Goal: Information Seeking & Learning: Learn about a topic

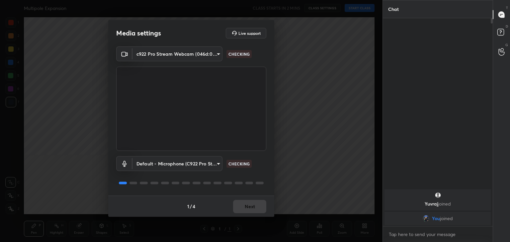
click at [249, 208] on div "1 / 4 Next" at bounding box center [191, 206] width 166 height 21
click at [255, 209] on button "Next" at bounding box center [249, 206] width 33 height 13
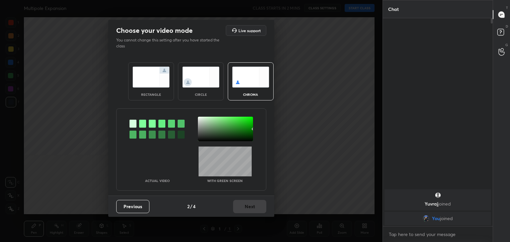
click at [203, 87] on img at bounding box center [200, 77] width 37 height 21
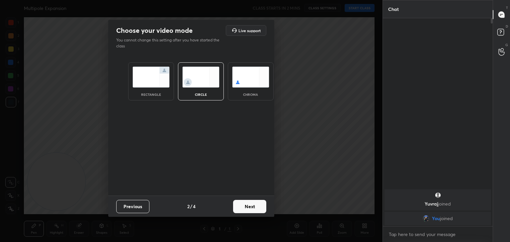
click at [255, 208] on button "Next" at bounding box center [249, 206] width 33 height 13
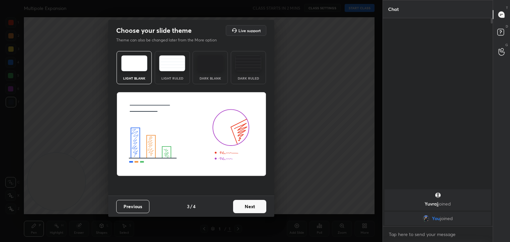
click at [262, 209] on button "Next" at bounding box center [249, 206] width 33 height 13
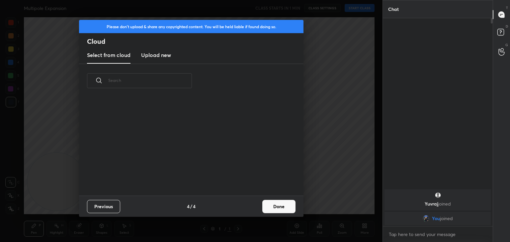
click at [278, 211] on button "Done" at bounding box center [278, 206] width 33 height 13
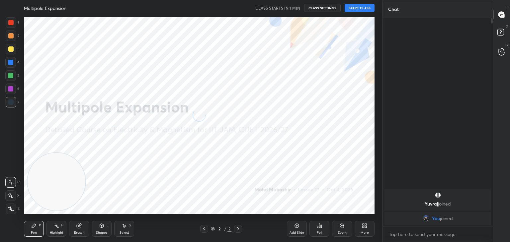
click at [11, 193] on icon at bounding box center [11, 195] width 6 height 5
drag, startPoint x: 72, startPoint y: 173, endPoint x: 313, endPoint y: 68, distance: 262.9
click at [85, 153] on video at bounding box center [57, 182] width 58 height 58
drag, startPoint x: 298, startPoint y: 76, endPoint x: 474, endPoint y: 14, distance: 187.0
click at [383, 31] on div "1 2 3 4 5 6 7 C X Z C X Z E E Erase all H H Multipole Expansion CLASS STARTS IN…" at bounding box center [255, 121] width 510 height 242
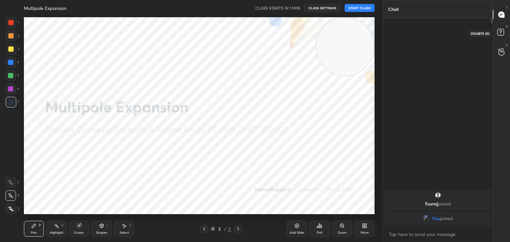
click at [498, 33] on rect at bounding box center [500, 32] width 6 height 6
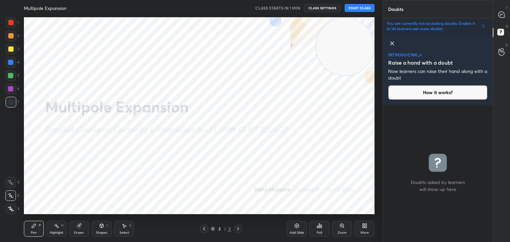
scroll to position [135, 108]
click at [497, 14] on div at bounding box center [501, 15] width 13 height 12
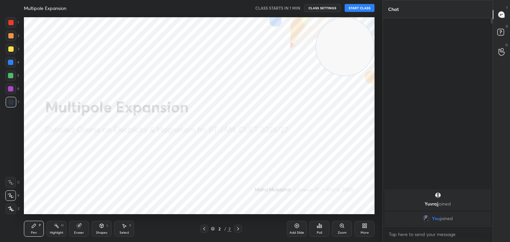
scroll to position [206, 108]
click at [497, 32] on rect at bounding box center [500, 32] width 6 height 6
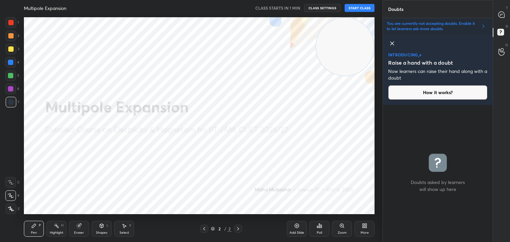
scroll to position [135, 108]
click at [482, 29] on icon at bounding box center [483, 26] width 5 height 5
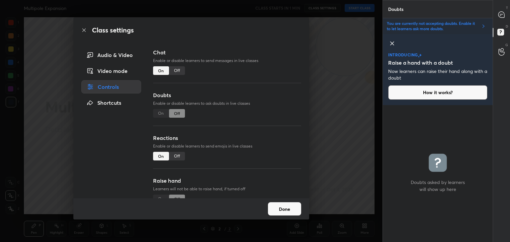
click at [161, 116] on div "On Off" at bounding box center [169, 113] width 32 height 9
click at [164, 113] on div "On Off" at bounding box center [169, 113] width 32 height 9
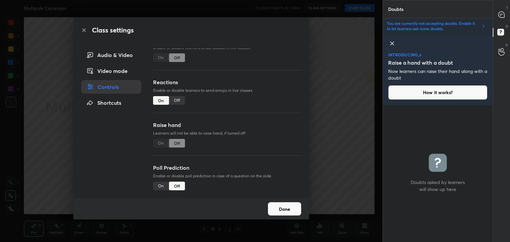
scroll to position [0, 0]
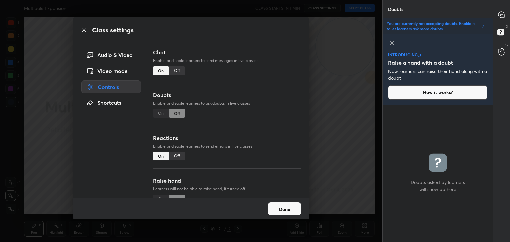
click at [290, 212] on button "Done" at bounding box center [284, 208] width 33 height 13
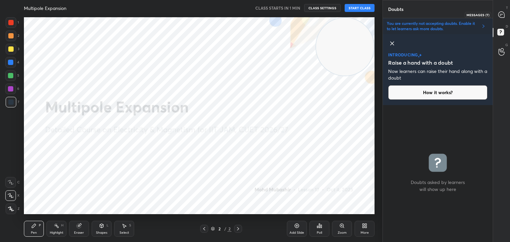
drag, startPoint x: 499, startPoint y: 13, endPoint x: 496, endPoint y: 15, distance: 3.8
click at [498, 13] on icon at bounding box center [501, 14] width 7 height 7
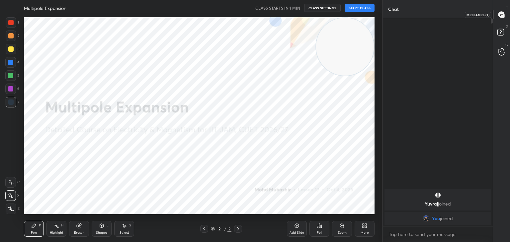
scroll to position [206, 108]
click at [502, 27] on div "D Doubts (D)" at bounding box center [501, 33] width 17 height 19
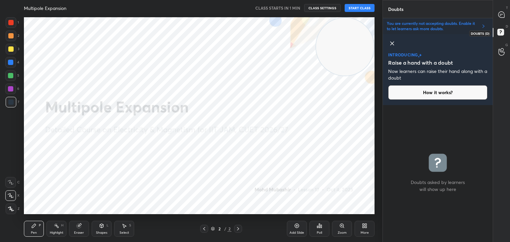
scroll to position [135, 108]
click at [422, 98] on button "How it works?" at bounding box center [437, 92] width 99 height 15
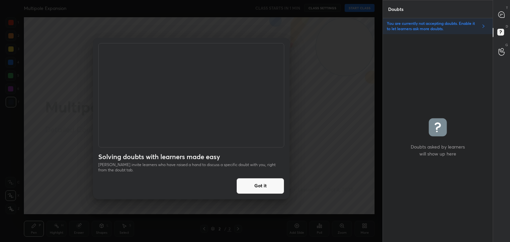
scroll to position [206, 108]
click at [263, 187] on button "Got it" at bounding box center [260, 186] width 48 height 16
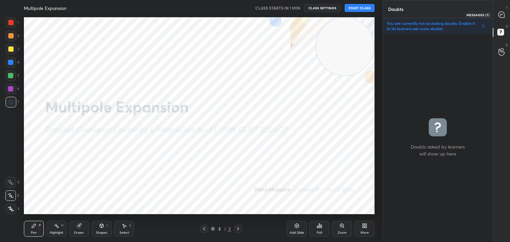
click at [500, 15] on icon at bounding box center [500, 15] width 1 height 0
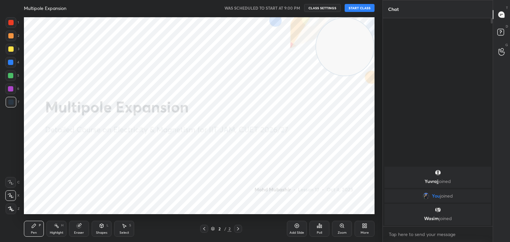
click at [365, 7] on button "START CLASS" at bounding box center [359, 8] width 30 height 8
drag, startPoint x: 287, startPoint y: 7, endPoint x: 292, endPoint y: 8, distance: 5.4
click at [288, 7] on icon "button" at bounding box center [285, 7] width 5 height 5
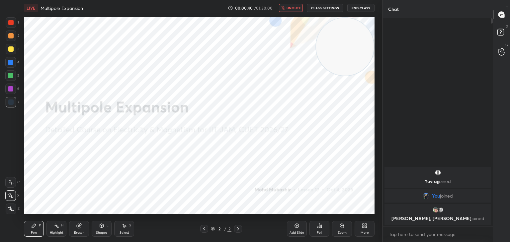
click at [290, 10] on button "unmute" at bounding box center [291, 8] width 24 height 8
click at [294, 6] on span "mute" at bounding box center [293, 8] width 9 height 5
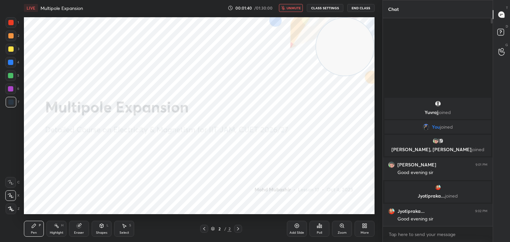
click at [292, 7] on span "unmute" at bounding box center [293, 8] width 14 height 5
click at [293, 7] on span "mute" at bounding box center [293, 8] width 9 height 5
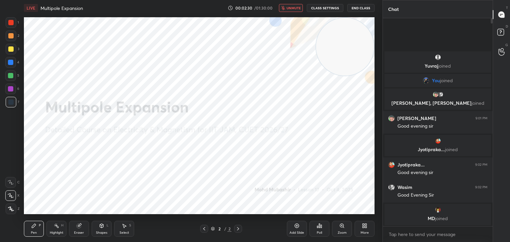
click at [293, 9] on span "unmute" at bounding box center [293, 8] width 14 height 5
click at [365, 230] on div "More" at bounding box center [364, 229] width 20 height 16
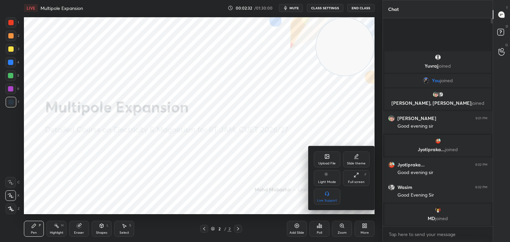
click at [326, 159] on icon at bounding box center [327, 157] width 4 height 4
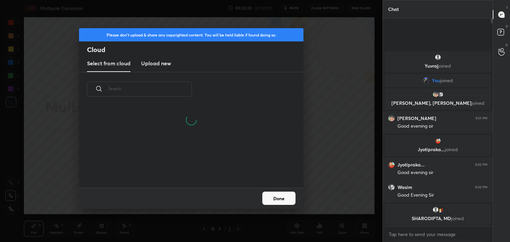
drag, startPoint x: 157, startPoint y: 64, endPoint x: 166, endPoint y: 67, distance: 9.1
click at [158, 64] on h3 "Upload new" at bounding box center [156, 63] width 30 height 8
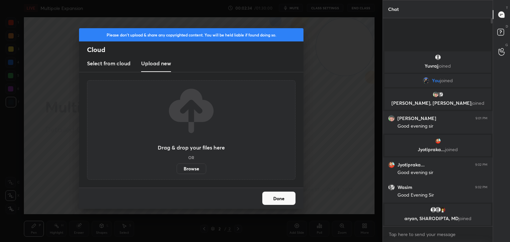
click at [196, 168] on label "Browse" at bounding box center [192, 169] width 30 height 11
click at [177, 168] on input "Browse" at bounding box center [177, 169] width 0 height 11
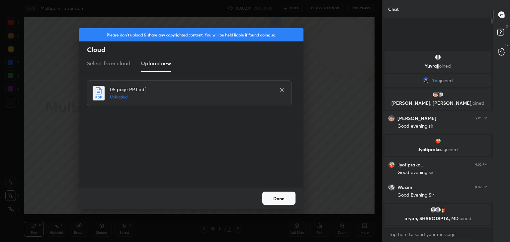
click at [283, 201] on button "Done" at bounding box center [278, 198] width 33 height 13
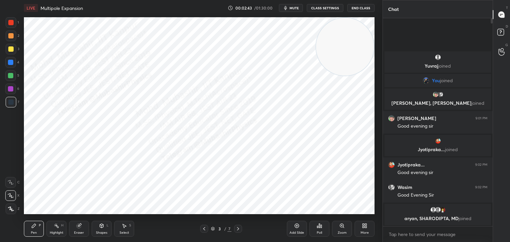
click at [292, 8] on span "mute" at bounding box center [293, 8] width 9 height 5
drag, startPoint x: 341, startPoint y: 48, endPoint x: 397, endPoint y: 217, distance: 178.0
click at [400, 221] on div "1 2 3 4 5 6 7 C X Z C X Z E E Erase all H H LIVE Multipole Expansion 00:02:44 /…" at bounding box center [255, 121] width 510 height 242
click at [294, 9] on span "unmute" at bounding box center [293, 8] width 14 height 5
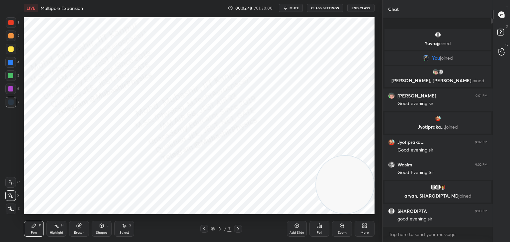
click at [292, 5] on button "mute" at bounding box center [291, 8] width 24 height 8
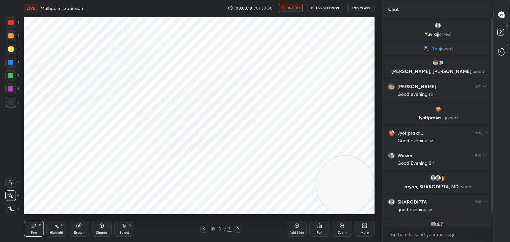
click at [492, 53] on div "T Messages (T) D Doubts (D) G Raise Hand (G)" at bounding box center [500, 121] width 17 height 242
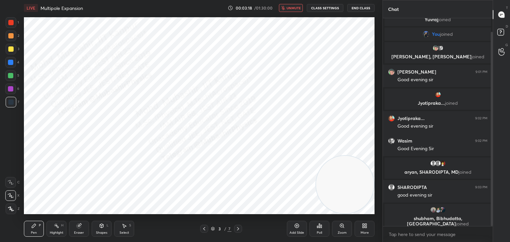
drag, startPoint x: 491, startPoint y: 55, endPoint x: 490, endPoint y: 76, distance: 21.3
click at [490, 76] on div at bounding box center [491, 129] width 2 height 194
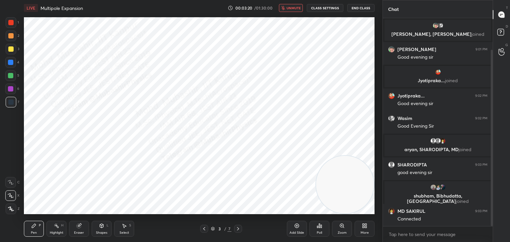
click at [12, 24] on div at bounding box center [10, 22] width 5 height 5
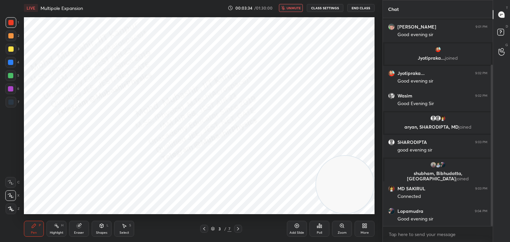
scroll to position [82, 0]
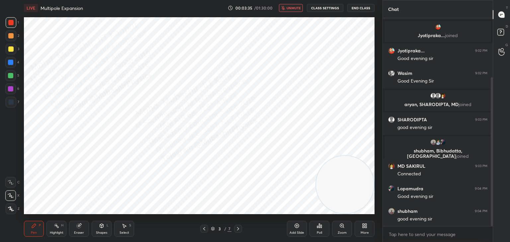
drag, startPoint x: 12, startPoint y: 66, endPoint x: 23, endPoint y: 70, distance: 12.0
click at [12, 66] on div at bounding box center [10, 62] width 11 height 11
click at [101, 229] on div "Shapes L" at bounding box center [102, 229] width 20 height 16
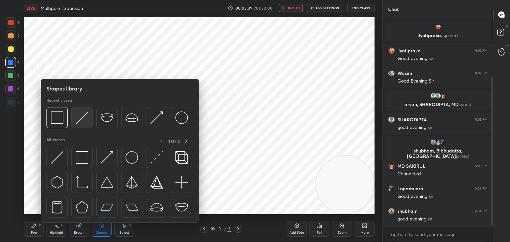
click at [81, 120] on img at bounding box center [82, 118] width 13 height 13
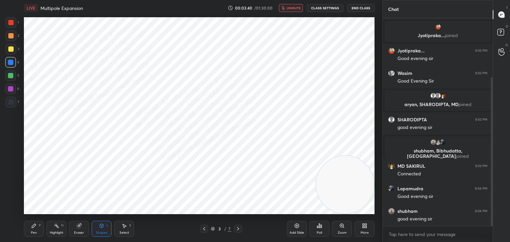
drag, startPoint x: 12, startPoint y: 51, endPoint x: 22, endPoint y: 52, distance: 10.0
click at [12, 52] on div at bounding box center [11, 49] width 11 height 11
drag, startPoint x: 36, startPoint y: 230, endPoint x: 39, endPoint y: 224, distance: 7.6
click at [36, 229] on div "Pen P" at bounding box center [34, 229] width 20 height 16
drag, startPoint x: 12, startPoint y: 62, endPoint x: 16, endPoint y: 64, distance: 4.2
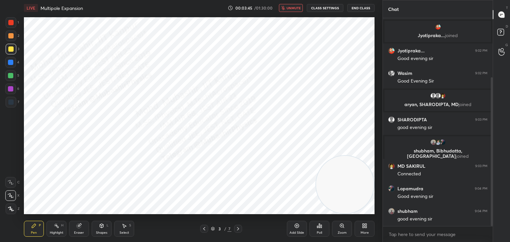
click at [12, 64] on div at bounding box center [10, 62] width 5 height 5
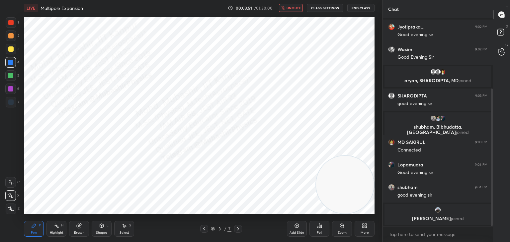
click at [97, 228] on div "Shapes L" at bounding box center [102, 229] width 20 height 16
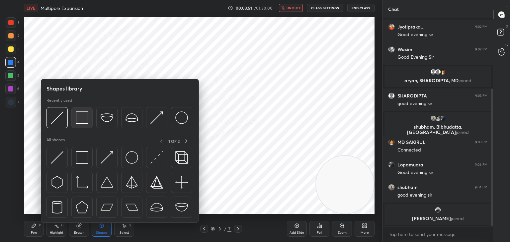
click at [78, 119] on img at bounding box center [82, 118] width 13 height 13
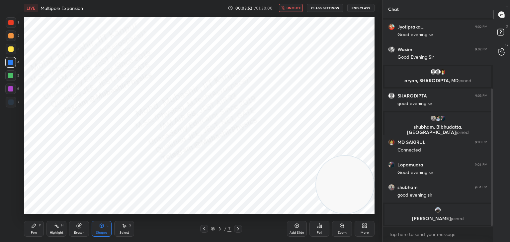
click at [12, 51] on div at bounding box center [10, 48] width 5 height 5
drag, startPoint x: 341, startPoint y: 187, endPoint x: 130, endPoint y: 72, distance: 240.4
click at [316, 156] on video at bounding box center [345, 185] width 58 height 58
click at [104, 226] on icon at bounding box center [101, 225] width 5 height 5
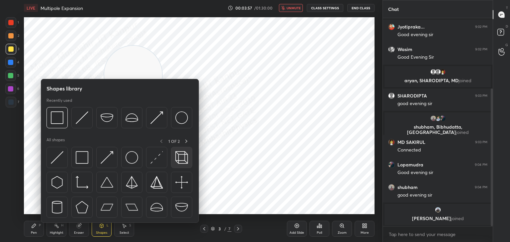
click at [184, 161] on img at bounding box center [181, 157] width 13 height 13
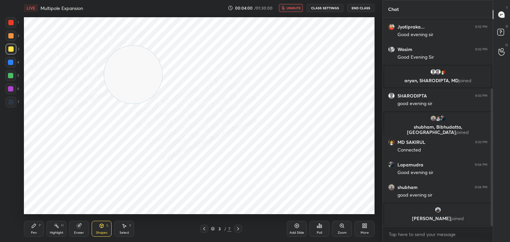
drag, startPoint x: 121, startPoint y: 232, endPoint x: 154, endPoint y: 218, distance: 35.9
click at [123, 230] on div "Select S" at bounding box center [124, 229] width 20 height 16
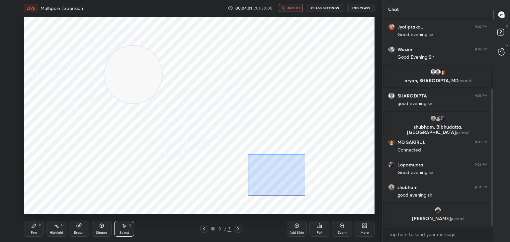
drag, startPoint x: 262, startPoint y: 169, endPoint x: 308, endPoint y: 198, distance: 55.1
click at [312, 199] on div "0 ° Undo Copy Duplicate Duplicate to new slide Delete" at bounding box center [199, 115] width 350 height 197
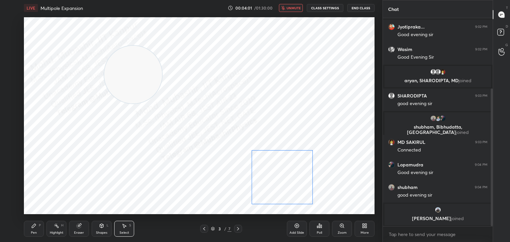
drag, startPoint x: 295, startPoint y: 185, endPoint x: 292, endPoint y: 183, distance: 4.0
click at [292, 184] on div "0 ° Undo Copy Duplicate Duplicate to new slide Delete" at bounding box center [199, 115] width 350 height 197
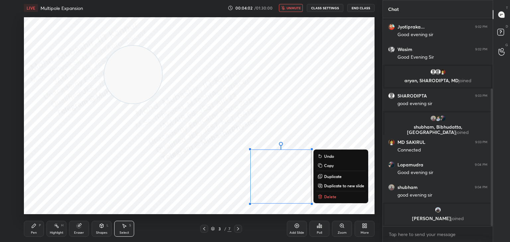
drag, startPoint x: 280, startPoint y: 184, endPoint x: 280, endPoint y: 180, distance: 3.7
click at [280, 181] on div "0 ° Undo Copy Duplicate Duplicate to new slide Delete" at bounding box center [199, 115] width 350 height 197
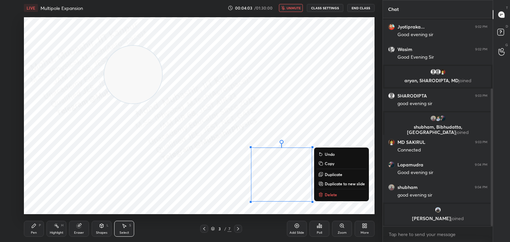
drag, startPoint x: 31, startPoint y: 230, endPoint x: 19, endPoint y: 157, distance: 73.4
click at [33, 229] on div "Pen P" at bounding box center [34, 229] width 20 height 16
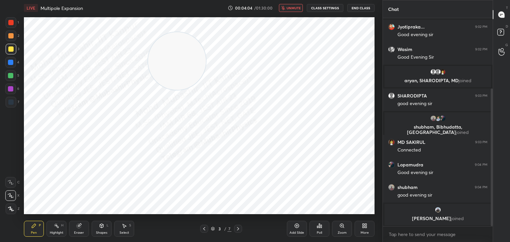
drag, startPoint x: 139, startPoint y: 68, endPoint x: 182, endPoint y: 56, distance: 44.7
click at [183, 56] on video at bounding box center [177, 61] width 58 height 58
drag, startPoint x: 11, startPoint y: 64, endPoint x: 16, endPoint y: 65, distance: 5.4
click at [12, 64] on div at bounding box center [10, 62] width 5 height 5
click at [10, 31] on div at bounding box center [11, 36] width 11 height 11
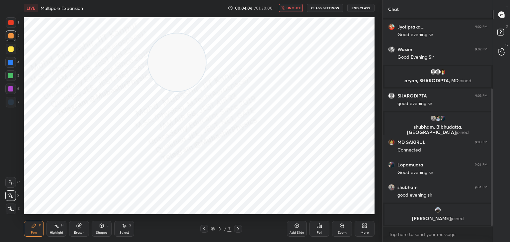
click at [10, 23] on div at bounding box center [10, 22] width 5 height 5
drag, startPoint x: 11, startPoint y: 64, endPoint x: 20, endPoint y: 80, distance: 17.9
click at [11, 67] on div at bounding box center [10, 62] width 11 height 11
drag, startPoint x: 51, startPoint y: 228, endPoint x: 81, endPoint y: 214, distance: 33.3
click at [51, 227] on div "Highlight H" at bounding box center [56, 229] width 20 height 16
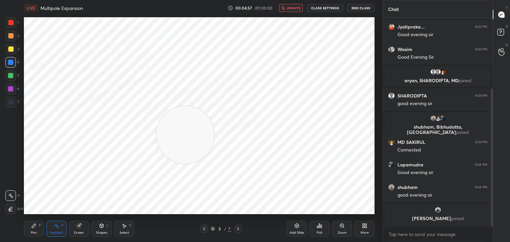
drag, startPoint x: 175, startPoint y: 62, endPoint x: 197, endPoint y: 122, distance: 64.7
click at [184, 132] on video at bounding box center [185, 135] width 58 height 58
click at [291, 7] on span "unmute" at bounding box center [293, 8] width 14 height 5
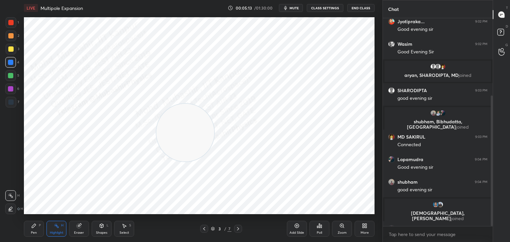
scroll to position [123, 0]
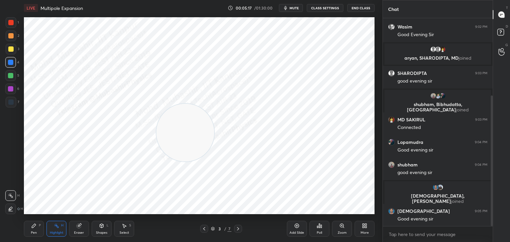
click at [205, 230] on icon at bounding box center [203, 228] width 5 height 5
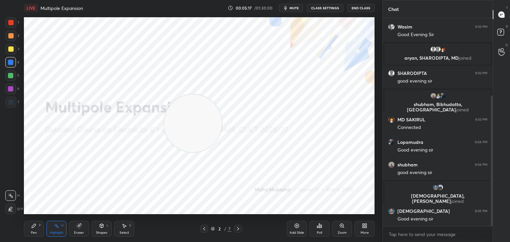
drag, startPoint x: 184, startPoint y: 130, endPoint x: 328, endPoint y: 60, distance: 160.1
click at [222, 95] on video at bounding box center [193, 124] width 58 height 58
click at [240, 224] on div "Pen P Highlight H Eraser Shapes L Select S 2 / 7 Add Slide Poll Zoom More" at bounding box center [199, 229] width 350 height 27
drag, startPoint x: 240, startPoint y: 227, endPoint x: 238, endPoint y: 224, distance: 3.9
click at [239, 227] on icon at bounding box center [237, 228] width 5 height 5
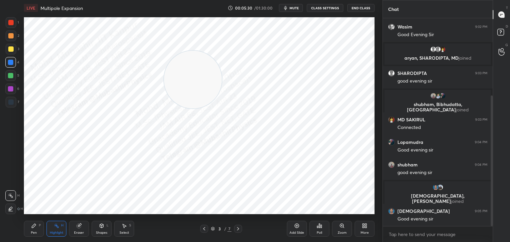
drag, startPoint x: 330, startPoint y: 62, endPoint x: 186, endPoint y: 86, distance: 145.2
click at [189, 94] on video at bounding box center [193, 80] width 58 height 58
click at [80, 227] on icon at bounding box center [79, 226] width 4 height 4
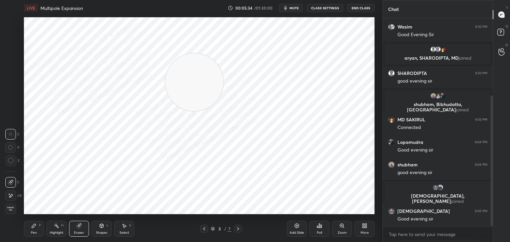
drag, startPoint x: 29, startPoint y: 232, endPoint x: 28, endPoint y: 217, distance: 15.6
click at [30, 232] on div "Pen P" at bounding box center [34, 229] width 20 height 16
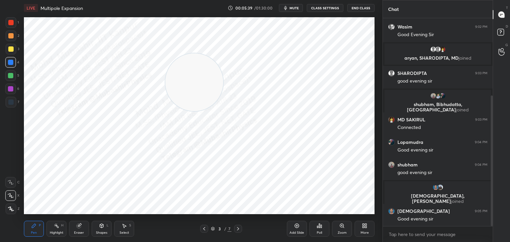
drag, startPoint x: 55, startPoint y: 233, endPoint x: 70, endPoint y: 216, distance: 22.6
click at [55, 232] on div "Highlight" at bounding box center [57, 232] width 14 height 3
drag, startPoint x: 206, startPoint y: 83, endPoint x: 195, endPoint y: 81, distance: 10.8
click at [197, 81] on video at bounding box center [194, 82] width 58 height 58
drag, startPoint x: 190, startPoint y: 79, endPoint x: 184, endPoint y: 81, distance: 6.6
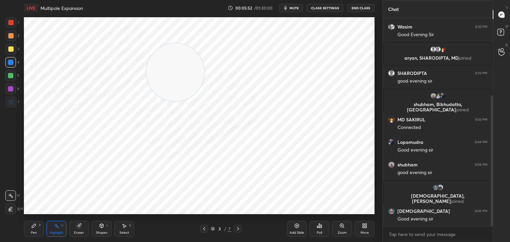
click at [185, 75] on video at bounding box center [175, 72] width 58 height 58
drag, startPoint x: 178, startPoint y: 82, endPoint x: 195, endPoint y: 79, distance: 17.5
click at [178, 80] on video at bounding box center [181, 81] width 58 height 58
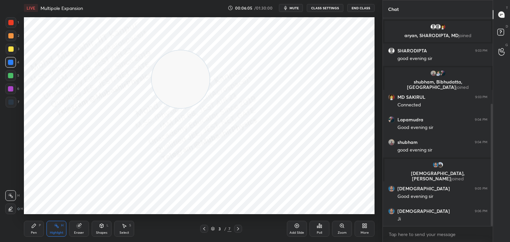
drag, startPoint x: 291, startPoint y: 6, endPoint x: 298, endPoint y: 1, distance: 8.5
click at [291, 7] on button "mute" at bounding box center [291, 8] width 24 height 8
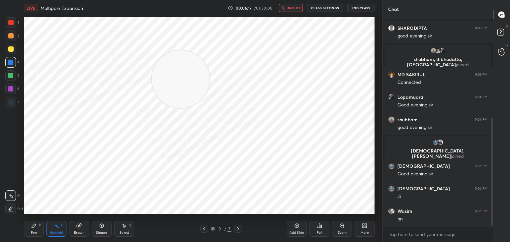
scroll to position [191, 0]
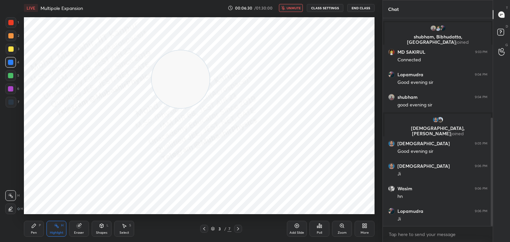
click at [294, 7] on span "unmute" at bounding box center [293, 8] width 14 height 5
click at [183, 86] on video at bounding box center [181, 79] width 58 height 58
click at [238, 230] on icon at bounding box center [237, 228] width 5 height 5
drag, startPoint x: 205, startPoint y: 230, endPoint x: 206, endPoint y: 225, distance: 5.5
click at [205, 229] on icon at bounding box center [203, 228] width 5 height 5
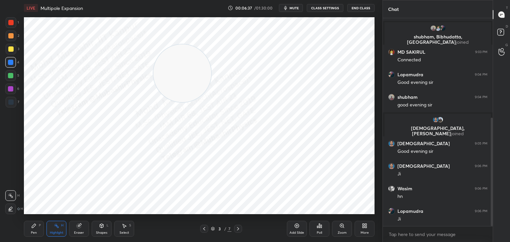
click at [172, 66] on video at bounding box center [182, 73] width 58 height 58
click at [239, 229] on icon at bounding box center [237, 228] width 5 height 5
click at [35, 229] on icon at bounding box center [33, 225] width 5 height 5
drag, startPoint x: 235, startPoint y: 147, endPoint x: 257, endPoint y: 167, distance: 29.2
click at [210, 104] on video at bounding box center [181, 75] width 58 height 58
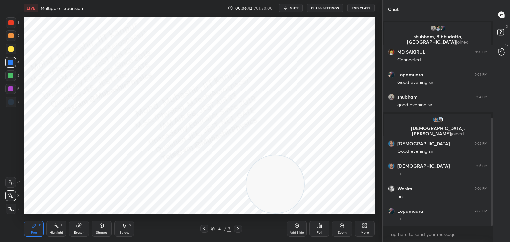
drag, startPoint x: 16, startPoint y: 88, endPoint x: 21, endPoint y: 98, distance: 11.3
click at [15, 89] on div at bounding box center [10, 89] width 11 height 11
click at [199, 227] on div "4 / 7" at bounding box center [220, 229] width 131 height 8
drag, startPoint x: 280, startPoint y: 162, endPoint x: 210, endPoint y: 216, distance: 88.3
click at [280, 130] on video at bounding box center [277, 159] width 58 height 58
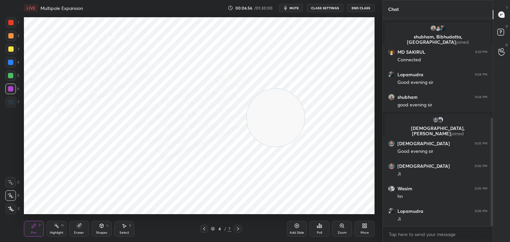
click at [203, 226] on div at bounding box center [204, 229] width 8 height 8
drag, startPoint x: 124, startPoint y: 226, endPoint x: 282, endPoint y: 125, distance: 187.8
click at [125, 224] on icon at bounding box center [123, 225] width 5 height 5
drag, startPoint x: 279, startPoint y: 100, endPoint x: 247, endPoint y: 54, distance: 55.9
click at [247, 89] on video at bounding box center [276, 118] width 58 height 58
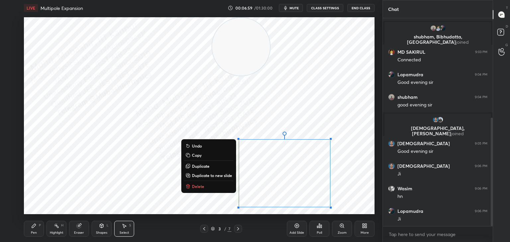
drag, startPoint x: 230, startPoint y: 129, endPoint x: 247, endPoint y: 173, distance: 46.8
click at [335, 210] on div "LIVE Multipole Expansion 00:06:59 / 01:30:00 mute CLASS SETTINGS End Class 0 ° …" at bounding box center [199, 121] width 356 height 242
drag, startPoint x: 214, startPoint y: 155, endPoint x: 244, endPoint y: 220, distance: 71.7
click at [214, 154] on button "Copy" at bounding box center [208, 155] width 49 height 8
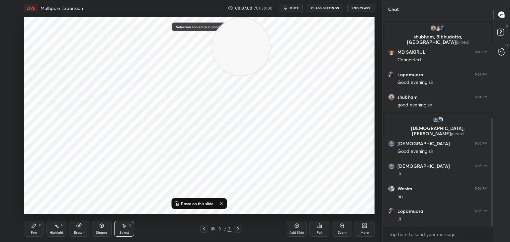
click at [237, 228] on icon at bounding box center [237, 228] width 5 height 5
click at [209, 203] on p "Paste on this slide" at bounding box center [197, 203] width 33 height 5
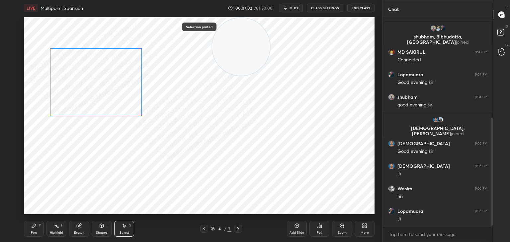
drag, startPoint x: 302, startPoint y: 173, endPoint x: 110, endPoint y: 82, distance: 212.6
click at [105, 83] on div "0 ° Undo Copy Paste here Duplicate Duplicate to new slide Delete" at bounding box center [199, 115] width 350 height 197
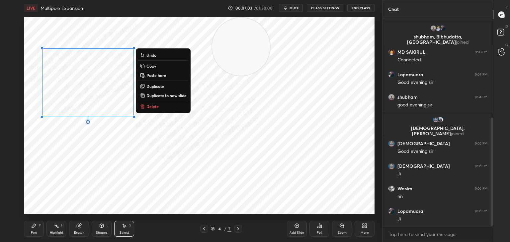
drag, startPoint x: 226, startPoint y: 144, endPoint x: 246, endPoint y: 71, distance: 75.7
click at [226, 140] on div "0 ° Undo Copy Paste here Duplicate Duplicate to new slide Delete" at bounding box center [199, 115] width 350 height 197
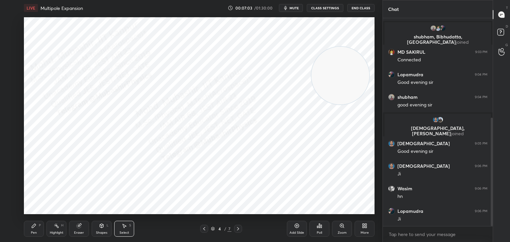
drag, startPoint x: 249, startPoint y: 44, endPoint x: 348, endPoint y: 78, distance: 104.2
click at [360, 82] on video at bounding box center [340, 76] width 58 height 58
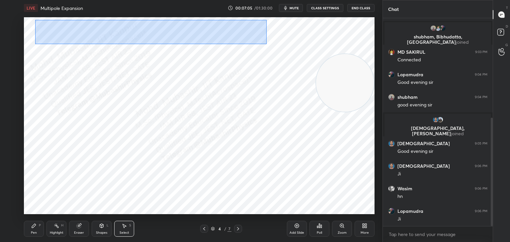
drag, startPoint x: 35, startPoint y: 20, endPoint x: 253, endPoint y: 35, distance: 218.2
click at [266, 39] on div "0 ° Undo Copy Paste here Duplicate Duplicate to new slide Delete" at bounding box center [199, 115] width 350 height 197
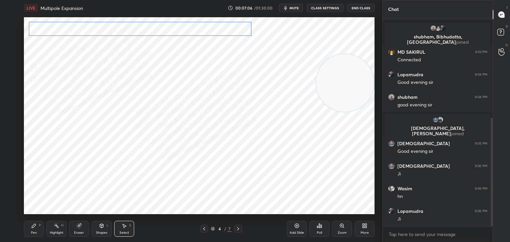
drag, startPoint x: 221, startPoint y: 30, endPoint x: 212, endPoint y: 26, distance: 9.4
click at [210, 26] on div "0 ° Undo Copy Paste here Duplicate Duplicate to new slide Delete" at bounding box center [199, 115] width 350 height 197
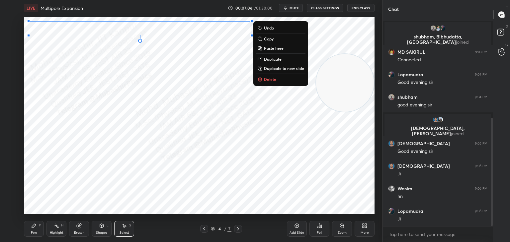
click at [187, 91] on div "0 ° Undo Copy Paste here Duplicate Duplicate to new slide Delete" at bounding box center [199, 115] width 350 height 197
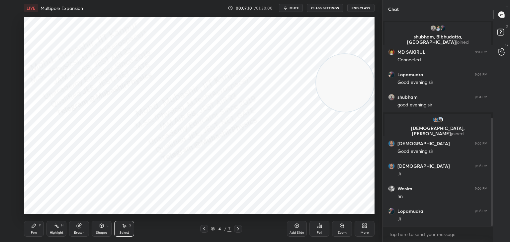
click at [298, 10] on button "mute" at bounding box center [291, 8] width 24 height 8
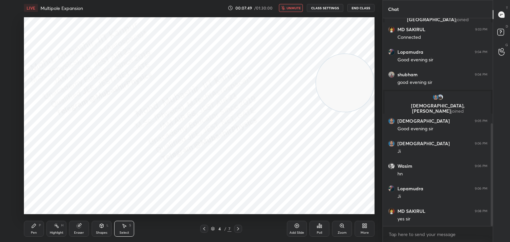
drag, startPoint x: 299, startPoint y: 10, endPoint x: 288, endPoint y: 11, distance: 10.6
click at [289, 11] on button "unmute" at bounding box center [291, 8] width 24 height 8
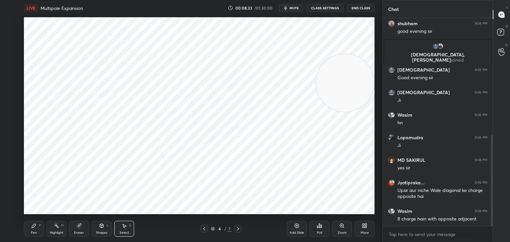
scroll to position [293, 0]
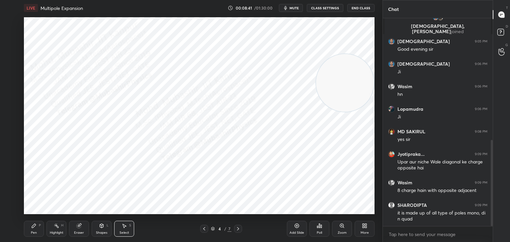
click at [298, 7] on span "mute" at bounding box center [293, 8] width 9 height 5
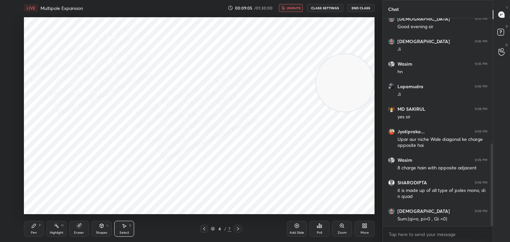
click at [289, 9] on span "unmute" at bounding box center [293, 8] width 14 height 5
drag, startPoint x: 341, startPoint y: 97, endPoint x: 84, endPoint y: 181, distance: 271.2
click at [92, 187] on video at bounding box center [92, 176] width 58 height 58
drag, startPoint x: 91, startPoint y: 181, endPoint x: 61, endPoint y: 200, distance: 36.3
click at [58, 190] on video at bounding box center [58, 184] width 58 height 58
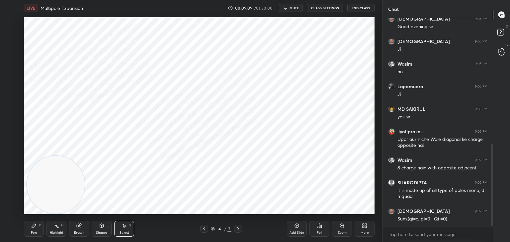
click at [53, 229] on div "Highlight H" at bounding box center [56, 229] width 20 height 16
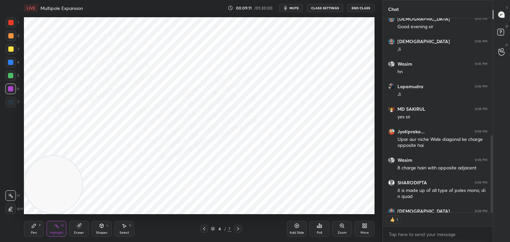
drag, startPoint x: 69, startPoint y: 183, endPoint x: 44, endPoint y: 195, distance: 28.1
click at [45, 196] on video at bounding box center [54, 185] width 58 height 58
drag, startPoint x: 489, startPoint y: 174, endPoint x: 489, endPoint y: 190, distance: 16.6
click at [487, 194] on div "[DEMOGRAPHIC_DATA], [PERSON_NAME] joined Krishna 9:05 PM Good evening [PERSON_N…" at bounding box center [438, 115] width 110 height 194
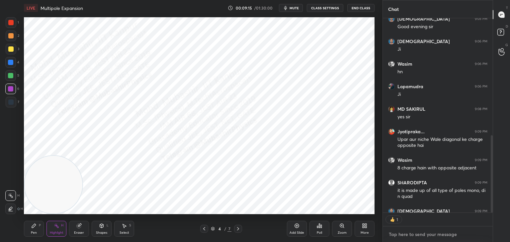
drag, startPoint x: 460, startPoint y: 230, endPoint x: 466, endPoint y: 226, distance: 6.4
click at [460, 230] on textarea at bounding box center [437, 234] width 99 height 11
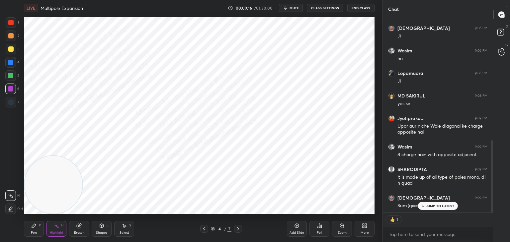
drag, startPoint x: 491, startPoint y: 194, endPoint x: 446, endPoint y: 210, distance: 47.8
click at [482, 222] on div "[DEMOGRAPHIC_DATA], [PERSON_NAME] joined Krishna 9:05 PM Good evening [PERSON_N…" at bounding box center [438, 130] width 110 height 224
click at [438, 204] on p "JUMP TO LATEST" at bounding box center [440, 206] width 29 height 4
click at [290, 9] on button "mute" at bounding box center [291, 8] width 24 height 8
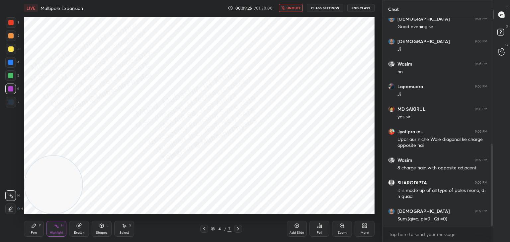
click at [28, 226] on div "Pen P" at bounding box center [34, 229] width 20 height 16
drag, startPoint x: 10, startPoint y: 23, endPoint x: 20, endPoint y: 24, distance: 10.0
click at [10, 24] on div at bounding box center [10, 22] width 5 height 5
drag, startPoint x: 286, startPoint y: 7, endPoint x: 288, endPoint y: 11, distance: 3.7
click at [285, 8] on icon "button" at bounding box center [283, 8] width 4 height 4
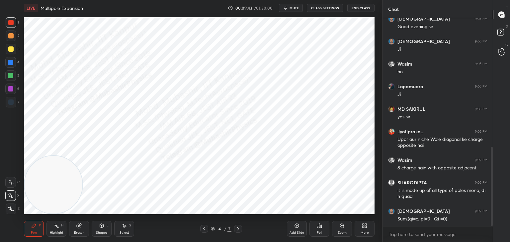
scroll to position [338, 0]
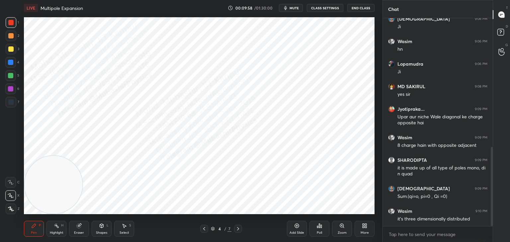
click at [58, 229] on div "Highlight H" at bounding box center [56, 229] width 20 height 16
drag, startPoint x: 70, startPoint y: 146, endPoint x: 74, endPoint y: 94, distance: 52.3
click at [69, 92] on video at bounding box center [59, 88] width 58 height 58
drag, startPoint x: 67, startPoint y: 91, endPoint x: 58, endPoint y: 202, distance: 112.2
click at [58, 206] on video at bounding box center [54, 185] width 58 height 58
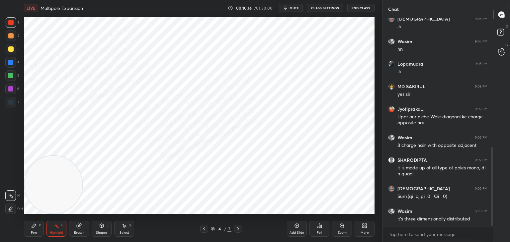
click at [37, 232] on div "Pen P" at bounding box center [34, 229] width 20 height 16
drag, startPoint x: 116, startPoint y: 140, endPoint x: 176, endPoint y: 83, distance: 82.4
click at [179, 84] on video at bounding box center [178, 76] width 58 height 58
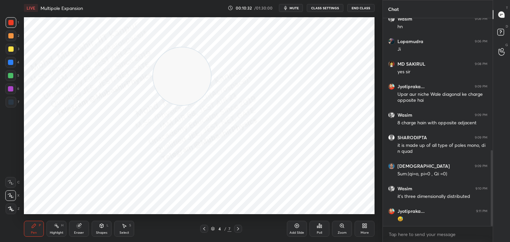
click at [10, 76] on div at bounding box center [10, 75] width 5 height 5
click at [54, 224] on icon at bounding box center [56, 225] width 5 height 5
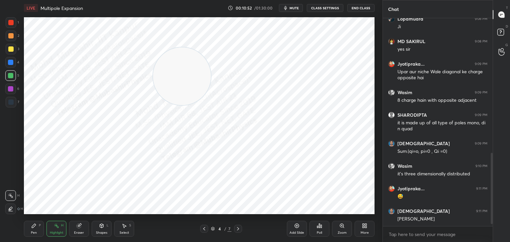
scroll to position [406, 0]
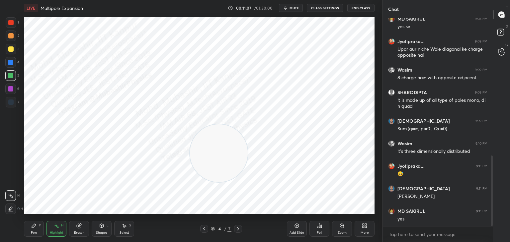
drag, startPoint x: 182, startPoint y: 93, endPoint x: 209, endPoint y: 150, distance: 63.8
click at [213, 153] on video at bounding box center [219, 153] width 58 height 58
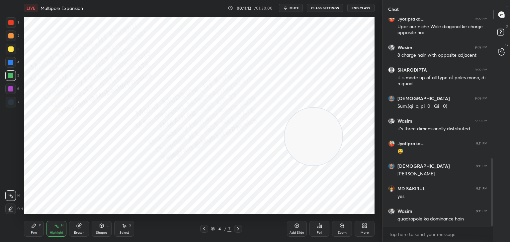
drag, startPoint x: 232, startPoint y: 148, endPoint x: 311, endPoint y: 132, distance: 80.6
click at [319, 134] on video at bounding box center [313, 137] width 58 height 58
click at [296, 8] on span "mute" at bounding box center [293, 8] width 9 height 5
drag, startPoint x: 296, startPoint y: 7, endPoint x: 292, endPoint y: 13, distance: 7.2
click at [295, 7] on span "unmute" at bounding box center [293, 8] width 14 height 5
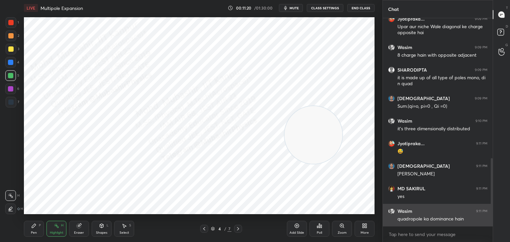
drag, startPoint x: 491, startPoint y: 176, endPoint x: 472, endPoint y: 210, distance: 39.8
click at [486, 210] on div "MD SAKIRUL 9:08 PM yes [PERSON_NAME]... 9:09 PM Upar aur niche Wale diagonal ke…" at bounding box center [438, 122] width 110 height 208
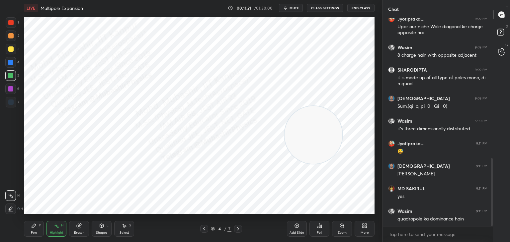
click at [239, 228] on icon at bounding box center [237, 228] width 5 height 5
drag, startPoint x: 342, startPoint y: 141, endPoint x: 355, endPoint y: 171, distance: 32.3
click at [375, 201] on div "Setting up your live class Poll for secs No correct answer Start poll" at bounding box center [199, 116] width 356 height 200
click at [289, 7] on button "mute" at bounding box center [291, 8] width 24 height 8
click at [102, 230] on div "Shapes L" at bounding box center [102, 229] width 20 height 16
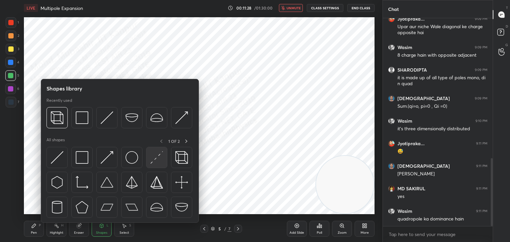
click at [158, 159] on img at bounding box center [156, 157] width 13 height 13
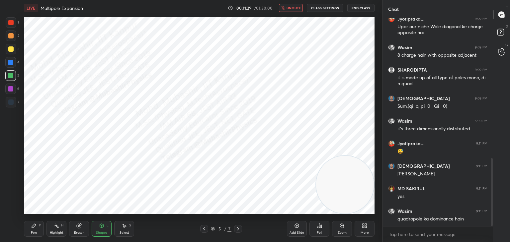
drag, startPoint x: 10, startPoint y: 50, endPoint x: 20, endPoint y: 62, distance: 15.1
click at [10, 52] on div at bounding box center [11, 49] width 11 height 11
click at [32, 231] on div "Pen" at bounding box center [34, 232] width 6 height 3
click at [11, 26] on div at bounding box center [11, 22] width 11 height 11
click at [8, 64] on div at bounding box center [10, 62] width 5 height 5
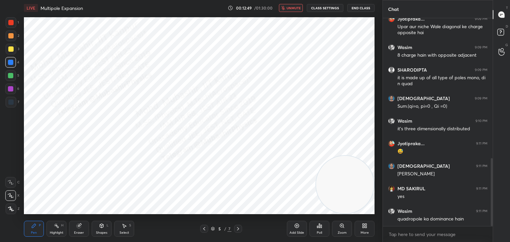
drag, startPoint x: 348, startPoint y: 165, endPoint x: 352, endPoint y: 72, distance: 93.0
click at [367, 156] on video at bounding box center [345, 185] width 58 height 58
click at [288, 9] on span "unmute" at bounding box center [293, 8] width 14 height 5
drag, startPoint x: 351, startPoint y: 83, endPoint x: 362, endPoint y: 53, distance: 31.4
click at [362, 53] on video at bounding box center [345, 48] width 58 height 58
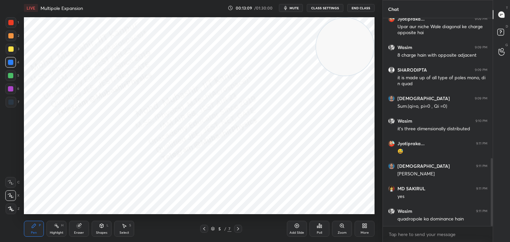
click at [51, 232] on div "Highlight" at bounding box center [57, 232] width 14 height 3
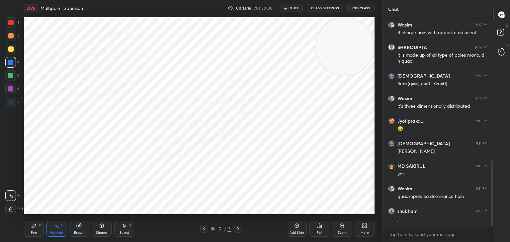
scroll to position [474, 0]
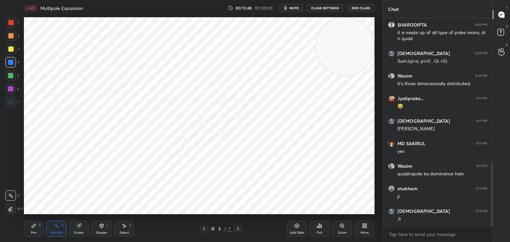
click at [238, 229] on icon at bounding box center [238, 228] width 2 height 3
drag, startPoint x: 350, startPoint y: 68, endPoint x: 365, endPoint y: 159, distance: 92.2
click at [368, 94] on video at bounding box center [345, 65] width 58 height 58
drag, startPoint x: 356, startPoint y: 173, endPoint x: 358, endPoint y: 201, distance: 27.6
click at [358, 188] on video at bounding box center [345, 159] width 58 height 58
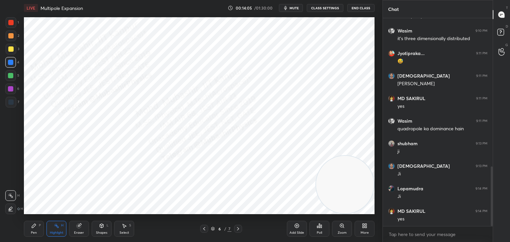
scroll to position [542, 0]
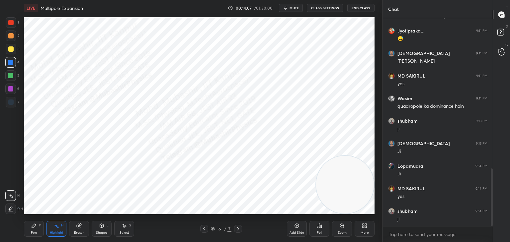
click at [202, 230] on icon at bounding box center [203, 228] width 5 height 5
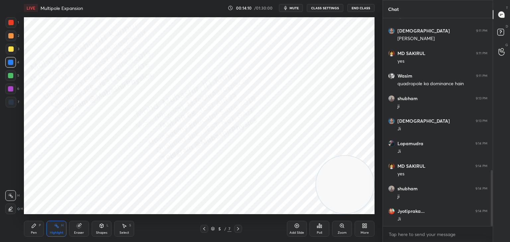
click at [294, 7] on span "mute" at bounding box center [293, 8] width 9 height 5
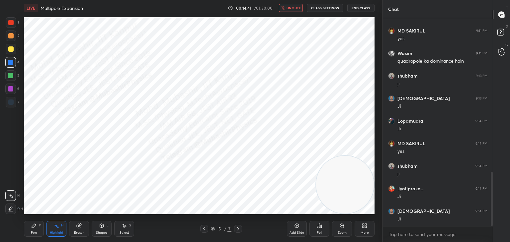
click at [296, 5] on button "unmute" at bounding box center [291, 8] width 24 height 8
drag, startPoint x: 239, startPoint y: 226, endPoint x: 241, endPoint y: 220, distance: 6.8
click at [239, 226] on div at bounding box center [238, 229] width 8 height 8
drag, startPoint x: 9, startPoint y: 21, endPoint x: 17, endPoint y: 30, distance: 12.2
click at [11, 23] on div at bounding box center [10, 22] width 5 height 5
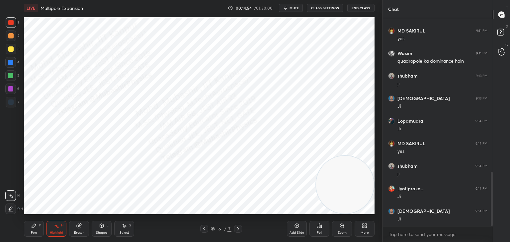
click at [35, 230] on div "Pen P" at bounding box center [34, 229] width 20 height 16
drag, startPoint x: 14, startPoint y: 100, endPoint x: 23, endPoint y: 98, distance: 9.0
click at [15, 100] on div at bounding box center [11, 102] width 11 height 11
click at [102, 228] on div "Shapes L" at bounding box center [102, 229] width 20 height 16
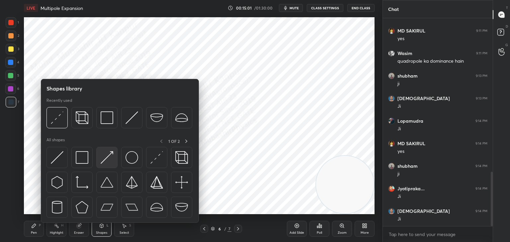
click at [109, 157] on img at bounding box center [107, 157] width 13 height 13
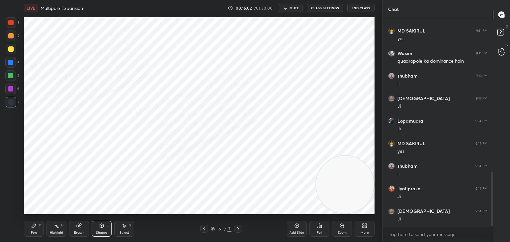
click at [12, 53] on div at bounding box center [11, 49] width 11 height 11
click at [32, 229] on div "Pen P" at bounding box center [34, 229] width 20 height 16
drag, startPoint x: 11, startPoint y: 64, endPoint x: 18, endPoint y: 66, distance: 6.8
click at [12, 64] on div at bounding box center [10, 62] width 5 height 5
click at [56, 233] on div "Highlight" at bounding box center [57, 232] width 14 height 3
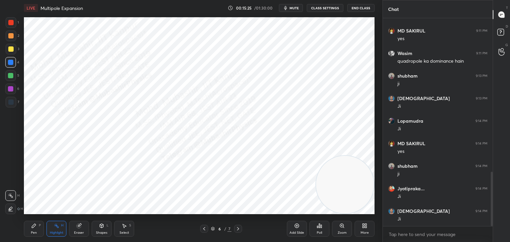
click at [203, 230] on icon at bounding box center [203, 228] width 5 height 5
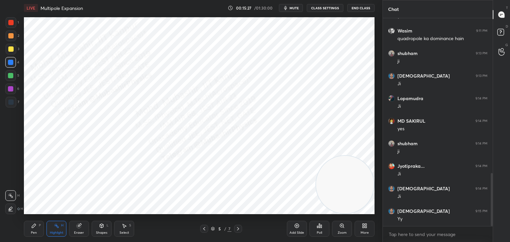
click at [367, 228] on div "More" at bounding box center [364, 229] width 20 height 16
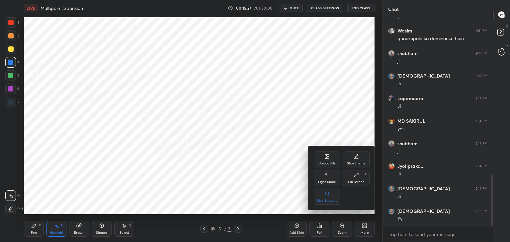
scroll to position [632, 0]
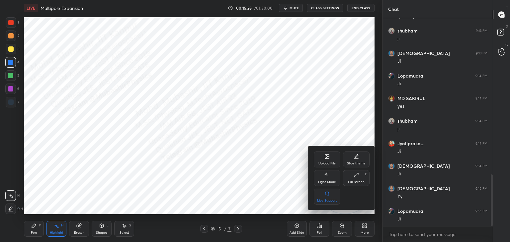
click at [326, 153] on div "Upload File" at bounding box center [327, 160] width 27 height 16
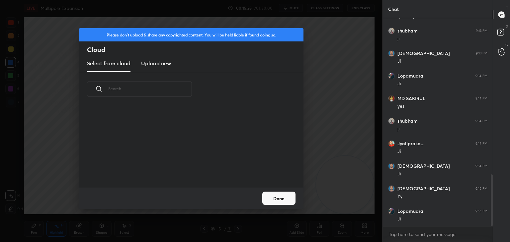
scroll to position [82, 213]
click at [162, 63] on h3 "Upload new" at bounding box center [156, 63] width 30 height 8
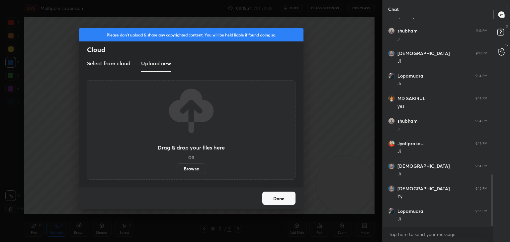
click at [191, 167] on label "Browse" at bounding box center [192, 169] width 30 height 11
click at [177, 167] on input "Browse" at bounding box center [177, 169] width 0 height 11
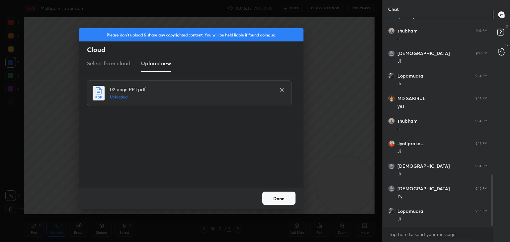
click at [281, 198] on button "Done" at bounding box center [278, 198] width 33 height 13
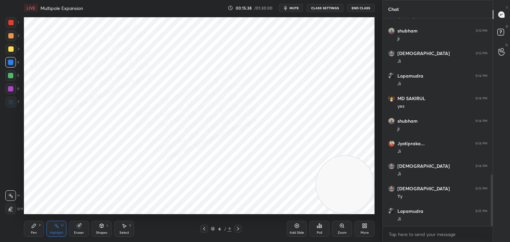
click at [34, 234] on div "Pen" at bounding box center [34, 232] width 6 height 3
click at [106, 230] on div "Shapes L" at bounding box center [102, 229] width 20 height 16
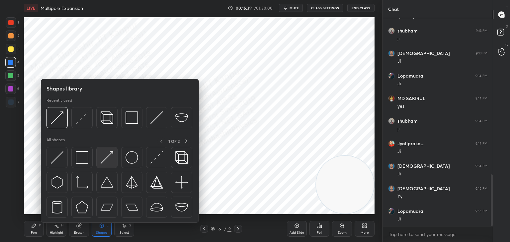
click at [107, 158] on img at bounding box center [107, 157] width 13 height 13
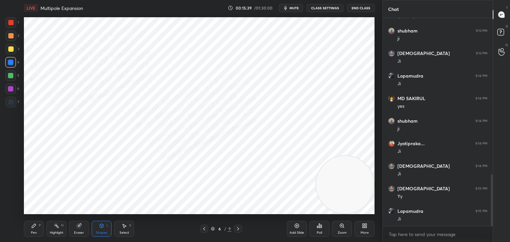
click at [10, 103] on div at bounding box center [10, 102] width 5 height 5
click at [35, 228] on icon at bounding box center [33, 225] width 5 height 5
drag, startPoint x: 8, startPoint y: 24, endPoint x: 21, endPoint y: 29, distance: 14.2
click at [8, 23] on div at bounding box center [11, 22] width 11 height 11
drag, startPoint x: 128, startPoint y: 222, endPoint x: 127, endPoint y: 215, distance: 7.0
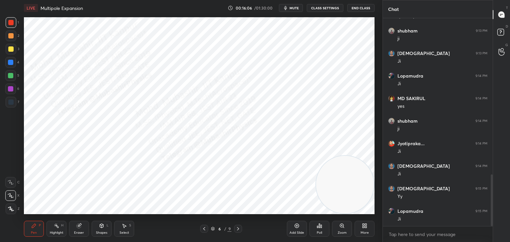
click at [127, 222] on div "Select S" at bounding box center [124, 229] width 20 height 16
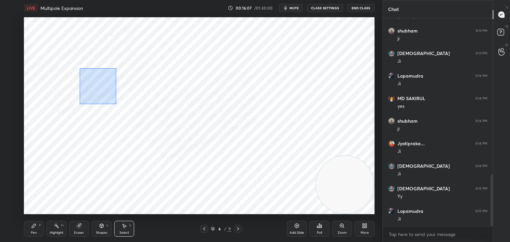
drag, startPoint x: 116, startPoint y: 104, endPoint x: 126, endPoint y: 115, distance: 15.0
click at [126, 115] on div "0 ° Undo Copy Paste here Duplicate Duplicate to new slide Delete" at bounding box center [199, 115] width 350 height 197
drag, startPoint x: 160, startPoint y: 133, endPoint x: 155, endPoint y: 131, distance: 4.9
click at [158, 132] on div "0 ° Undo Copy Paste here Duplicate Duplicate to new slide Delete" at bounding box center [199, 115] width 350 height 197
drag, startPoint x: 79, startPoint y: 64, endPoint x: 153, endPoint y: 125, distance: 96.2
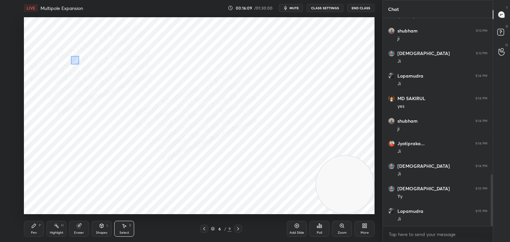
click at [153, 125] on div "0 ° Undo Copy Paste here Duplicate Duplicate to new slide Delete" at bounding box center [199, 115] width 350 height 197
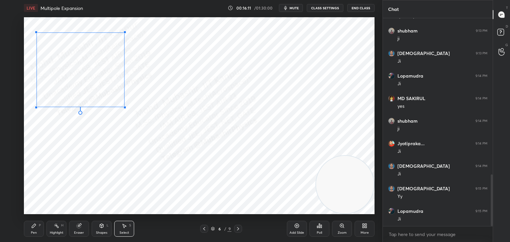
drag, startPoint x: 157, startPoint y: 129, endPoint x: 117, endPoint y: 105, distance: 47.2
click at [123, 107] on div at bounding box center [124, 107] width 3 height 3
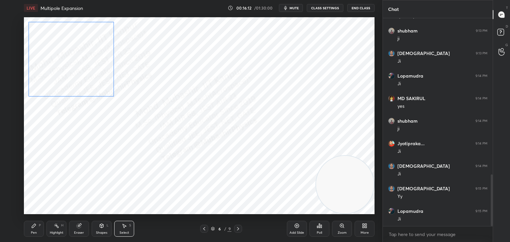
drag, startPoint x: 92, startPoint y: 82, endPoint x: 88, endPoint y: 80, distance: 4.2
click at [88, 80] on div "0 ° Undo Copy Paste here Duplicate Duplicate to new slide Delete" at bounding box center [199, 115] width 350 height 197
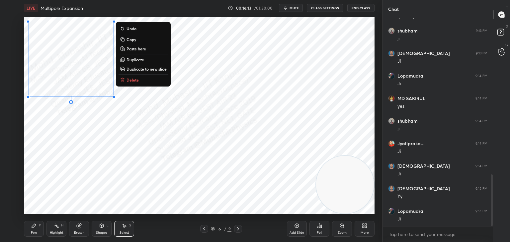
drag, startPoint x: 35, startPoint y: 230, endPoint x: 37, endPoint y: 224, distance: 6.5
click at [34, 230] on div "Pen P" at bounding box center [34, 229] width 20 height 16
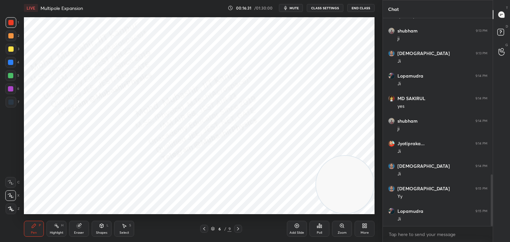
click at [12, 77] on div at bounding box center [10, 75] width 5 height 5
drag, startPoint x: 12, startPoint y: 60, endPoint x: 19, endPoint y: 60, distance: 6.3
click at [13, 60] on div at bounding box center [10, 62] width 11 height 11
click at [127, 229] on div "Select S" at bounding box center [124, 229] width 20 height 16
click at [31, 231] on div "Pen P" at bounding box center [34, 229] width 20 height 16
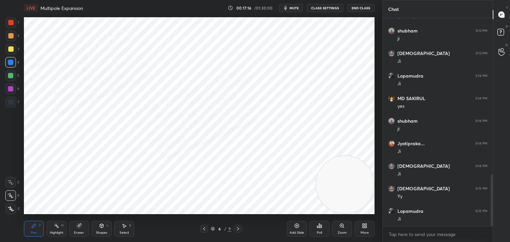
click at [291, 6] on span "mute" at bounding box center [293, 8] width 9 height 5
click at [292, 9] on span "unmute" at bounding box center [293, 8] width 14 height 5
click at [291, 10] on button "mute" at bounding box center [291, 8] width 24 height 8
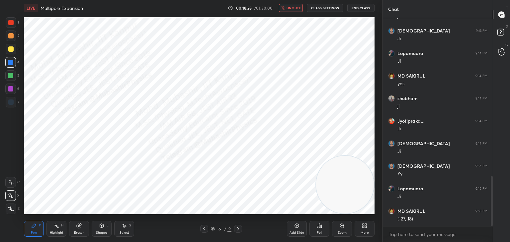
click at [128, 235] on div "Select S" at bounding box center [124, 229] width 20 height 16
drag, startPoint x: 131, startPoint y: 114, endPoint x: 200, endPoint y: 148, distance: 76.1
click at [216, 154] on div "0 ° Undo Copy Paste here Duplicate Duplicate to new slide Delete" at bounding box center [199, 115] width 350 height 197
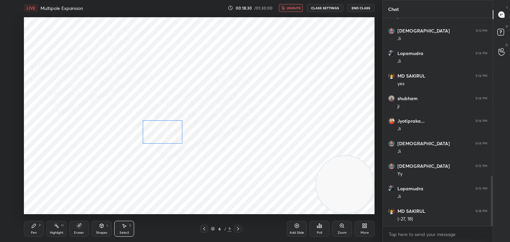
drag, startPoint x: 164, startPoint y: 140, endPoint x: 170, endPoint y: 139, distance: 6.3
click at [169, 139] on div "0 ° Undo Copy Paste here Duplicate Duplicate to new slide Delete" at bounding box center [199, 115] width 350 height 197
click at [159, 169] on div "0 ° Undo Copy Paste here Duplicate Duplicate to new slide Delete" at bounding box center [199, 115] width 350 height 197
drag, startPoint x: 176, startPoint y: 120, endPoint x: 187, endPoint y: 139, distance: 22.0
click at [187, 137] on div "0 ° Undo Copy Paste here Duplicate Duplicate to new slide Delete" at bounding box center [199, 115] width 350 height 197
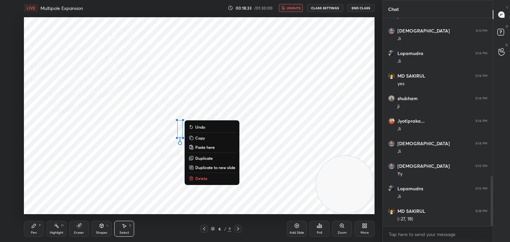
click at [163, 171] on div "0 ° Undo Copy Paste here Duplicate Duplicate to new slide Delete" at bounding box center [199, 115] width 350 height 197
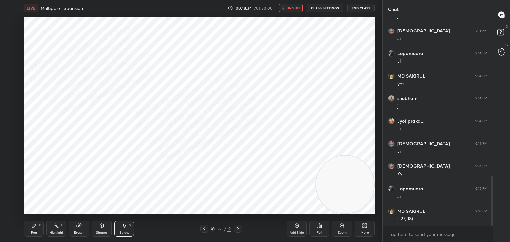
click at [53, 233] on div "Highlight" at bounding box center [57, 232] width 14 height 3
click at [125, 230] on div "Select S" at bounding box center [124, 229] width 20 height 16
drag, startPoint x: 141, startPoint y: 136, endPoint x: 146, endPoint y: 147, distance: 12.3
click at [146, 147] on div "0 ° Undo Copy Paste here Duplicate Duplicate to new slide Delete" at bounding box center [199, 115] width 350 height 197
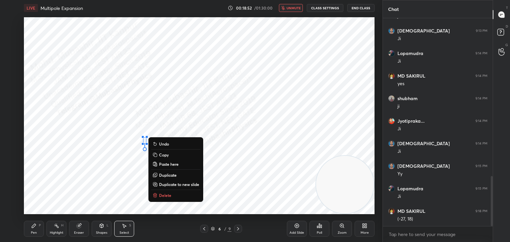
drag, startPoint x: 165, startPoint y: 198, endPoint x: 137, endPoint y: 204, distance: 28.4
click at [165, 198] on button "Delete" at bounding box center [175, 195] width 49 height 8
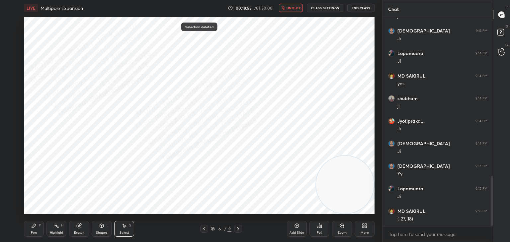
drag, startPoint x: 28, startPoint y: 233, endPoint x: 52, endPoint y: 225, distance: 24.9
click at [30, 233] on div "Pen P" at bounding box center [34, 229] width 20 height 16
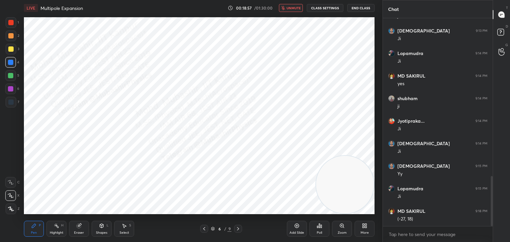
drag, startPoint x: 63, startPoint y: 230, endPoint x: 66, endPoint y: 230, distance: 3.7
click at [62, 230] on div "Highlight H" at bounding box center [56, 229] width 20 height 16
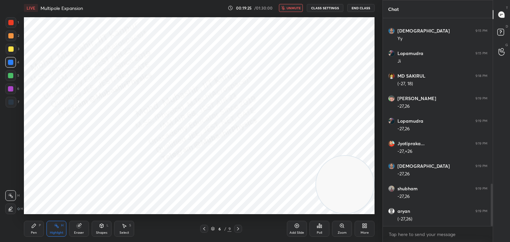
scroll to position [812, 0]
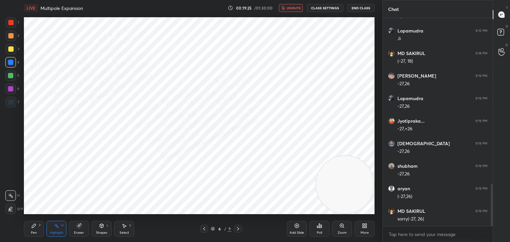
click at [126, 229] on icon at bounding box center [123, 225] width 5 height 5
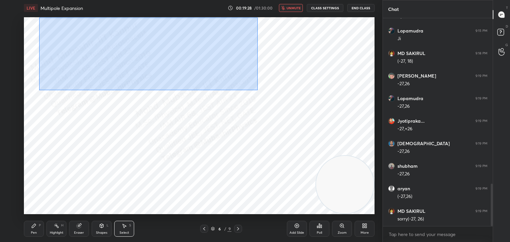
drag, startPoint x: 39, startPoint y: 18, endPoint x: 264, endPoint y: 86, distance: 235.7
click at [258, 91] on div "0 ° Undo Copy Paste here Duplicate Duplicate to new slide Delete" at bounding box center [199, 115] width 350 height 197
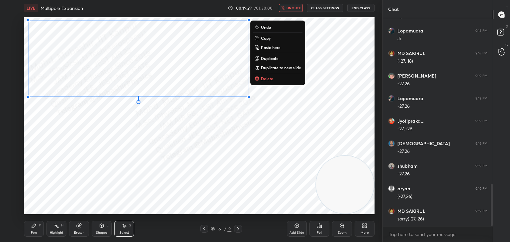
drag, startPoint x: 268, startPoint y: 38, endPoint x: 265, endPoint y: 100, distance: 61.8
click at [269, 38] on p "Copy" at bounding box center [266, 38] width 10 height 5
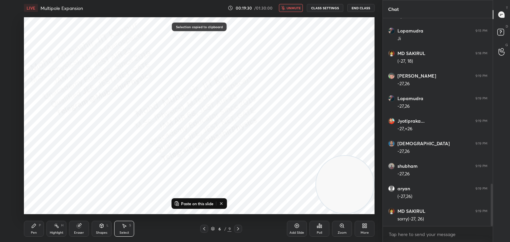
click at [238, 231] on icon at bounding box center [237, 228] width 5 height 5
click at [203, 203] on p "Paste on this slide" at bounding box center [197, 203] width 33 height 5
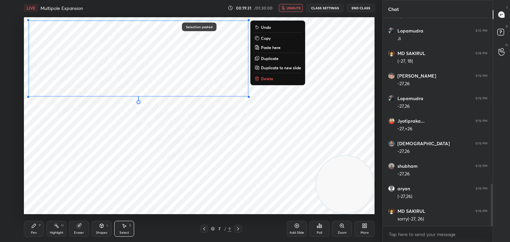
click at [205, 185] on div "0 ° Undo Copy Paste here Duplicate Duplicate to new slide Delete" at bounding box center [199, 115] width 350 height 197
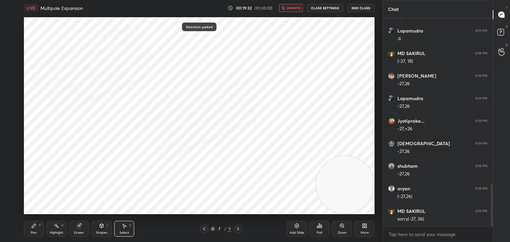
click at [203, 228] on icon at bounding box center [203, 228] width 5 height 5
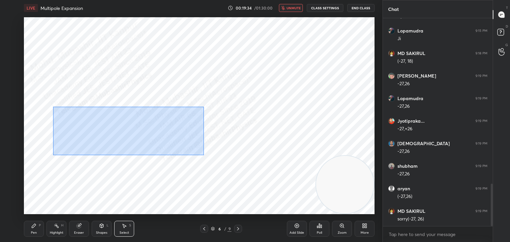
drag, startPoint x: 52, startPoint y: 109, endPoint x: 207, endPoint y: 164, distance: 164.5
click at [207, 163] on div "0 ° Undo Copy Paste here Duplicate Duplicate to new slide Delete" at bounding box center [199, 115] width 350 height 197
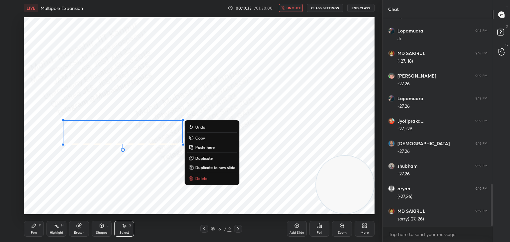
click at [204, 139] on p "Copy" at bounding box center [200, 137] width 10 height 5
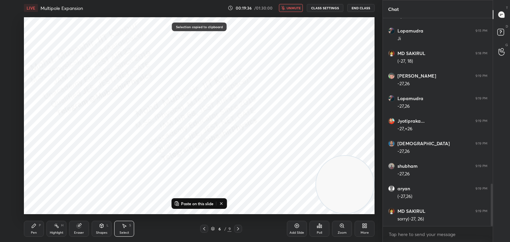
click at [238, 231] on icon at bounding box center [237, 228] width 5 height 5
click at [201, 204] on p "Paste on this slide" at bounding box center [197, 203] width 33 height 5
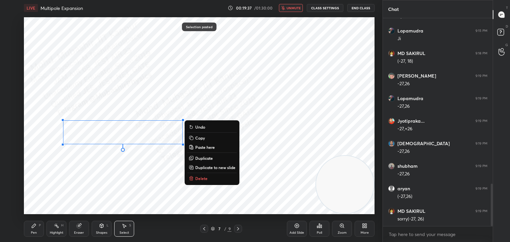
click at [162, 194] on div "0 ° Undo Copy Paste here Duplicate Duplicate to new slide Delete" at bounding box center [199, 115] width 350 height 197
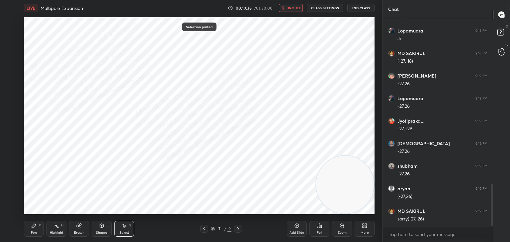
click at [203, 229] on icon at bounding box center [203, 228] width 5 height 5
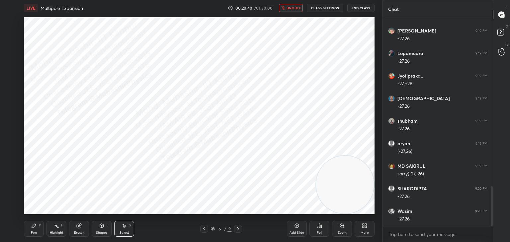
scroll to position [880, 0]
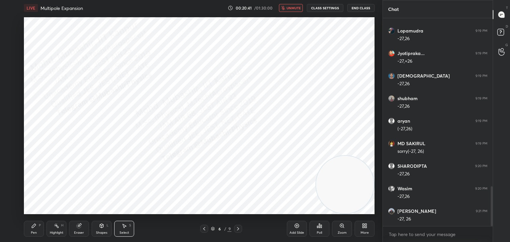
click at [291, 10] on button "unmute" at bounding box center [291, 8] width 24 height 8
click at [32, 230] on div "Pen P" at bounding box center [34, 229] width 20 height 16
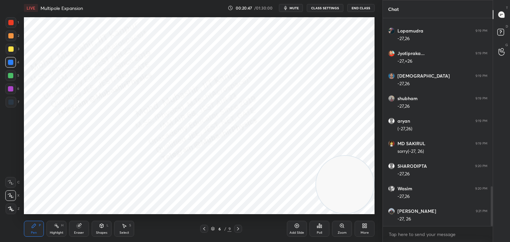
drag, startPoint x: 10, startPoint y: 36, endPoint x: 19, endPoint y: 36, distance: 8.6
click at [12, 36] on div at bounding box center [10, 35] width 5 height 5
click at [236, 231] on icon at bounding box center [237, 228] width 5 height 5
drag, startPoint x: 202, startPoint y: 229, endPoint x: 199, endPoint y: 231, distance: 3.9
click at [202, 229] on icon at bounding box center [203, 228] width 5 height 5
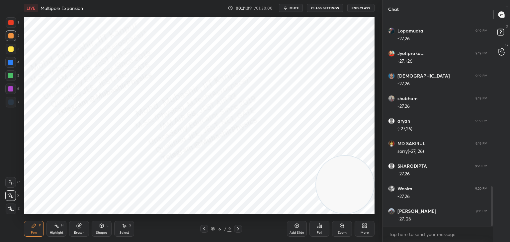
drag, startPoint x: 239, startPoint y: 232, endPoint x: 234, endPoint y: 230, distance: 5.5
click at [238, 232] on div at bounding box center [238, 229] width 8 height 8
drag, startPoint x: 61, startPoint y: 225, endPoint x: 68, endPoint y: 225, distance: 7.0
click at [61, 226] on div "H" at bounding box center [62, 225] width 2 height 3
click at [299, 7] on span "mute" at bounding box center [293, 8] width 9 height 5
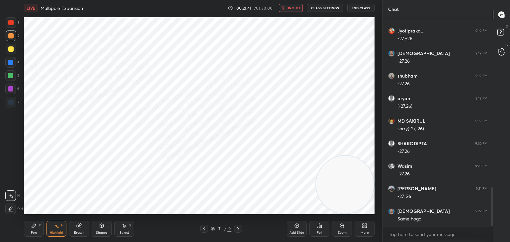
scroll to position [925, 0]
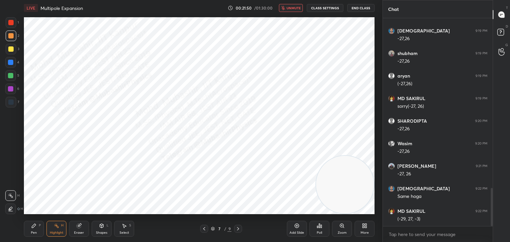
click at [300, 7] on span "unmute" at bounding box center [293, 8] width 14 height 5
click at [296, 7] on span "mute" at bounding box center [293, 8] width 9 height 5
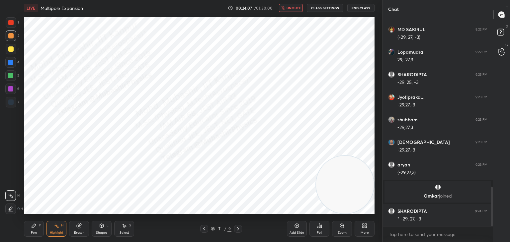
scroll to position [887, 0]
click at [288, 6] on span "unmute" at bounding box center [293, 8] width 14 height 5
drag, startPoint x: 126, startPoint y: 230, endPoint x: 128, endPoint y: 226, distance: 4.2
click at [127, 229] on div "Select S" at bounding box center [124, 229] width 20 height 16
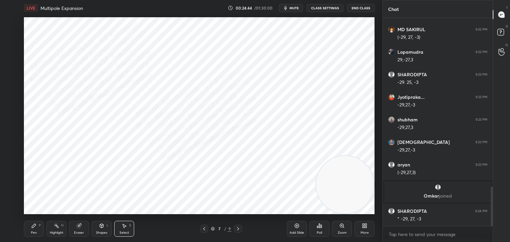
click at [185, 143] on div "0 ° Undo Copy Paste here Duplicate Duplicate to new slide Delete" at bounding box center [199, 115] width 350 height 197
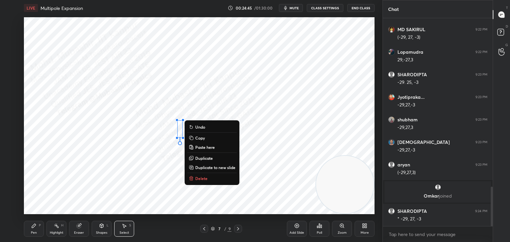
click at [203, 180] on p "Delete" at bounding box center [201, 178] width 12 height 5
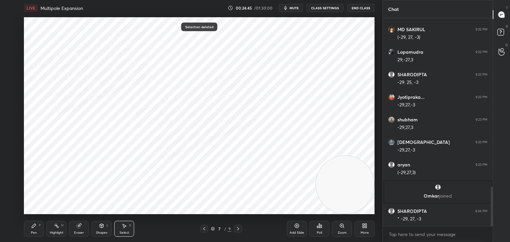
click at [32, 233] on div "Pen" at bounding box center [34, 232] width 6 height 3
drag, startPoint x: 12, startPoint y: 63, endPoint x: 19, endPoint y: 66, distance: 7.3
click at [19, 66] on div "4" at bounding box center [12, 62] width 14 height 11
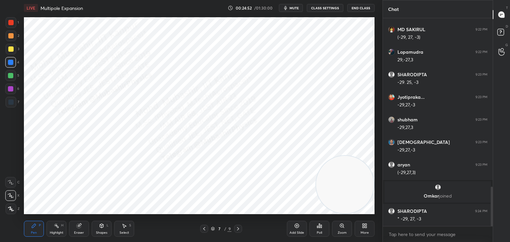
click at [203, 231] on icon at bounding box center [203, 228] width 5 height 5
drag, startPoint x: 239, startPoint y: 228, endPoint x: 243, endPoint y: 228, distance: 4.0
click at [239, 227] on icon at bounding box center [237, 228] width 5 height 5
click at [58, 232] on div "Highlight" at bounding box center [57, 232] width 14 height 3
click at [292, 9] on span "mute" at bounding box center [293, 8] width 9 height 5
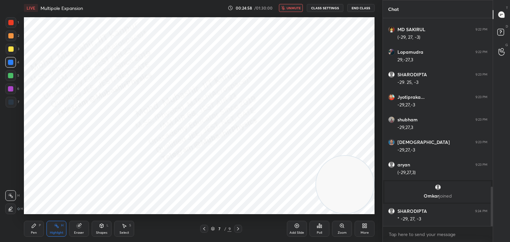
click at [289, 6] on span "unmute" at bounding box center [293, 8] width 14 height 5
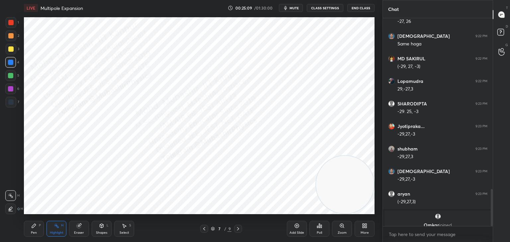
scroll to position [952, 0]
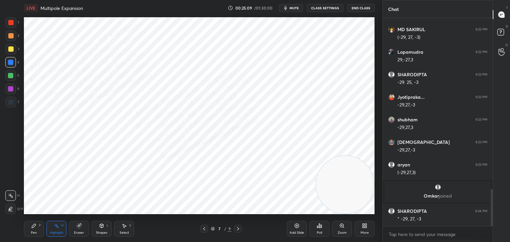
drag, startPoint x: 491, startPoint y: 201, endPoint x: 502, endPoint y: 247, distance: 47.7
click at [502, 0] on html "1 2 3 4 5 6 7 C X Z C X Z E E Erase all H H LIVE Multipole Expansion 00:25:09 /…" at bounding box center [255, 0] width 510 height 0
click at [206, 227] on icon at bounding box center [203, 228] width 5 height 5
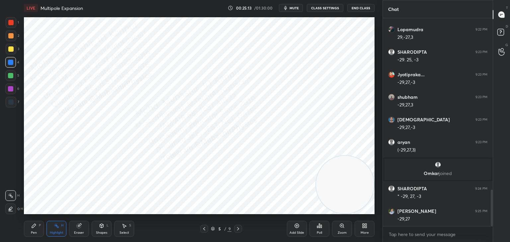
click at [240, 228] on icon at bounding box center [237, 228] width 5 height 5
click at [241, 229] on div at bounding box center [238, 229] width 8 height 8
click at [413, 231] on textarea at bounding box center [437, 234] width 99 height 11
type textarea "x"
type textarea "."
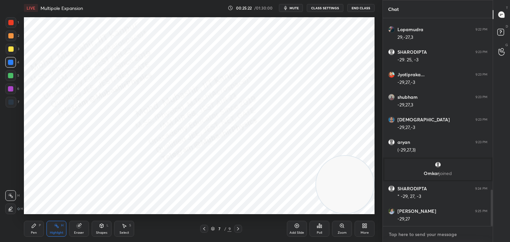
type textarea "x"
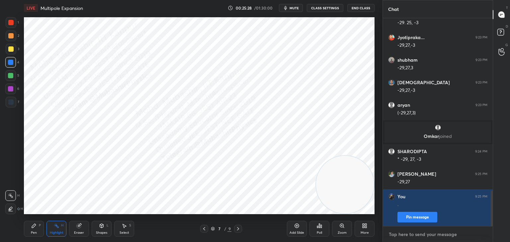
scroll to position [1035, 0]
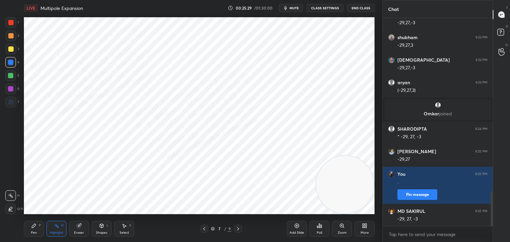
click at [294, 7] on span "mute" at bounding box center [293, 8] width 9 height 5
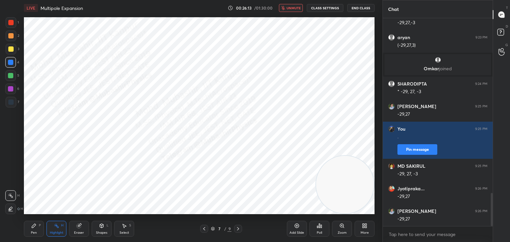
scroll to position [1102, 0]
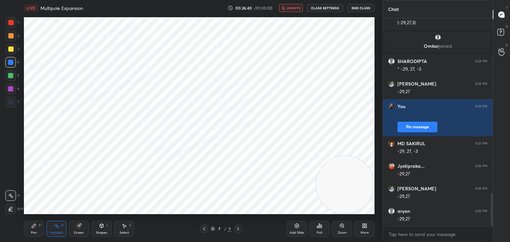
click at [295, 7] on span "unmute" at bounding box center [293, 8] width 14 height 5
click at [204, 228] on icon at bounding box center [203, 228] width 5 height 5
click at [238, 227] on icon at bounding box center [237, 228] width 5 height 5
drag, startPoint x: 35, startPoint y: 226, endPoint x: 44, endPoint y: 218, distance: 11.7
click at [35, 225] on icon at bounding box center [33, 225] width 5 height 5
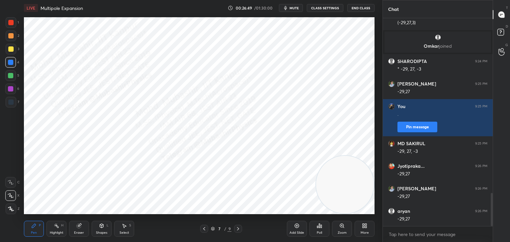
click at [56, 228] on icon at bounding box center [56, 225] width 5 height 5
click at [296, 7] on span "mute" at bounding box center [293, 8] width 9 height 5
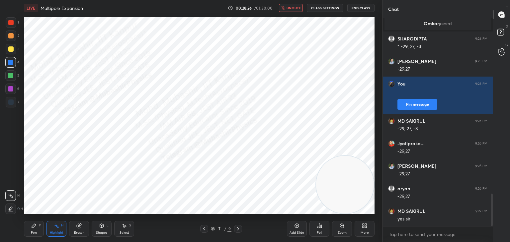
click at [293, 7] on span "unmute" at bounding box center [293, 8] width 14 height 5
click at [204, 228] on icon at bounding box center [203, 228] width 5 height 5
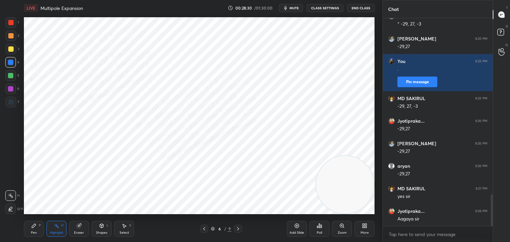
click at [127, 225] on div "Select S" at bounding box center [124, 229] width 20 height 16
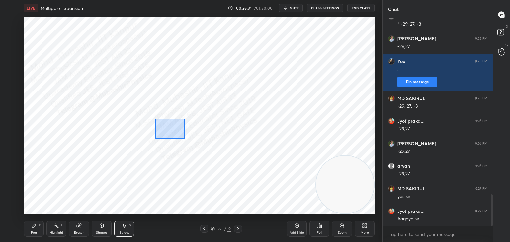
drag, startPoint x: 155, startPoint y: 119, endPoint x: 183, endPoint y: 139, distance: 33.7
click at [185, 139] on div "0 ° Undo Copy Paste here Duplicate Duplicate to new slide Delete" at bounding box center [199, 115] width 350 height 197
drag, startPoint x: 169, startPoint y: 129, endPoint x: 162, endPoint y: 138, distance: 10.9
click at [168, 128] on div "0 ° Undo Copy Paste here Duplicate Duplicate to new slide Delete" at bounding box center [199, 115] width 350 height 197
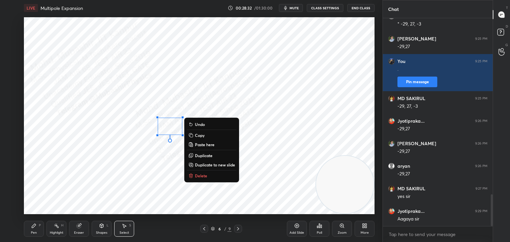
click at [162, 158] on div "0 ° Undo Copy Paste here Duplicate Duplicate to new slide Delete" at bounding box center [199, 115] width 350 height 197
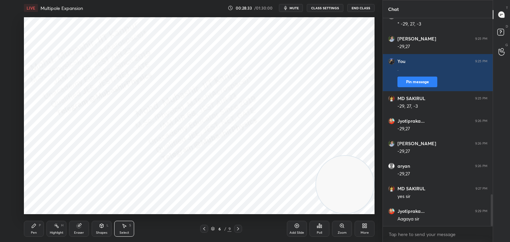
drag, startPoint x: 178, startPoint y: 125, endPoint x: 184, endPoint y: 134, distance: 10.6
click at [183, 133] on div "0 ° Undo Copy Paste here Duplicate Duplicate to new slide Delete" at bounding box center [199, 115] width 350 height 197
click at [179, 133] on div "0 ° Undo Copy Paste here Duplicate Duplicate to new slide Delete" at bounding box center [199, 115] width 350 height 197
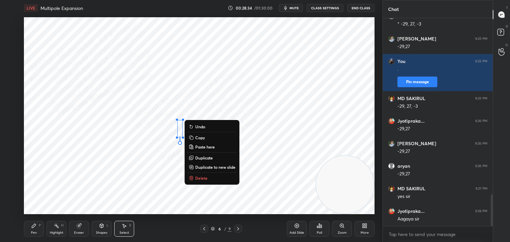
click at [122, 202] on div "0 ° Undo Copy Paste here Duplicate Duplicate to new slide Delete" at bounding box center [199, 115] width 350 height 197
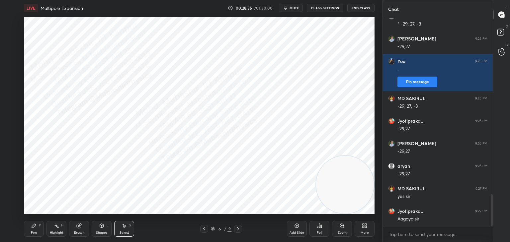
drag, startPoint x: 242, startPoint y: 228, endPoint x: 238, endPoint y: 229, distance: 3.9
click at [242, 228] on div "6 / 9" at bounding box center [220, 229] width 131 height 8
click at [60, 226] on div "Highlight H" at bounding box center [56, 229] width 20 height 16
click at [239, 226] on icon at bounding box center [237, 228] width 5 height 5
click at [204, 229] on icon at bounding box center [203, 228] width 5 height 5
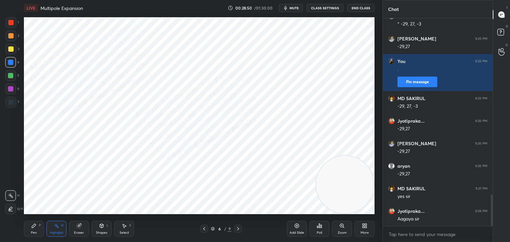
click at [241, 228] on div at bounding box center [238, 229] width 8 height 8
click at [204, 229] on icon at bounding box center [203, 228] width 5 height 5
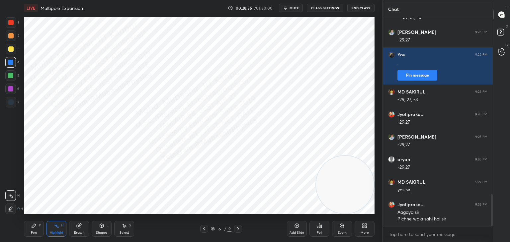
click at [238, 229] on icon at bounding box center [237, 228] width 5 height 5
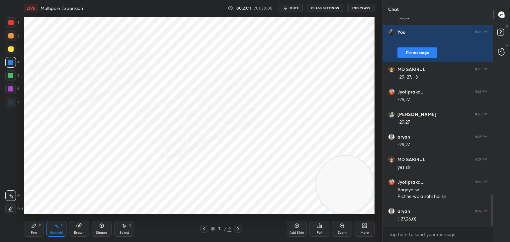
scroll to position [1199, 0]
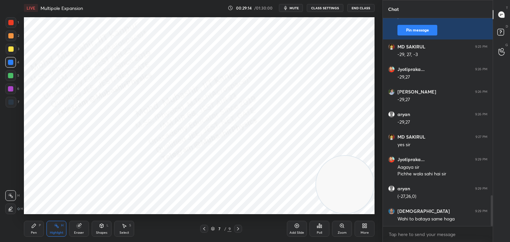
click at [291, 10] on button "mute" at bounding box center [291, 8] width 24 height 8
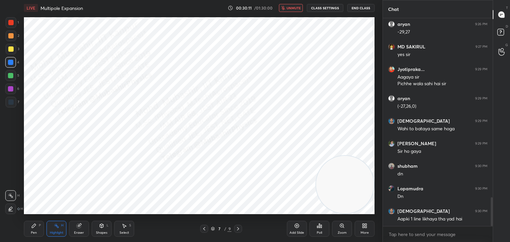
scroll to position [1312, 0]
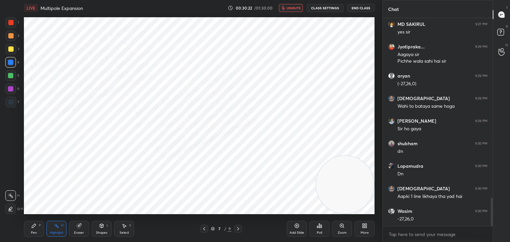
click at [294, 7] on span "unmute" at bounding box center [293, 8] width 14 height 5
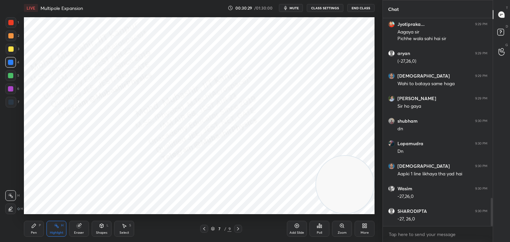
scroll to position [1357, 0]
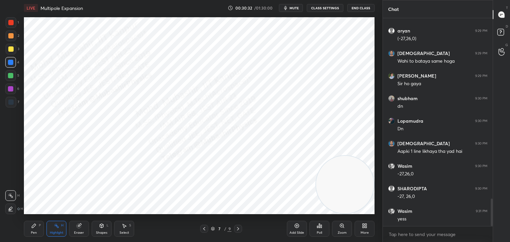
click at [238, 227] on icon at bounding box center [237, 228] width 5 height 5
drag, startPoint x: 25, startPoint y: 233, endPoint x: 36, endPoint y: 229, distance: 11.2
click at [26, 233] on div "Pen P" at bounding box center [34, 229] width 20 height 16
click at [121, 232] on div "Select" at bounding box center [124, 232] width 10 height 3
drag, startPoint x: 265, startPoint y: 66, endPoint x: 276, endPoint y: 74, distance: 13.9
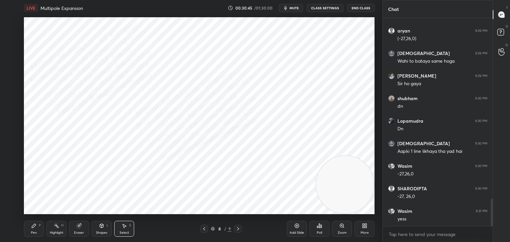
click at [276, 74] on div "0 ° Undo Copy Paste here Duplicate Duplicate to new slide Delete" at bounding box center [199, 115] width 350 height 197
drag, startPoint x: 271, startPoint y: 71, endPoint x: 267, endPoint y: 71, distance: 4.0
click at [267, 71] on div "0 ° Undo Copy Paste here Duplicate Duplicate to new slide Delete" at bounding box center [199, 115] width 350 height 197
drag, startPoint x: 242, startPoint y: 65, endPoint x: 264, endPoint y: 72, distance: 23.0
click at [272, 77] on div "0 ° Undo Copy Paste here Duplicate Duplicate to new slide Delete" at bounding box center [199, 115] width 350 height 197
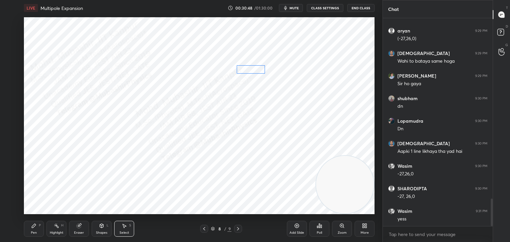
click at [254, 70] on div "0 ° Undo Copy Paste here Duplicate Duplicate to new slide Delete" at bounding box center [199, 115] width 350 height 197
drag, startPoint x: 251, startPoint y: 73, endPoint x: 240, endPoint y: 85, distance: 15.7
click at [250, 76] on div "0 ° Undo Copy Paste here Duplicate Duplicate to new slide Delete" at bounding box center [199, 115] width 350 height 197
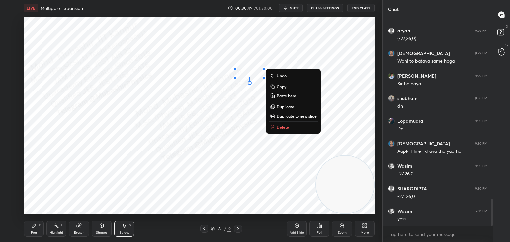
drag, startPoint x: 221, startPoint y: 96, endPoint x: 305, endPoint y: 64, distance: 89.5
click at [226, 96] on div "0 ° Undo Copy Paste here Duplicate Duplicate to new slide Delete" at bounding box center [199, 115] width 350 height 197
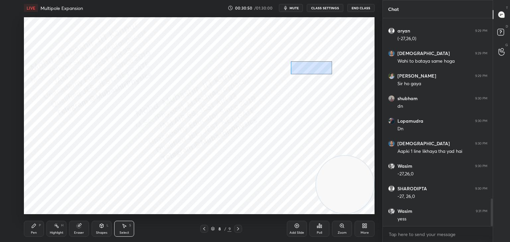
drag, startPoint x: 300, startPoint y: 67, endPoint x: 321, endPoint y: 70, distance: 21.1
click at [331, 74] on div "0 ° Undo Copy Paste here Duplicate Duplicate to new slide Delete" at bounding box center [199, 115] width 350 height 197
drag, startPoint x: 321, startPoint y: 69, endPoint x: 315, endPoint y: 72, distance: 7.0
click at [305, 74] on div "0 ° Undo Copy Paste here Duplicate Duplicate to new slide Delete" at bounding box center [199, 115] width 350 height 197
drag, startPoint x: 342, startPoint y: 53, endPoint x: 346, endPoint y: 60, distance: 8.4
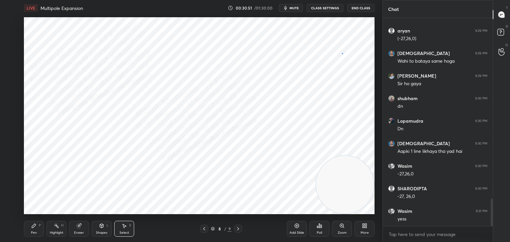
click at [341, 54] on div "0 ° Undo Copy Paste here Duplicate Duplicate to new slide Delete" at bounding box center [199, 115] width 350 height 197
drag, startPoint x: 343, startPoint y: 64, endPoint x: 357, endPoint y: 74, distance: 17.8
click at [357, 74] on div "0 ° Undo Copy Paste here Duplicate Duplicate to new slide Delete" at bounding box center [199, 115] width 350 height 197
drag, startPoint x: 346, startPoint y: 66, endPoint x: 331, endPoint y: 71, distance: 16.8
click at [331, 71] on div "0 ° Undo Copy Paste here Duplicate Duplicate to new slide Delete" at bounding box center [199, 115] width 350 height 197
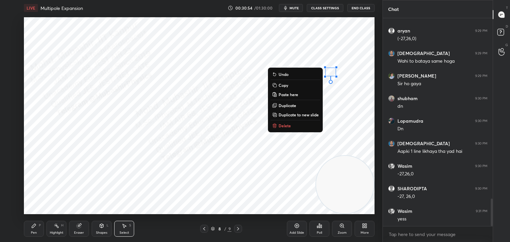
click at [23, 238] on div "LIVE Multipole Expansion 00:30:54 / 01:30:00 mute CLASS SETTINGS End Class 0 ° …" at bounding box center [199, 121] width 356 height 242
click at [29, 234] on div "Pen P" at bounding box center [34, 229] width 20 height 16
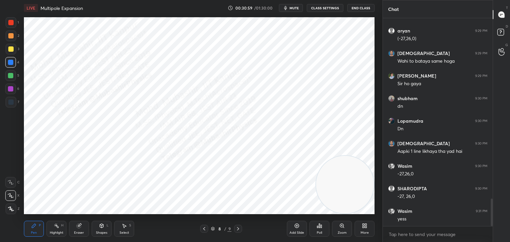
click at [11, 51] on div at bounding box center [10, 48] width 5 height 5
click at [100, 225] on icon at bounding box center [102, 225] width 4 height 1
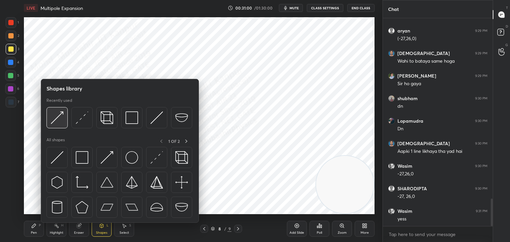
click at [60, 113] on img at bounding box center [57, 118] width 13 height 13
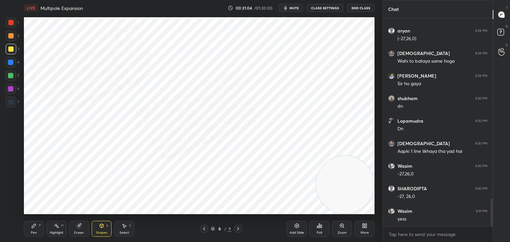
click at [37, 231] on div "Pen" at bounding box center [34, 232] width 6 height 3
click at [11, 89] on div at bounding box center [10, 88] width 5 height 5
click at [203, 231] on div at bounding box center [204, 229] width 8 height 8
click at [61, 229] on div "Highlight H" at bounding box center [56, 229] width 20 height 16
drag, startPoint x: 239, startPoint y: 230, endPoint x: 226, endPoint y: 230, distance: 12.6
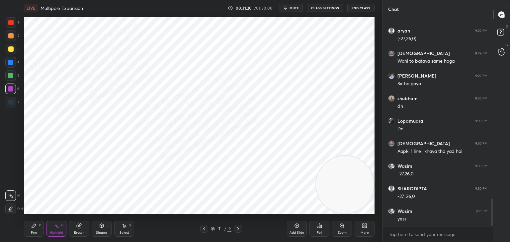
click at [239, 231] on icon at bounding box center [237, 228] width 5 height 5
click at [36, 228] on icon at bounding box center [33, 225] width 5 height 5
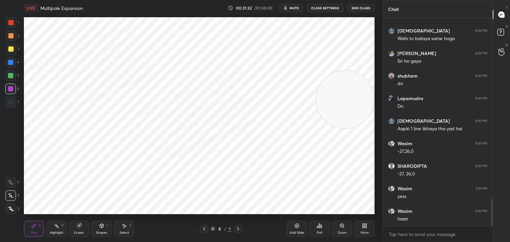
drag, startPoint x: 328, startPoint y: 163, endPoint x: 327, endPoint y: 116, distance: 46.5
click at [341, 72] on video at bounding box center [345, 100] width 58 height 58
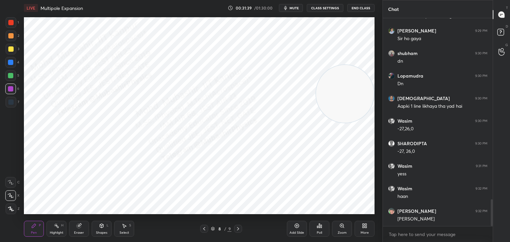
drag, startPoint x: 290, startPoint y: 6, endPoint x: 298, endPoint y: 3, distance: 8.1
click at [290, 7] on button "mute" at bounding box center [291, 8] width 24 height 8
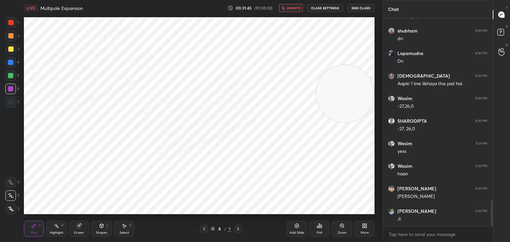
scroll to position [1448, 0]
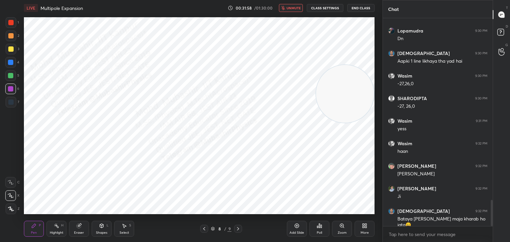
click at [296, 10] on button "unmute" at bounding box center [291, 8] width 24 height 8
drag, startPoint x: 343, startPoint y: 100, endPoint x: 203, endPoint y: 109, distance: 140.0
click at [204, 113] on video at bounding box center [202, 107] width 58 height 58
drag, startPoint x: 61, startPoint y: 233, endPoint x: 59, endPoint y: 225, distance: 7.9
click at [59, 229] on div "Highlight H" at bounding box center [56, 229] width 20 height 16
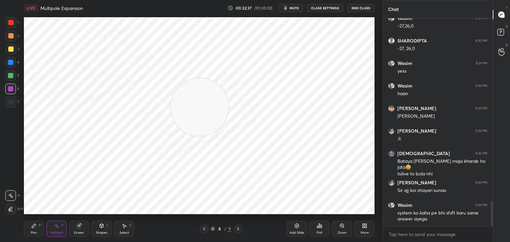
scroll to position [1528, 0]
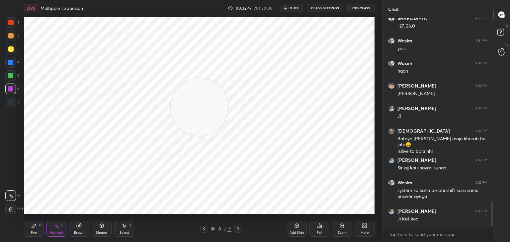
click at [34, 233] on div "Pen" at bounding box center [34, 232] width 6 height 3
click at [100, 229] on div "Shapes L" at bounding box center [102, 229] width 20 height 16
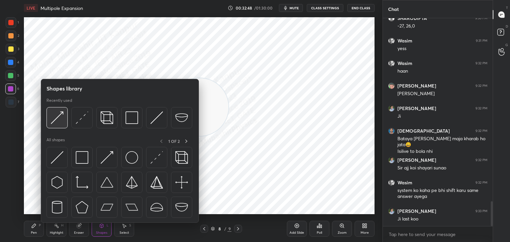
click at [55, 118] on img at bounding box center [57, 118] width 13 height 13
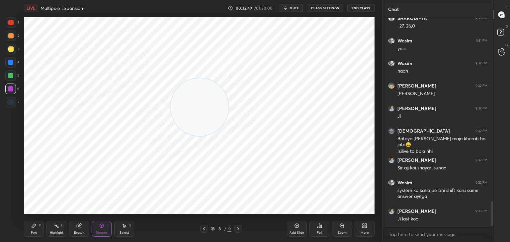
click at [11, 51] on div at bounding box center [10, 48] width 5 height 5
click at [36, 222] on div "Pen P" at bounding box center [34, 229] width 20 height 16
click at [64, 226] on div "Highlight H" at bounding box center [56, 229] width 20 height 16
drag, startPoint x: 206, startPoint y: 109, endPoint x: 225, endPoint y: 104, distance: 19.6
click at [206, 90] on video at bounding box center [199, 94] width 58 height 58
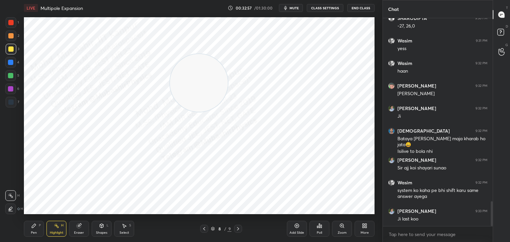
click at [36, 229] on div "Pen P" at bounding box center [34, 229] width 20 height 16
drag, startPoint x: 7, startPoint y: 37, endPoint x: 15, endPoint y: 44, distance: 10.8
click at [8, 37] on div at bounding box center [11, 36] width 11 height 11
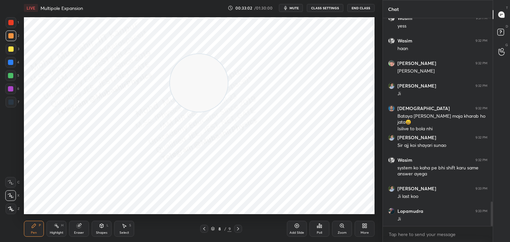
scroll to position [1573, 0]
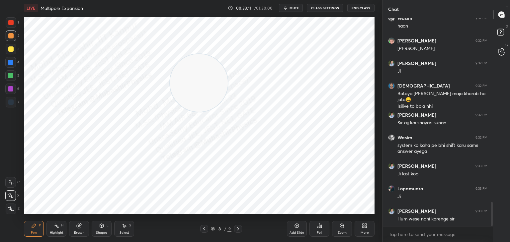
drag, startPoint x: 13, startPoint y: 76, endPoint x: 20, endPoint y: 85, distance: 11.1
click at [13, 77] on div at bounding box center [10, 75] width 11 height 11
drag, startPoint x: 50, startPoint y: 230, endPoint x: 64, endPoint y: 221, distance: 16.0
click at [51, 230] on div "Highlight H" at bounding box center [56, 229] width 20 height 16
click at [202, 229] on icon at bounding box center [203, 228] width 5 height 5
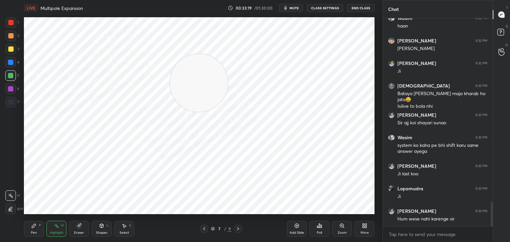
click at [363, 234] on div "More" at bounding box center [364, 232] width 8 height 3
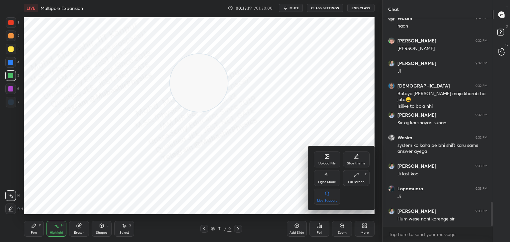
click at [327, 159] on icon at bounding box center [327, 157] width 4 height 4
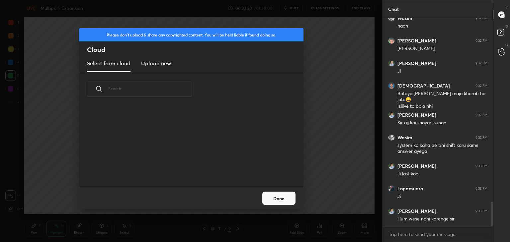
scroll to position [82, 213]
click at [155, 66] on h3 "Upload new" at bounding box center [156, 63] width 30 height 8
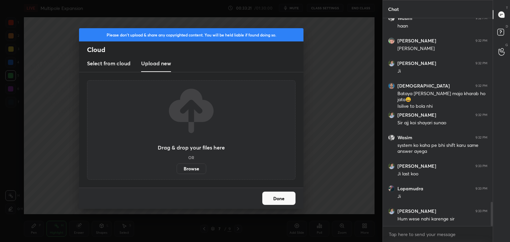
click at [190, 169] on label "Browse" at bounding box center [192, 169] width 30 height 11
click at [177, 169] on input "Browse" at bounding box center [177, 169] width 0 height 11
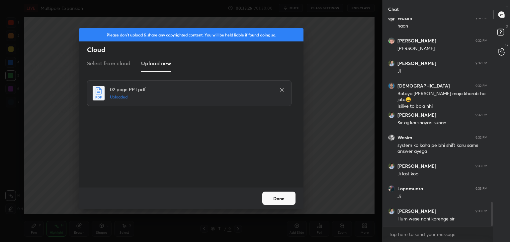
click at [280, 198] on button "Done" at bounding box center [278, 198] width 33 height 13
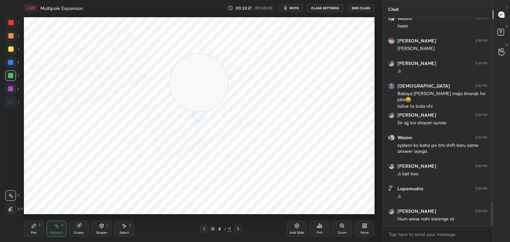
click at [104, 232] on div "Shapes" at bounding box center [101, 232] width 11 height 3
click at [122, 232] on div "Select" at bounding box center [124, 232] width 10 height 3
click at [206, 229] on icon at bounding box center [203, 228] width 5 height 5
drag, startPoint x: 204, startPoint y: 62, endPoint x: 247, endPoint y: 190, distance: 135.2
click at [228, 112] on video at bounding box center [199, 83] width 58 height 58
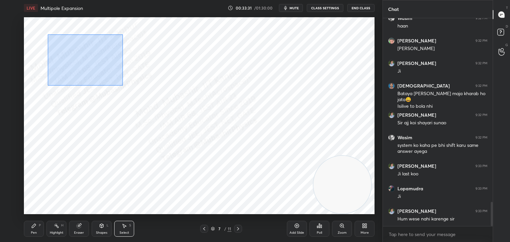
drag, startPoint x: 56, startPoint y: 38, endPoint x: 122, endPoint y: 86, distance: 81.7
click at [122, 86] on div "0 ° Undo Copy Paste here Duplicate Duplicate to new slide Delete" at bounding box center [199, 115] width 350 height 197
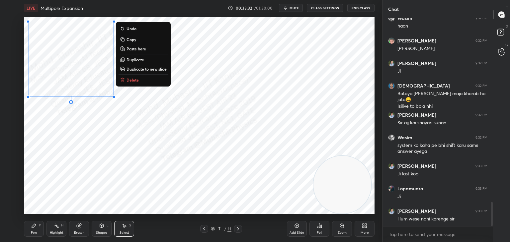
click at [143, 40] on button "Copy" at bounding box center [142, 40] width 49 height 8
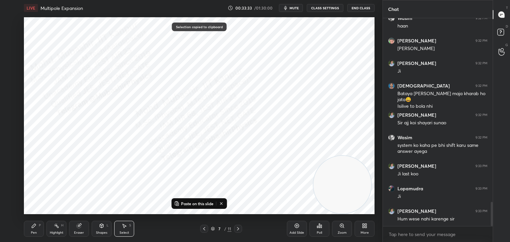
click at [239, 227] on icon at bounding box center [237, 228] width 5 height 5
click at [202, 204] on p "Paste on this slide" at bounding box center [197, 203] width 33 height 5
click at [108, 150] on div "0 ° Undo Copy Paste here Duplicate Duplicate to new slide Delete" at bounding box center [199, 115] width 350 height 197
click at [24, 234] on div "Pen P" at bounding box center [34, 229] width 20 height 16
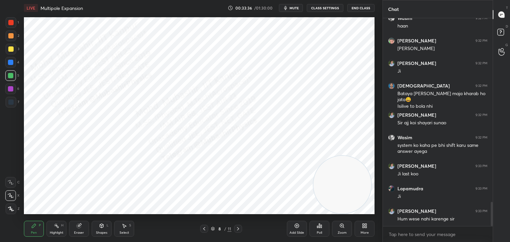
click at [11, 25] on div at bounding box center [10, 22] width 5 height 5
drag, startPoint x: 11, startPoint y: 76, endPoint x: 21, endPoint y: 76, distance: 10.6
click at [12, 76] on div at bounding box center [10, 75] width 5 height 5
drag, startPoint x: 12, startPoint y: 34, endPoint x: 20, endPoint y: 37, distance: 8.4
click at [12, 36] on div at bounding box center [10, 35] width 5 height 5
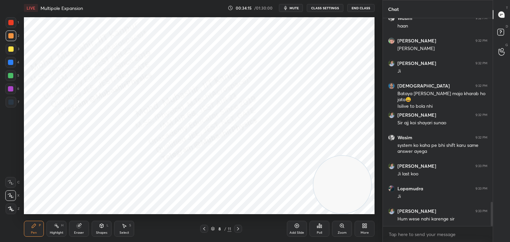
drag, startPoint x: 12, startPoint y: 64, endPoint x: 23, endPoint y: 94, distance: 31.6
click at [12, 64] on div at bounding box center [10, 62] width 5 height 5
drag, startPoint x: 126, startPoint y: 225, endPoint x: 131, endPoint y: 217, distance: 9.5
click at [126, 224] on icon at bounding box center [123, 225] width 5 height 5
drag, startPoint x: 334, startPoint y: 177, endPoint x: 179, endPoint y: 179, distance: 154.3
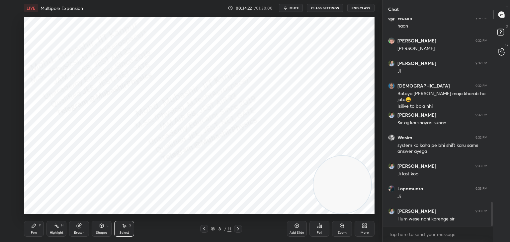
click at [313, 179] on video at bounding box center [342, 185] width 58 height 58
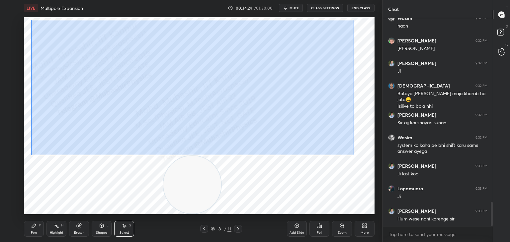
drag, startPoint x: 31, startPoint y: 19, endPoint x: 340, endPoint y: 149, distance: 335.5
click at [348, 153] on div "0 ° Undo Copy Paste here Duplicate Duplicate to new slide Delete" at bounding box center [199, 115] width 350 height 197
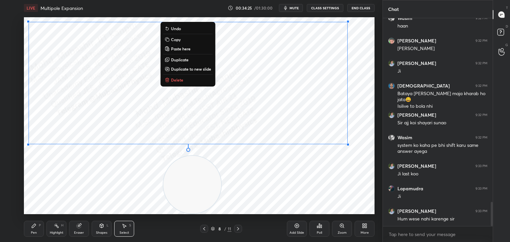
click at [188, 42] on button "Copy" at bounding box center [187, 40] width 49 height 8
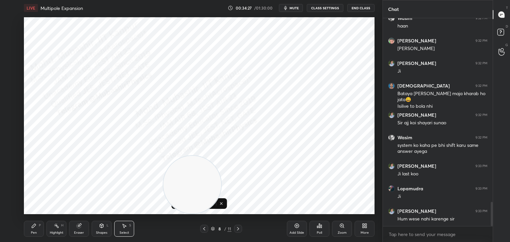
drag, startPoint x: 294, startPoint y: 3, endPoint x: 294, endPoint y: 8, distance: 5.0
click at [294, 5] on div "LIVE Multipole Expansion 00:34:27 / 01:30:00 mute CLASS SETTINGS End Class" at bounding box center [199, 8] width 350 height 16
drag, startPoint x: 295, startPoint y: 7, endPoint x: 299, endPoint y: 4, distance: 4.8
click at [295, 7] on span "mute" at bounding box center [293, 8] width 9 height 5
drag, startPoint x: 296, startPoint y: 161, endPoint x: 340, endPoint y: 144, distance: 47.6
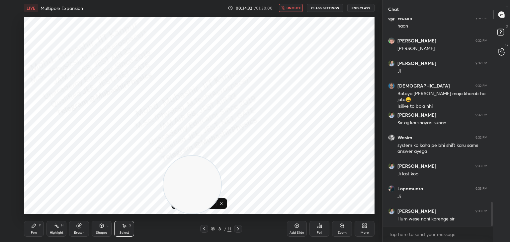
click at [221, 156] on video at bounding box center [192, 185] width 58 height 58
click at [238, 229] on icon at bounding box center [238, 228] width 2 height 3
click at [195, 204] on p "Paste on this slide" at bounding box center [197, 203] width 33 height 5
click at [191, 180] on div "0 ° Undo Copy Paste here Duplicate Duplicate to new slide Delete" at bounding box center [199, 115] width 350 height 197
drag, startPoint x: 328, startPoint y: 132, endPoint x: 333, endPoint y: 165, distance: 33.6
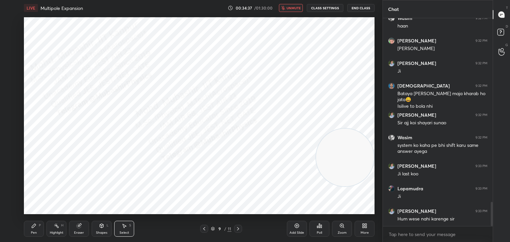
click at [339, 160] on video at bounding box center [345, 158] width 58 height 58
click at [206, 230] on icon at bounding box center [203, 228] width 5 height 5
drag, startPoint x: 237, startPoint y: 230, endPoint x: 230, endPoint y: 231, distance: 7.3
click at [238, 230] on icon at bounding box center [237, 228] width 5 height 5
click at [204, 228] on icon at bounding box center [204, 228] width 2 height 3
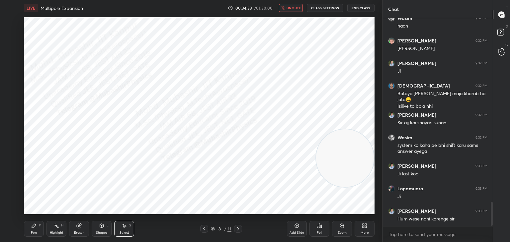
scroll to position [1596, 0]
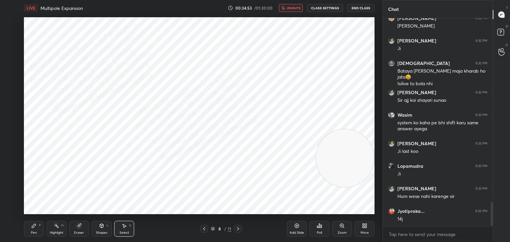
click at [205, 230] on icon at bounding box center [203, 228] width 5 height 5
click at [238, 228] on icon at bounding box center [237, 228] width 5 height 5
click at [295, 8] on span "unmute" at bounding box center [293, 8] width 14 height 5
click at [294, 8] on span "mute" at bounding box center [293, 8] width 9 height 5
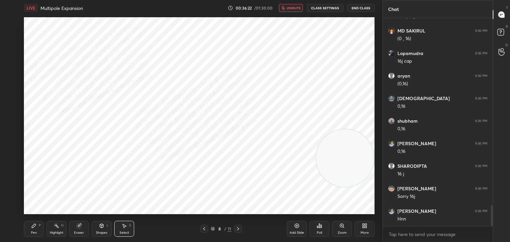
scroll to position [1889, 0]
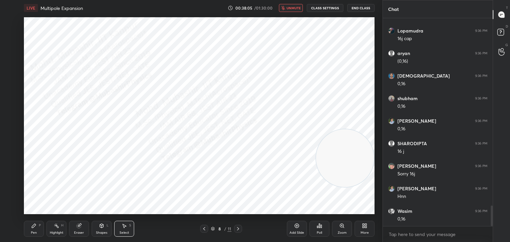
click at [289, 7] on span "unmute" at bounding box center [293, 8] width 14 height 5
drag, startPoint x: 32, startPoint y: 227, endPoint x: 39, endPoint y: 221, distance: 9.7
click at [31, 227] on icon at bounding box center [33, 225] width 5 height 5
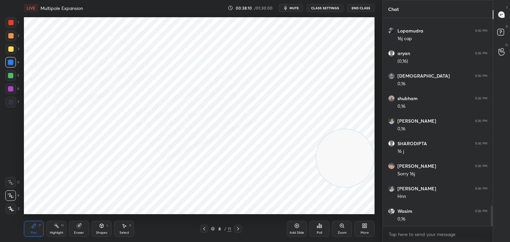
click at [124, 230] on div "Select S" at bounding box center [124, 229] width 20 height 16
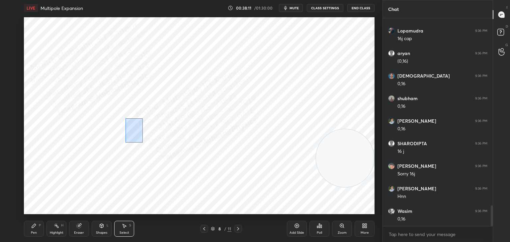
drag, startPoint x: 130, startPoint y: 129, endPoint x: 205, endPoint y: 160, distance: 81.8
click at [205, 160] on div "0 ° Undo Copy Paste here Duplicate Duplicate to new slide Delete" at bounding box center [199, 115] width 350 height 197
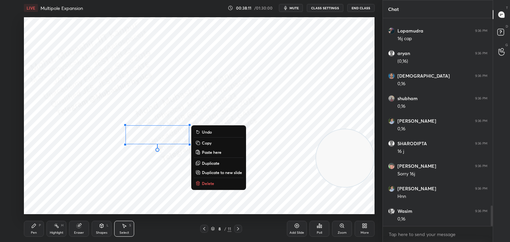
scroll to position [1913, 0]
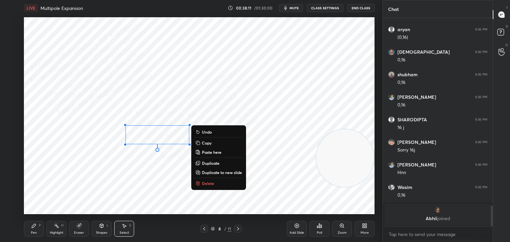
click at [206, 185] on p "Delete" at bounding box center [208, 183] width 12 height 5
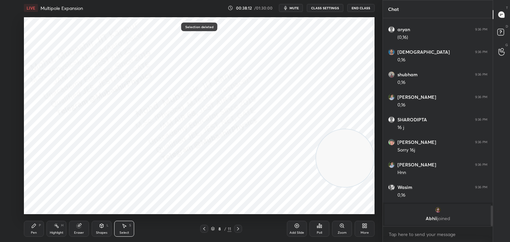
click at [34, 229] on div "Pen P" at bounding box center [34, 229] width 20 height 16
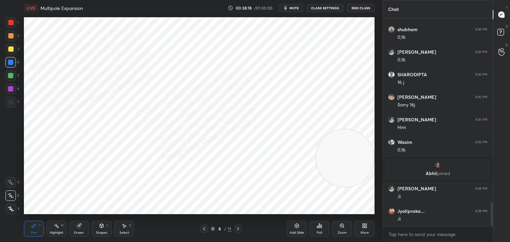
scroll to position [1647, 0]
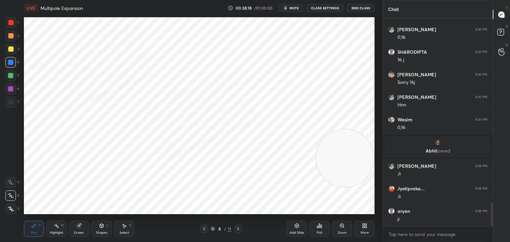
click at [238, 228] on icon at bounding box center [237, 228] width 5 height 5
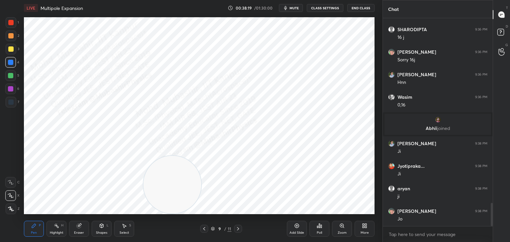
drag, startPoint x: 349, startPoint y: 152, endPoint x: 97, endPoint y: 199, distance: 257.2
click at [143, 192] on video at bounding box center [172, 185] width 58 height 58
drag, startPoint x: 118, startPoint y: 229, endPoint x: 133, endPoint y: 218, distance: 18.3
click at [120, 229] on div "Select S" at bounding box center [124, 229] width 20 height 16
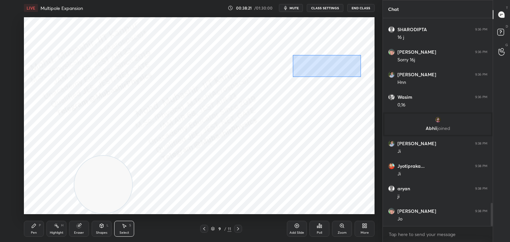
drag, startPoint x: 292, startPoint y: 55, endPoint x: 361, endPoint y: 77, distance: 71.8
click at [361, 77] on div "0 ° Undo Copy Paste here Duplicate Duplicate to new slide Delete" at bounding box center [199, 115] width 350 height 197
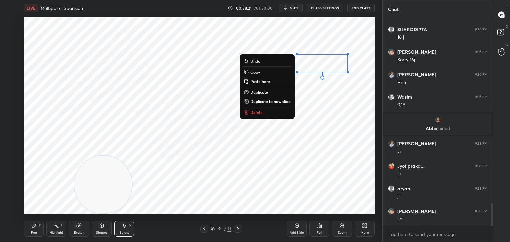
scroll to position [1692, 0]
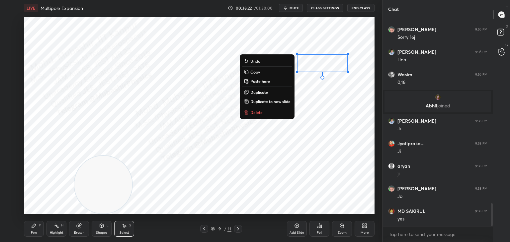
click at [275, 110] on button "Delete" at bounding box center [266, 113] width 49 height 8
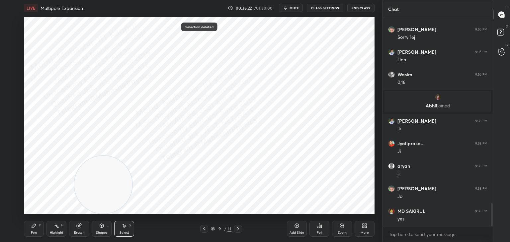
click at [27, 230] on div "Pen P" at bounding box center [34, 229] width 20 height 16
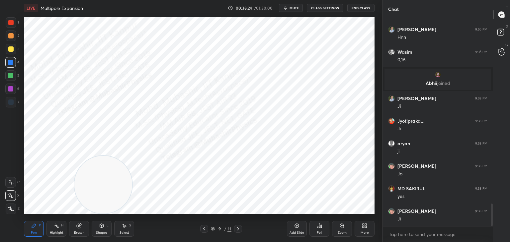
click at [10, 35] on div at bounding box center [10, 35] width 5 height 5
click at [297, 8] on span "mute" at bounding box center [293, 8] width 9 height 5
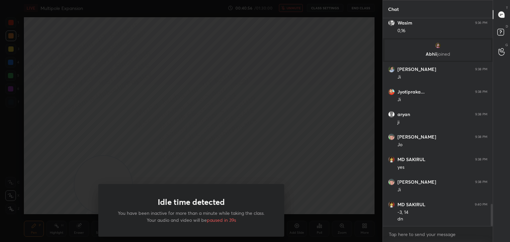
scroll to position [1767, 0]
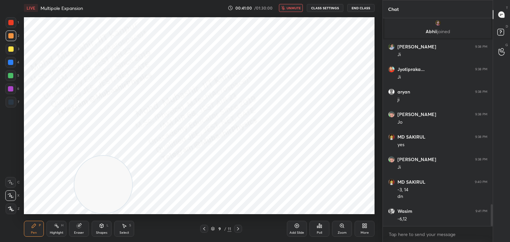
click at [294, 9] on span "unmute" at bounding box center [293, 8] width 14 height 5
drag, startPoint x: 112, startPoint y: 204, endPoint x: 329, endPoint y: 80, distance: 250.3
click at [376, 120] on div "Setting up your live class Poll for secs No correct answer Start poll" at bounding box center [199, 116] width 356 height 200
click at [294, 7] on span "mute" at bounding box center [293, 8] width 9 height 5
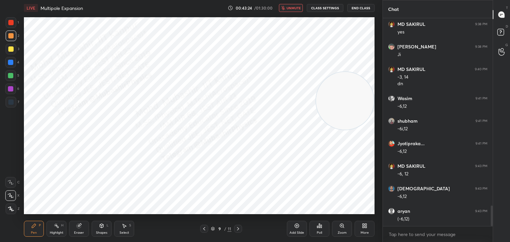
scroll to position [1902, 0]
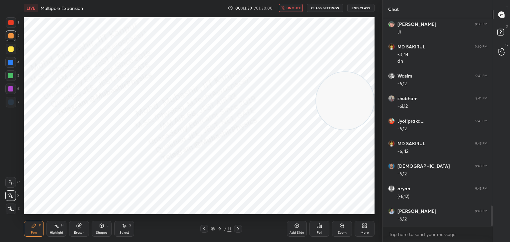
click at [288, 8] on span "unmute" at bounding box center [293, 8] width 14 height 5
drag, startPoint x: 10, startPoint y: 62, endPoint x: 16, endPoint y: 68, distance: 8.0
click at [12, 66] on div at bounding box center [10, 62] width 11 height 11
click at [122, 225] on div "Select S" at bounding box center [124, 229] width 20 height 16
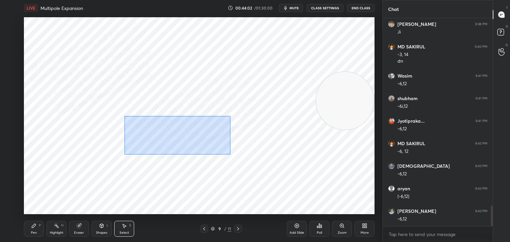
drag, startPoint x: 132, startPoint y: 118, endPoint x: 219, endPoint y: 163, distance: 98.6
click at [230, 155] on div "0 ° Undo Copy Paste here Duplicate Duplicate to new slide Delete" at bounding box center [199, 115] width 350 height 197
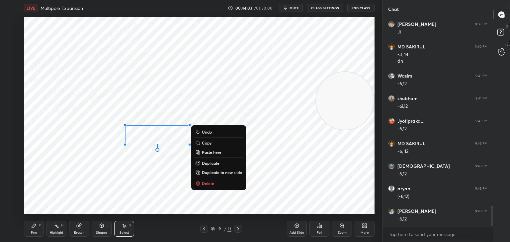
drag, startPoint x: 211, startPoint y: 182, endPoint x: 200, endPoint y: 185, distance: 10.9
click at [210, 182] on p "Delete" at bounding box center [208, 183] width 12 height 5
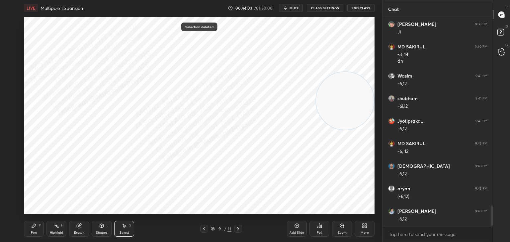
drag, startPoint x: 29, startPoint y: 230, endPoint x: 34, endPoint y: 230, distance: 5.3
click at [32, 230] on div "Pen P" at bounding box center [34, 229] width 20 height 16
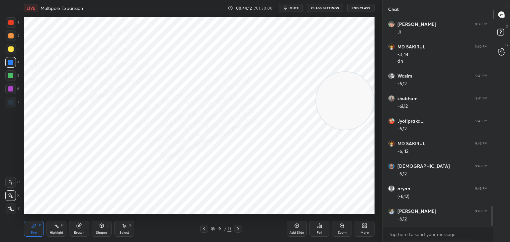
scroll to position [1925, 0]
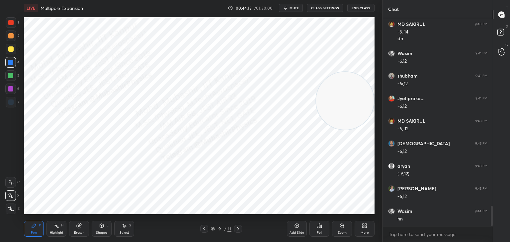
click at [56, 231] on div "Highlight H" at bounding box center [56, 229] width 20 height 16
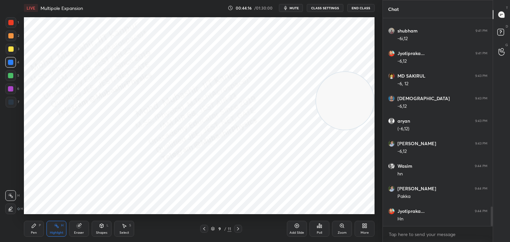
scroll to position [1992, 0]
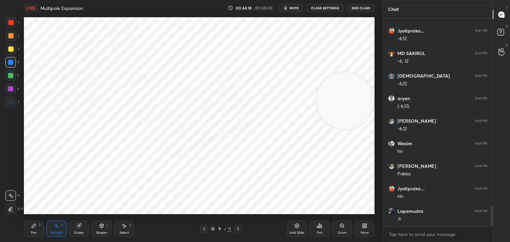
click at [239, 230] on icon at bounding box center [237, 228] width 5 height 5
drag, startPoint x: 303, startPoint y: 106, endPoint x: 160, endPoint y: 145, distance: 148.1
click at [142, 152] on video at bounding box center [166, 144] width 58 height 58
drag, startPoint x: 156, startPoint y: 156, endPoint x: 188, endPoint y: 91, distance: 72.9
click at [190, 120] on video at bounding box center [161, 149] width 58 height 58
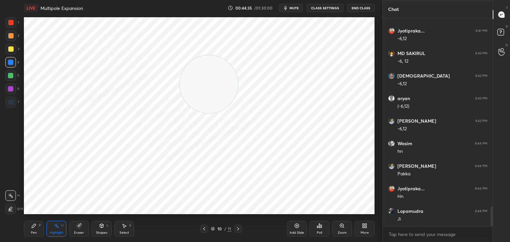
click at [237, 230] on icon at bounding box center [237, 228] width 5 height 5
drag, startPoint x: 211, startPoint y: 84, endPoint x: 320, endPoint y: 172, distance: 139.9
click at [246, 119] on video at bounding box center [217, 90] width 58 height 58
drag, startPoint x: 30, startPoint y: 231, endPoint x: 20, endPoint y: 116, distance: 115.3
click at [29, 230] on div "Pen P" at bounding box center [34, 229] width 20 height 16
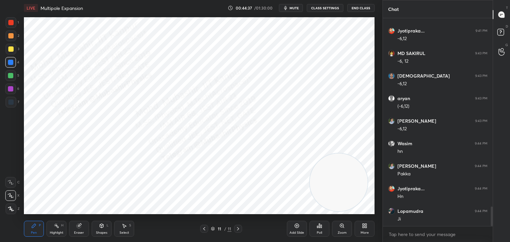
click at [11, 23] on div at bounding box center [10, 22] width 5 height 5
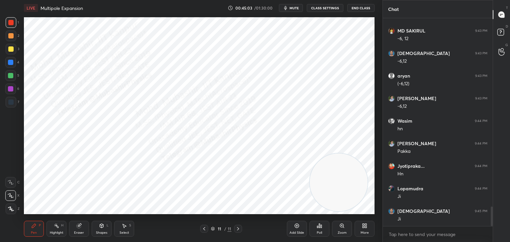
drag, startPoint x: 8, startPoint y: 105, endPoint x: 21, endPoint y: 103, distance: 13.5
click at [10, 104] on div at bounding box center [11, 102] width 11 height 11
click at [97, 225] on div "Shapes L" at bounding box center [102, 229] width 20 height 16
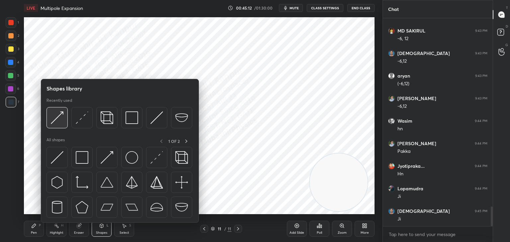
click at [53, 122] on img at bounding box center [57, 118] width 13 height 13
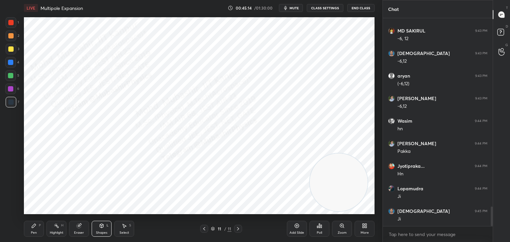
drag, startPoint x: 16, startPoint y: 48, endPoint x: 12, endPoint y: 50, distance: 4.2
click at [15, 49] on div "3" at bounding box center [13, 49] width 14 height 11
click at [205, 229] on icon at bounding box center [203, 228] width 5 height 5
click at [240, 229] on icon at bounding box center [237, 228] width 5 height 5
click at [36, 236] on div "Pen P" at bounding box center [34, 229] width 20 height 16
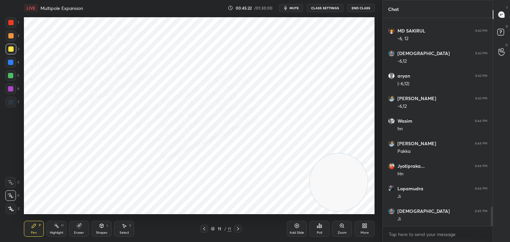
drag, startPoint x: 7, startPoint y: 62, endPoint x: 16, endPoint y: 74, distance: 15.9
click at [7, 64] on div at bounding box center [10, 62] width 11 height 11
drag, startPoint x: 327, startPoint y: 121, endPoint x: 288, endPoint y: 56, distance: 75.9
click at [316, 49] on video at bounding box center [325, 47] width 58 height 58
drag, startPoint x: 102, startPoint y: 235, endPoint x: 105, endPoint y: 225, distance: 10.6
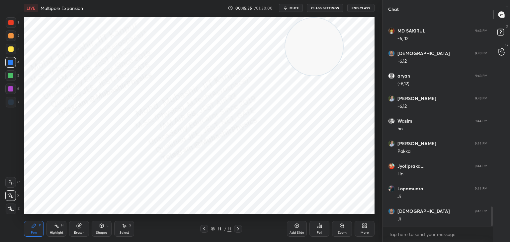
click at [102, 234] on div "Shapes L" at bounding box center [102, 229] width 20 height 16
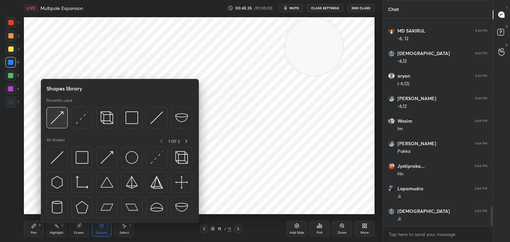
click at [56, 121] on img at bounding box center [57, 118] width 13 height 13
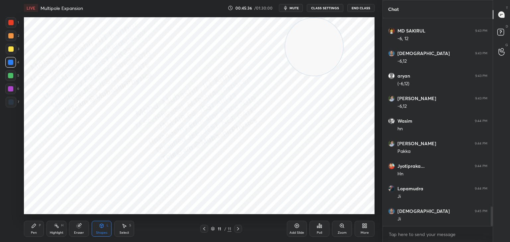
drag, startPoint x: 11, startPoint y: 52, endPoint x: 19, endPoint y: 54, distance: 7.5
click at [12, 53] on div at bounding box center [11, 49] width 11 height 11
click at [35, 230] on div "Pen P" at bounding box center [34, 229] width 20 height 16
drag, startPoint x: 11, startPoint y: 92, endPoint x: 17, endPoint y: 91, distance: 6.8
click at [14, 91] on div at bounding box center [10, 89] width 11 height 11
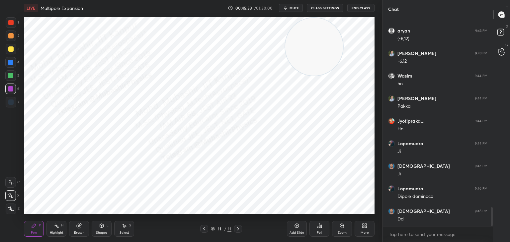
scroll to position [2083, 0]
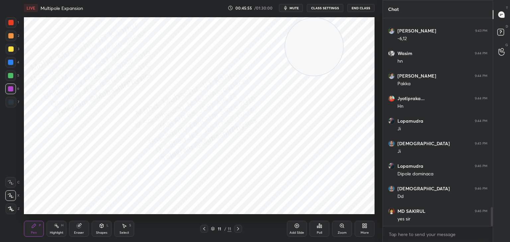
drag, startPoint x: 12, startPoint y: 35, endPoint x: 12, endPoint y: 39, distance: 4.6
click at [12, 37] on div at bounding box center [10, 35] width 5 height 5
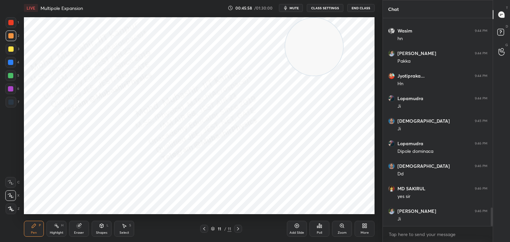
drag, startPoint x: 9, startPoint y: 73, endPoint x: 14, endPoint y: 82, distance: 9.4
click at [11, 79] on div at bounding box center [10, 75] width 11 height 11
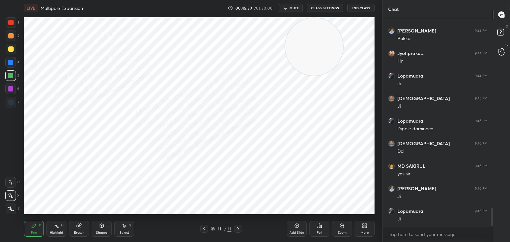
click at [204, 230] on icon at bounding box center [203, 228] width 5 height 5
click at [238, 231] on icon at bounding box center [237, 228] width 5 height 5
drag, startPoint x: 56, startPoint y: 225, endPoint x: 90, endPoint y: 217, distance: 35.2
click at [57, 226] on icon at bounding box center [56, 225] width 5 height 5
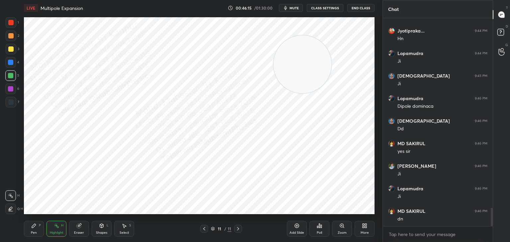
drag, startPoint x: 331, startPoint y: 49, endPoint x: 289, endPoint y: 92, distance: 59.1
click at [293, 92] on video at bounding box center [302, 65] width 58 height 58
drag, startPoint x: 182, startPoint y: 194, endPoint x: 183, endPoint y: 173, distance: 20.9
click at [177, 181] on video at bounding box center [170, 185] width 58 height 58
click at [366, 229] on div "More" at bounding box center [364, 229] width 20 height 16
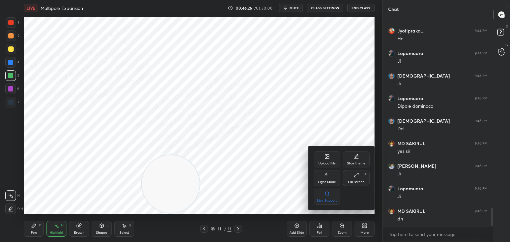
click at [323, 158] on div "Upload File" at bounding box center [327, 160] width 27 height 16
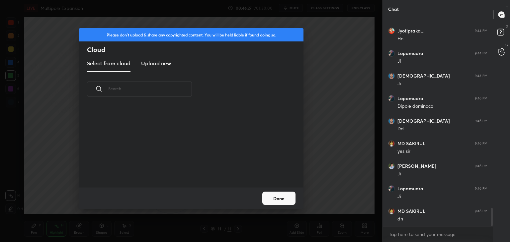
scroll to position [82, 213]
click at [161, 65] on h3 "Upload new" at bounding box center [156, 63] width 30 height 8
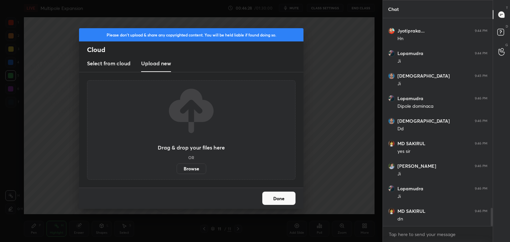
click at [191, 169] on label "Browse" at bounding box center [192, 169] width 30 height 11
click at [177, 169] on input "Browse" at bounding box center [177, 169] width 0 height 11
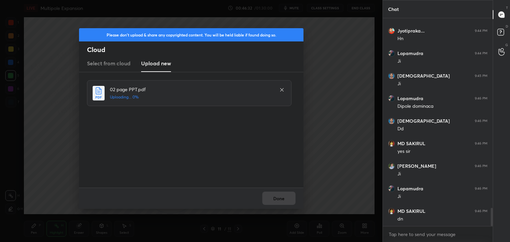
scroll to position [2173, 0]
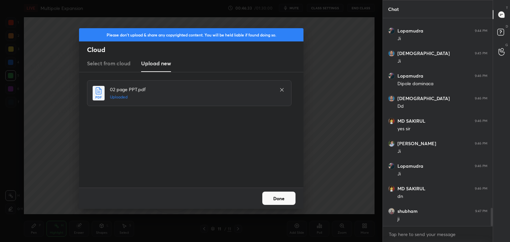
drag, startPoint x: 281, startPoint y: 198, endPoint x: 278, endPoint y: 197, distance: 3.7
click at [282, 198] on button "Done" at bounding box center [278, 198] width 33 height 13
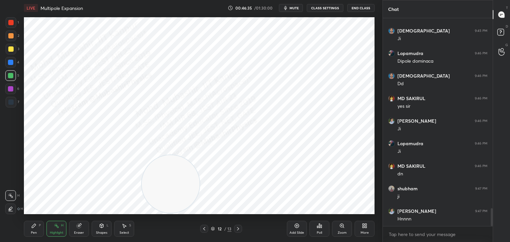
scroll to position [2218, 0]
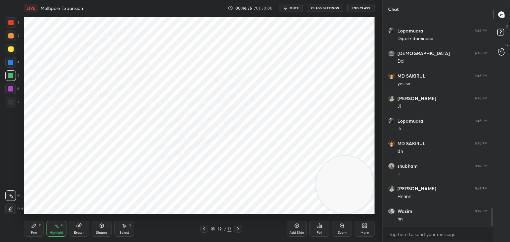
drag, startPoint x: 218, startPoint y: 191, endPoint x: 362, endPoint y: 202, distance: 145.1
click at [384, 210] on div "1 2 3 4 5 6 7 C X Z C X Z E E Erase all H H LIVE Multipole Expansion 00:46:35 /…" at bounding box center [255, 121] width 510 height 242
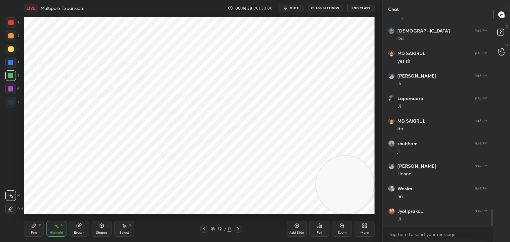
click at [37, 227] on div "Pen P" at bounding box center [34, 229] width 20 height 16
drag, startPoint x: 10, startPoint y: 24, endPoint x: 21, endPoint y: 23, distance: 11.3
click at [11, 23] on div at bounding box center [10, 22] width 5 height 5
click at [12, 100] on div at bounding box center [11, 102] width 11 height 11
click at [126, 234] on div "Select" at bounding box center [124, 232] width 10 height 3
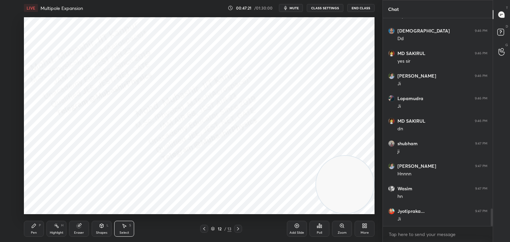
drag, startPoint x: 203, startPoint y: 230, endPoint x: 246, endPoint y: 201, distance: 51.8
click at [202, 230] on icon at bounding box center [203, 228] width 5 height 5
drag, startPoint x: 328, startPoint y: 180, endPoint x: 126, endPoint y: 216, distance: 205.0
click at [126, 213] on video at bounding box center [155, 185] width 58 height 58
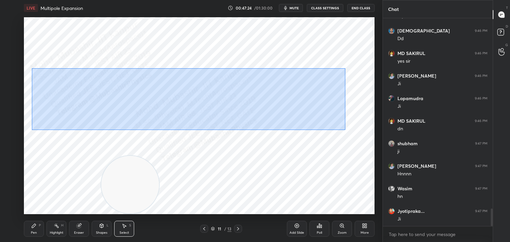
scroll to position [2263, 0]
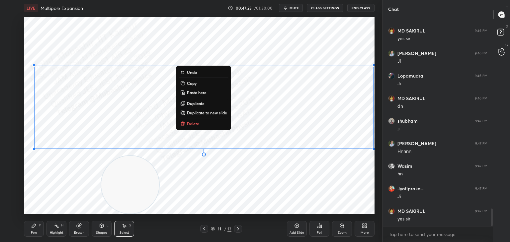
drag, startPoint x: 49, startPoint y: 77, endPoint x: 325, endPoint y: 107, distance: 277.0
click at [374, 119] on div "0 ° Undo Copy Paste here Duplicate Duplicate to new slide Delete" at bounding box center [199, 115] width 350 height 197
click at [205, 85] on button "Copy" at bounding box center [203, 83] width 49 height 8
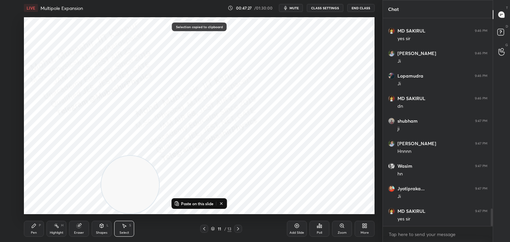
click at [238, 230] on icon at bounding box center [237, 228] width 5 height 5
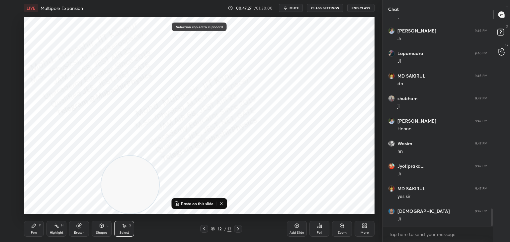
click at [197, 202] on p "Paste on this slide" at bounding box center [197, 203] width 33 height 5
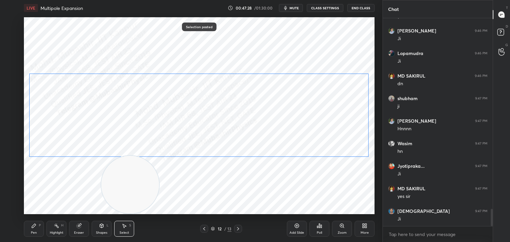
scroll to position [2308, 0]
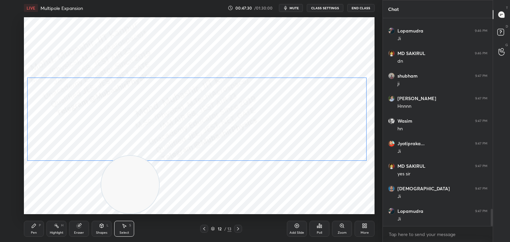
drag, startPoint x: 253, startPoint y: 125, endPoint x: 251, endPoint y: 129, distance: 4.5
click at [251, 129] on div "0 ° Undo Copy Paste here Duplicate Duplicate to new slide Delete" at bounding box center [199, 115] width 350 height 197
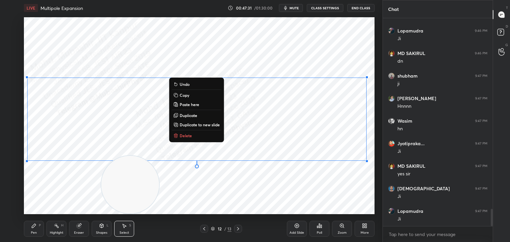
click at [318, 62] on div "0 ° Undo Copy Paste here Duplicate Duplicate to new slide Delete" at bounding box center [199, 115] width 350 height 197
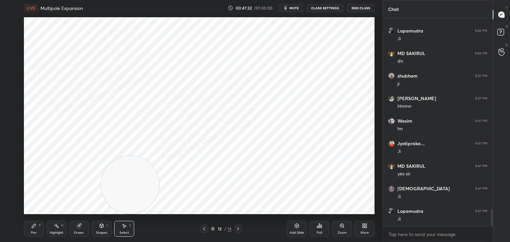
drag, startPoint x: 31, startPoint y: 230, endPoint x: 40, endPoint y: 214, distance: 18.6
click at [31, 230] on div "Pen P" at bounding box center [34, 229] width 20 height 16
drag, startPoint x: 158, startPoint y: 153, endPoint x: 186, endPoint y: 120, distance: 43.1
click at [187, 120] on video at bounding box center [192, 120] width 58 height 58
drag, startPoint x: 179, startPoint y: 120, endPoint x: 186, endPoint y: 122, distance: 7.2
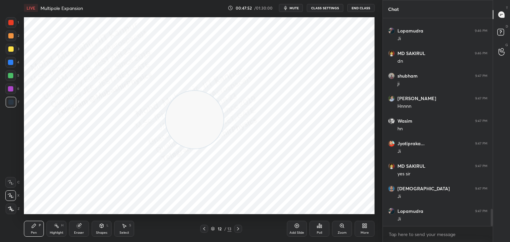
click at [186, 121] on video at bounding box center [195, 120] width 58 height 58
click at [8, 92] on div at bounding box center [10, 89] width 11 height 11
drag, startPoint x: 8, startPoint y: 37, endPoint x: 20, endPoint y: 42, distance: 12.4
click at [12, 40] on div at bounding box center [11, 36] width 11 height 11
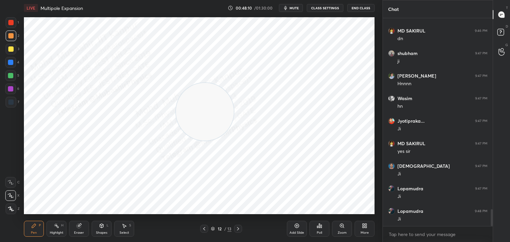
drag, startPoint x: 200, startPoint y: 120, endPoint x: 177, endPoint y: 129, distance: 25.8
click at [198, 121] on video at bounding box center [205, 112] width 58 height 58
click at [9, 80] on div at bounding box center [10, 75] width 11 height 11
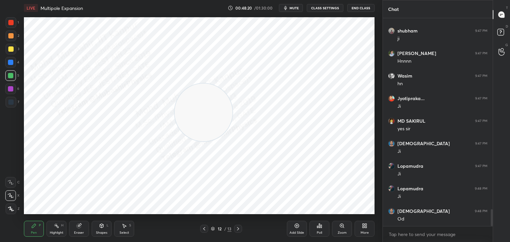
drag, startPoint x: 52, startPoint y: 233, endPoint x: 64, endPoint y: 224, distance: 15.4
click at [53, 233] on div "Highlight" at bounding box center [57, 232] width 14 height 3
drag, startPoint x: 208, startPoint y: 143, endPoint x: 187, endPoint y: 177, distance: 40.3
click at [202, 169] on video at bounding box center [200, 147] width 58 height 58
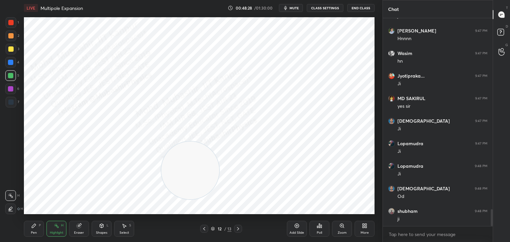
click at [200, 161] on video at bounding box center [190, 171] width 58 height 58
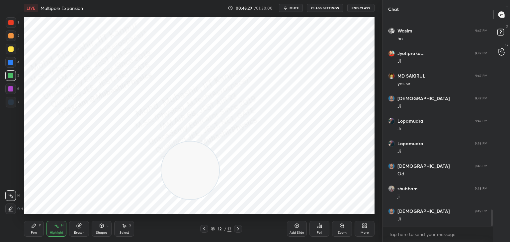
scroll to position [2421, 0]
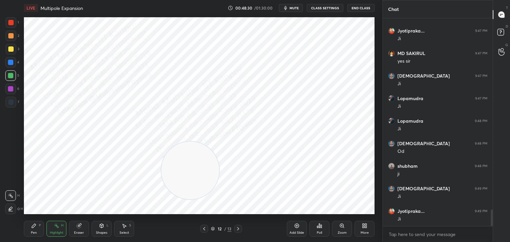
click at [290, 8] on button "mute" at bounding box center [291, 8] width 24 height 8
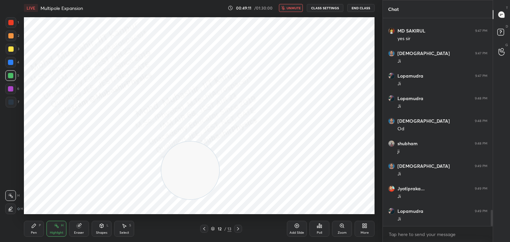
scroll to position [2466, 0]
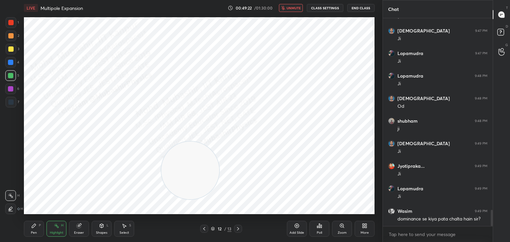
drag, startPoint x: 288, startPoint y: 10, endPoint x: 292, endPoint y: 9, distance: 3.9
click at [288, 8] on button "unmute" at bounding box center [291, 8] width 24 height 8
click at [204, 228] on icon at bounding box center [204, 228] width 2 height 3
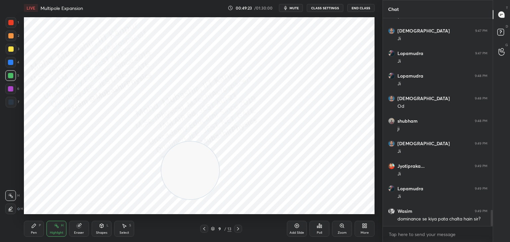
click at [203, 228] on icon at bounding box center [203, 228] width 5 height 5
click at [205, 227] on icon at bounding box center [203, 228] width 5 height 5
click at [205, 228] on icon at bounding box center [203, 228] width 5 height 5
click at [203, 229] on icon at bounding box center [203, 228] width 5 height 5
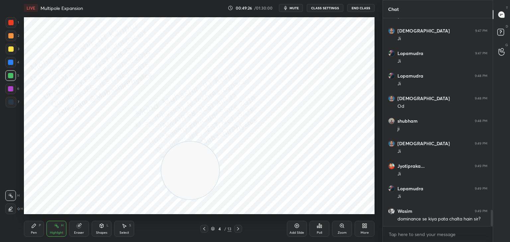
click at [237, 227] on icon at bounding box center [237, 228] width 5 height 5
drag, startPoint x: 187, startPoint y: 174, endPoint x: 181, endPoint y: 106, distance: 68.4
click at [181, 106] on video at bounding box center [188, 102] width 58 height 58
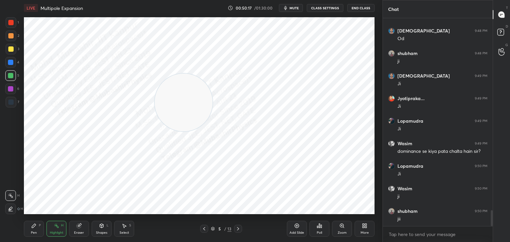
scroll to position [2557, 0]
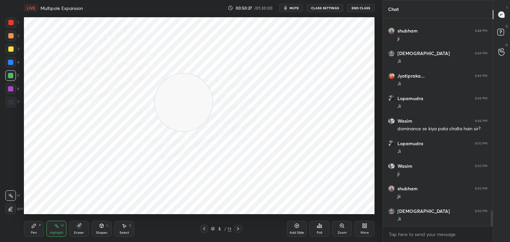
click at [238, 229] on icon at bounding box center [237, 228] width 5 height 5
click at [239, 229] on icon at bounding box center [238, 228] width 2 height 3
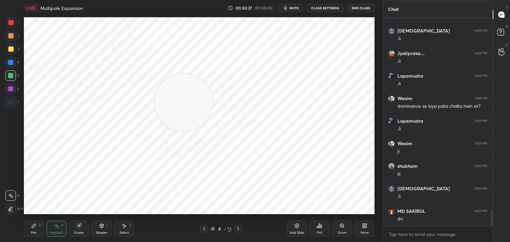
click at [239, 229] on icon at bounding box center [237, 228] width 5 height 5
click at [238, 229] on icon at bounding box center [237, 228] width 5 height 5
click at [237, 230] on icon at bounding box center [237, 228] width 5 height 5
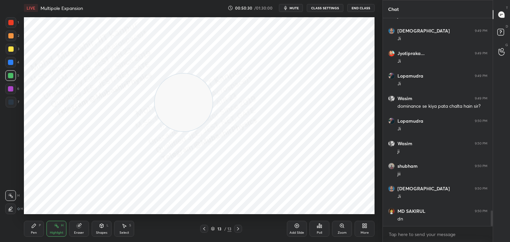
click at [236, 230] on icon at bounding box center [237, 228] width 5 height 5
click at [201, 230] on icon at bounding box center [203, 228] width 5 height 5
click at [236, 230] on icon at bounding box center [237, 228] width 5 height 5
drag, startPoint x: 250, startPoint y: 117, endPoint x: 362, endPoint y: 174, distance: 126.3
click at [378, 176] on div "1 2 3 4 5 6 7 C X Z C X Z E E Erase all H H LIVE Multipole Expansion 00:50:32 /…" at bounding box center [191, 121] width 382 height 242
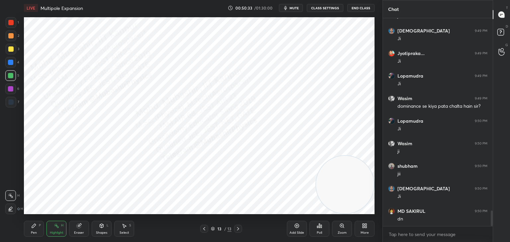
click at [43, 229] on div "Pen P" at bounding box center [34, 229] width 20 height 16
drag, startPoint x: 6, startPoint y: 87, endPoint x: 16, endPoint y: 87, distance: 9.3
click at [8, 88] on div at bounding box center [10, 89] width 11 height 11
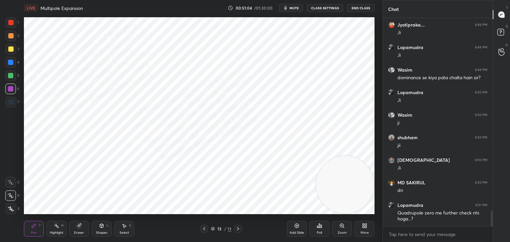
click at [122, 230] on div "Select S" at bounding box center [124, 229] width 20 height 16
drag, startPoint x: 109, startPoint y: 23, endPoint x: 227, endPoint y: 44, distance: 120.0
click at [227, 45] on div "0 ° Undo Copy Paste here Duplicate Duplicate to new slide Delete" at bounding box center [199, 115] width 350 height 197
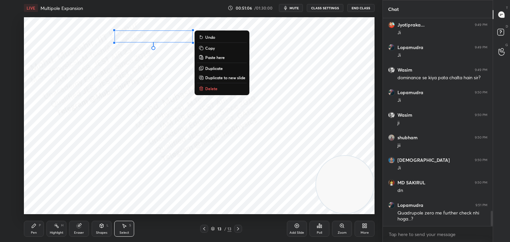
click at [223, 67] on p "Duplicate" at bounding box center [214, 68] width 18 height 5
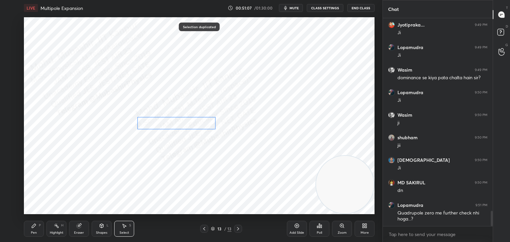
drag, startPoint x: 176, startPoint y: 46, endPoint x: 191, endPoint y: 125, distance: 79.9
click at [192, 124] on div "0 ° Undo Copy Paste here Duplicate Duplicate to new slide Delete" at bounding box center [199, 115] width 350 height 197
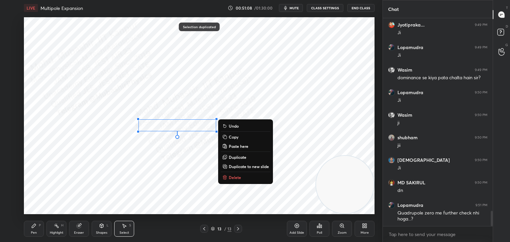
click at [236, 158] on p "Duplicate" at bounding box center [238, 157] width 18 height 5
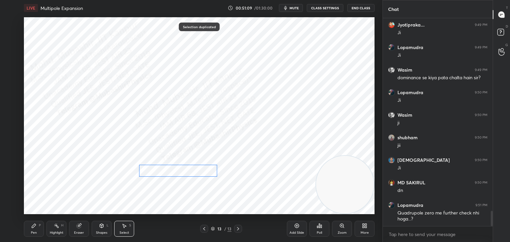
drag, startPoint x: 184, startPoint y: 131, endPoint x: 177, endPoint y: 169, distance: 37.9
click at [177, 169] on div "0 ° Undo Copy Paste here Duplicate Duplicate to new slide Delete" at bounding box center [199, 115] width 350 height 197
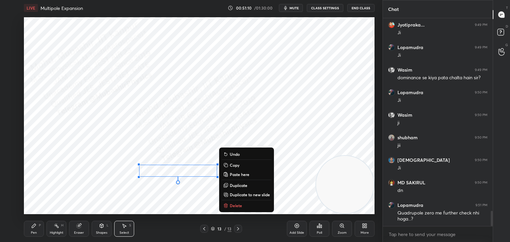
drag, startPoint x: 30, startPoint y: 226, endPoint x: 38, endPoint y: 217, distance: 12.7
click at [33, 225] on div "Pen P" at bounding box center [34, 229] width 20 height 16
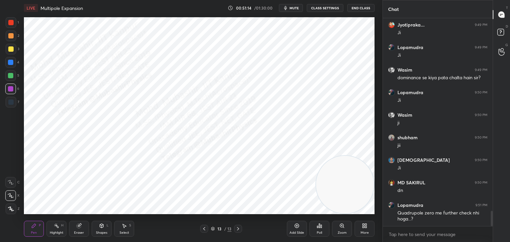
click at [125, 230] on div "Select S" at bounding box center [124, 229] width 20 height 16
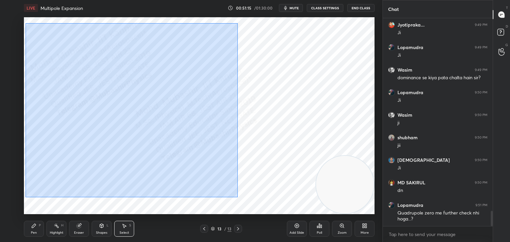
drag, startPoint x: 37, startPoint y: 31, endPoint x: 253, endPoint y: 200, distance: 274.2
click at [259, 204] on div "0 ° Undo Copy Paste here Duplicate Duplicate to new slide Delete" at bounding box center [199, 115] width 350 height 197
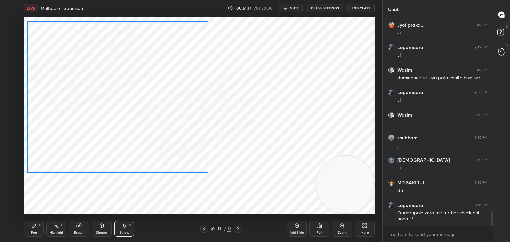
drag, startPoint x: 150, startPoint y: 147, endPoint x: 140, endPoint y: 137, distance: 13.1
click at [140, 137] on div "0 ° Undo Copy Paste here Duplicate Duplicate to new slide Delete" at bounding box center [199, 115] width 350 height 197
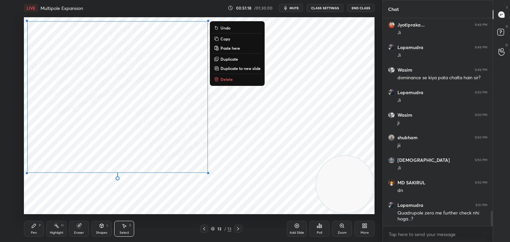
click at [29, 233] on div "Pen P" at bounding box center [34, 229] width 20 height 16
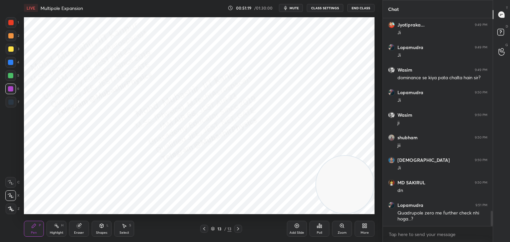
click at [12, 63] on div at bounding box center [10, 62] width 11 height 11
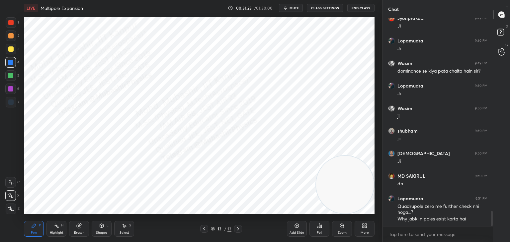
scroll to position [2637, 0]
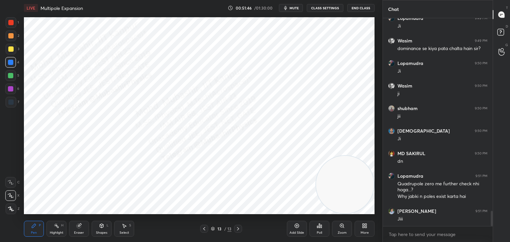
drag, startPoint x: 125, startPoint y: 224, endPoint x: 125, endPoint y: 221, distance: 3.7
click at [126, 226] on icon at bounding box center [123, 225] width 5 height 5
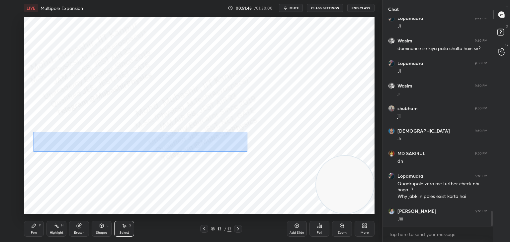
drag, startPoint x: 36, startPoint y: 130, endPoint x: 249, endPoint y: 152, distance: 214.1
click at [249, 152] on div "0 ° Undo Copy Paste here Duplicate Duplicate to new slide Delete" at bounding box center [199, 115] width 350 height 197
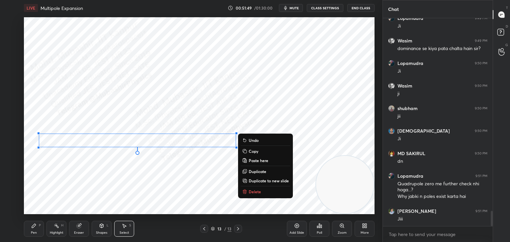
click at [253, 172] on p "Duplicate" at bounding box center [258, 171] width 18 height 5
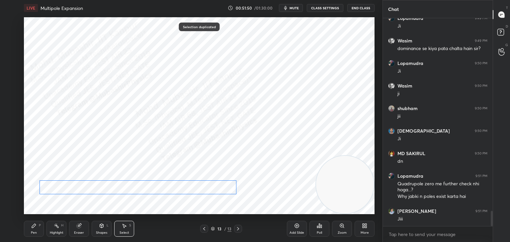
drag, startPoint x: 180, startPoint y: 180, endPoint x: 183, endPoint y: 187, distance: 7.4
click at [183, 187] on div "0 ° Undo Copy Paste here Duplicate Duplicate to new slide Delete" at bounding box center [199, 115] width 350 height 197
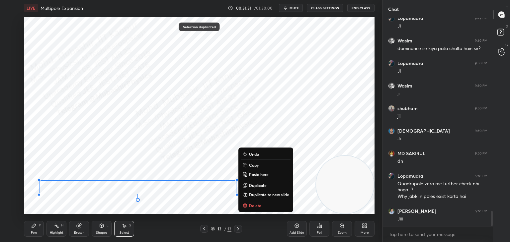
drag, startPoint x: 34, startPoint y: 232, endPoint x: 41, endPoint y: 230, distance: 7.2
click at [35, 232] on div "Pen" at bounding box center [34, 232] width 6 height 3
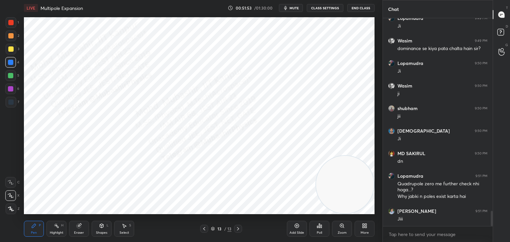
drag, startPoint x: 55, startPoint y: 230, endPoint x: 82, endPoint y: 219, distance: 28.8
click at [57, 230] on div "Highlight H" at bounding box center [56, 229] width 20 height 16
drag, startPoint x: 345, startPoint y: 172, endPoint x: 324, endPoint y: 92, distance: 82.9
click at [342, 80] on video at bounding box center [345, 98] width 58 height 58
drag, startPoint x: 37, startPoint y: 229, endPoint x: 49, endPoint y: 229, distance: 11.6
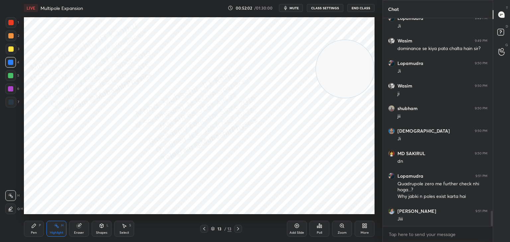
click at [37, 229] on div "Pen P" at bounding box center [34, 229] width 20 height 16
click at [50, 229] on div "Highlight H" at bounding box center [56, 229] width 20 height 16
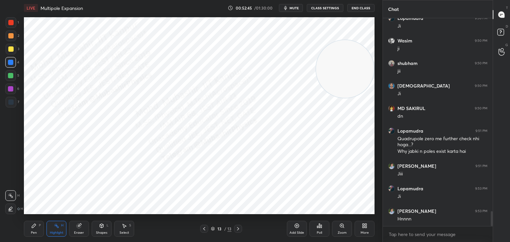
scroll to position [2705, 0]
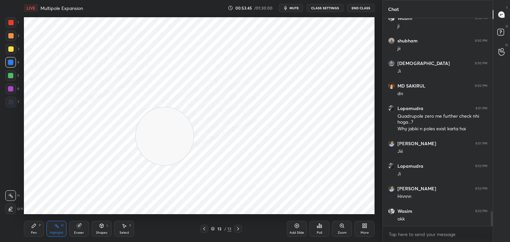
drag, startPoint x: 312, startPoint y: 80, endPoint x: 180, endPoint y: 131, distance: 141.5
click at [162, 141] on video at bounding box center [165, 137] width 58 height 58
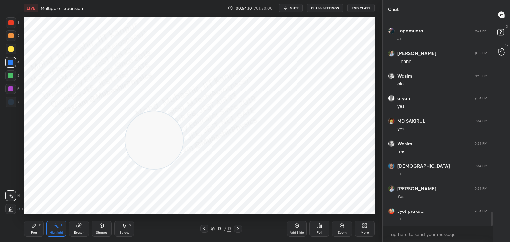
scroll to position [2863, 0]
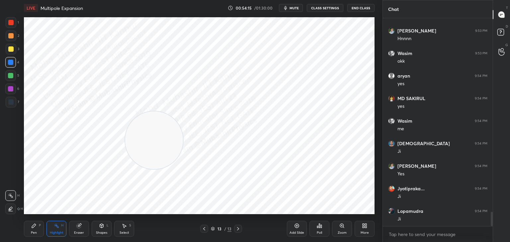
click at [365, 226] on icon at bounding box center [364, 225] width 5 height 5
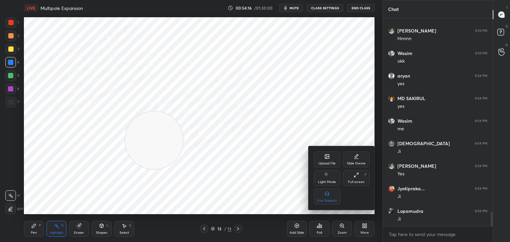
click at [326, 162] on div "Upload File" at bounding box center [326, 163] width 17 height 3
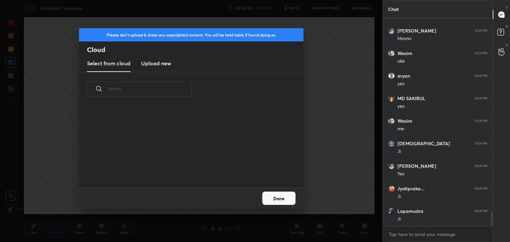
click at [156, 64] on h3 "Upload new" at bounding box center [156, 63] width 30 height 8
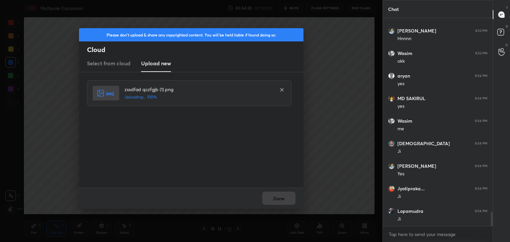
scroll to position [2885, 0]
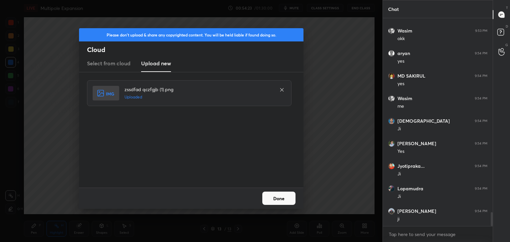
click at [273, 199] on button "Done" at bounding box center [278, 198] width 33 height 13
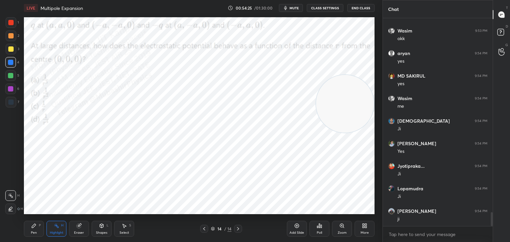
drag, startPoint x: 157, startPoint y: 150, endPoint x: 345, endPoint y: 110, distance: 192.0
click at [347, 113] on video at bounding box center [345, 104] width 58 height 58
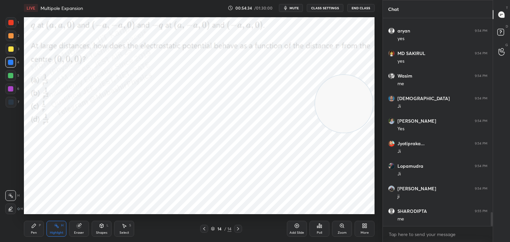
scroll to position [2930, 0]
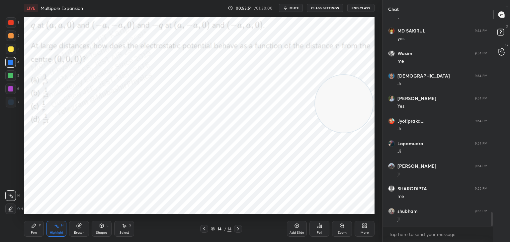
click at [297, 5] on button "mute" at bounding box center [291, 8] width 24 height 8
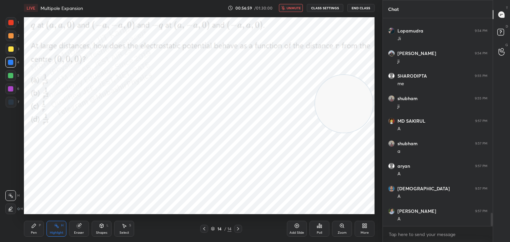
click at [290, 11] on button "unmute" at bounding box center [291, 8] width 24 height 8
click at [36, 229] on div "Pen P" at bounding box center [34, 229] width 20 height 16
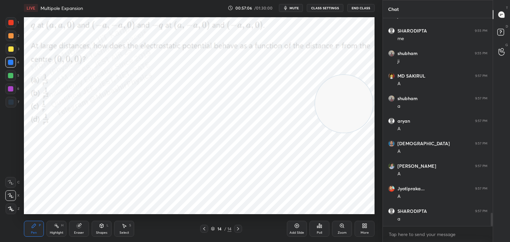
scroll to position [3111, 0]
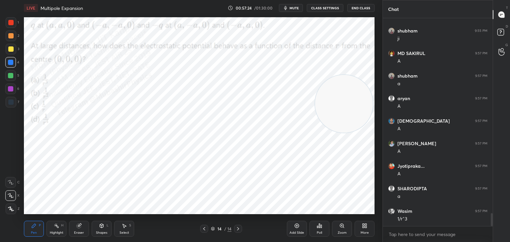
click at [99, 232] on div "Shapes" at bounding box center [101, 232] width 11 height 3
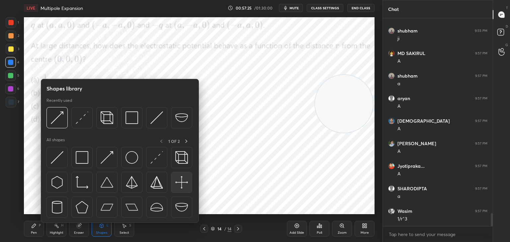
click at [179, 180] on img at bounding box center [181, 182] width 13 height 13
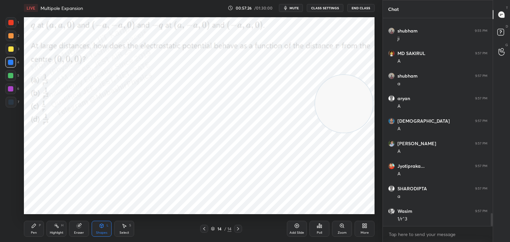
click at [10, 76] on div at bounding box center [10, 75] width 5 height 5
drag, startPoint x: 35, startPoint y: 229, endPoint x: 37, endPoint y: 226, distance: 3.8
click at [36, 229] on div "Pen P" at bounding box center [34, 229] width 20 height 16
drag, startPoint x: 12, startPoint y: 37, endPoint x: 14, endPoint y: 43, distance: 5.8
click at [14, 43] on div "2" at bounding box center [13, 37] width 14 height 13
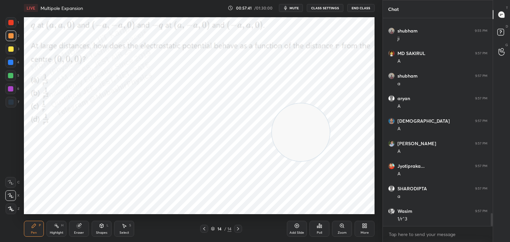
drag, startPoint x: 344, startPoint y: 97, endPoint x: 0, endPoint y: 171, distance: 352.4
click at [0, 212] on div "1 2 3 4 5 6 7 C X Z C X Z E E Erase all H H LIVE Multipole Expansion 00:57:41 /…" at bounding box center [188, 121] width 377 height 242
click at [13, 92] on div at bounding box center [10, 89] width 11 height 11
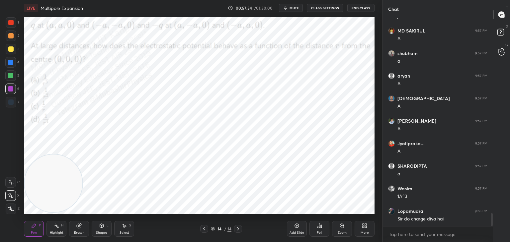
drag, startPoint x: 57, startPoint y: 181, endPoint x: 352, endPoint y: 176, distance: 294.7
click at [82, 179] on video at bounding box center [54, 184] width 58 height 58
click at [57, 232] on div "Highlight" at bounding box center [57, 232] width 14 height 3
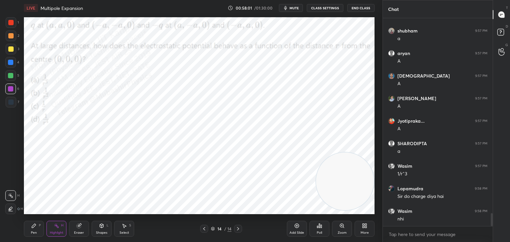
click at [33, 229] on div "Pen P" at bounding box center [34, 229] width 20 height 16
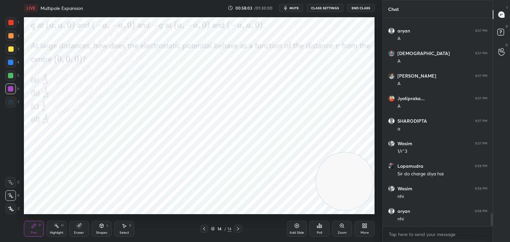
drag, startPoint x: 11, startPoint y: 45, endPoint x: 23, endPoint y: 55, distance: 15.1
click at [12, 47] on div at bounding box center [11, 49] width 11 height 11
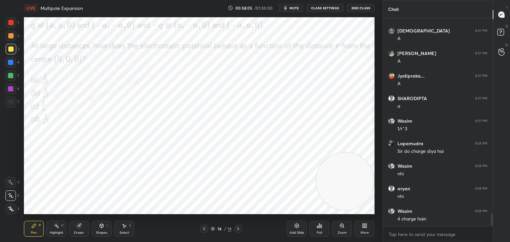
drag, startPoint x: 7, startPoint y: 24, endPoint x: 21, endPoint y: 23, distance: 14.3
click at [9, 22] on div at bounding box center [11, 22] width 11 height 11
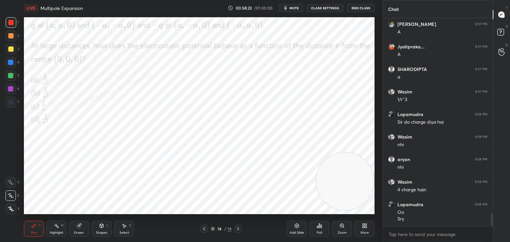
scroll to position [3253, 0]
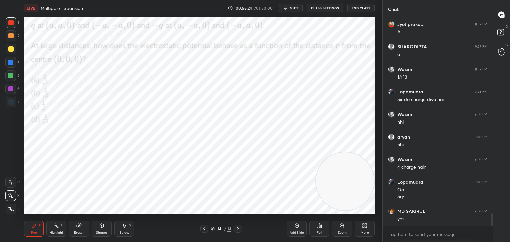
click at [364, 229] on div "More" at bounding box center [364, 229] width 20 height 16
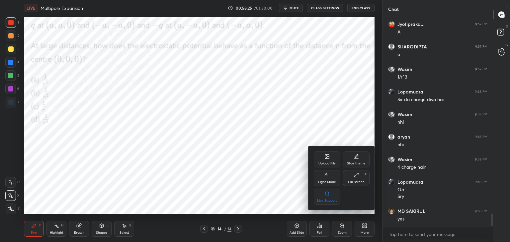
click at [327, 160] on div "Upload File" at bounding box center [327, 160] width 27 height 16
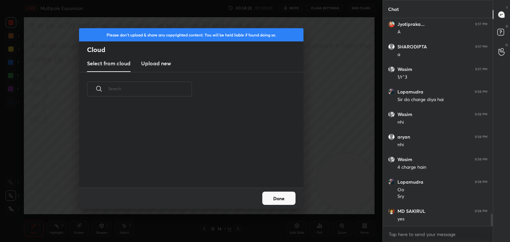
click at [156, 62] on h3 "Upload new" at bounding box center [156, 63] width 30 height 8
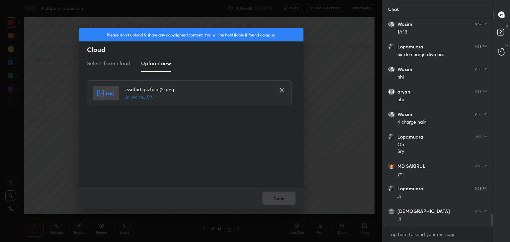
scroll to position [3321, 0]
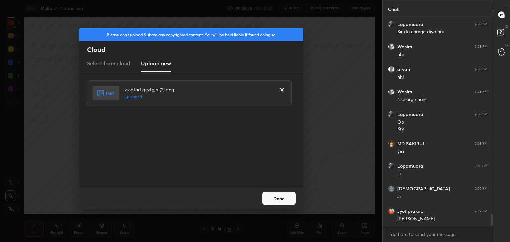
click at [281, 198] on button "Done" at bounding box center [278, 198] width 33 height 13
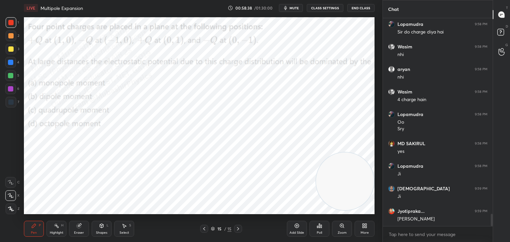
click at [206, 228] on icon at bounding box center [203, 228] width 5 height 5
click at [237, 228] on icon at bounding box center [237, 228] width 5 height 5
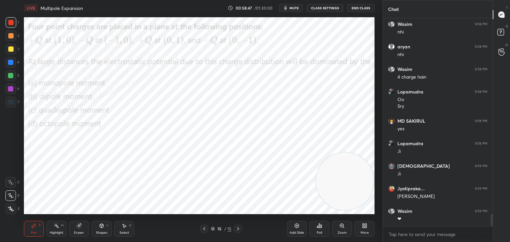
click at [243, 0] on html "1 2 3 4 5 6 7 C X Z C X Z E E Erase all H H LIVE Multipole Expansion 00:58:47 /…" at bounding box center [255, 0] width 510 height 0
click at [63, 227] on div "H" at bounding box center [62, 225] width 2 height 3
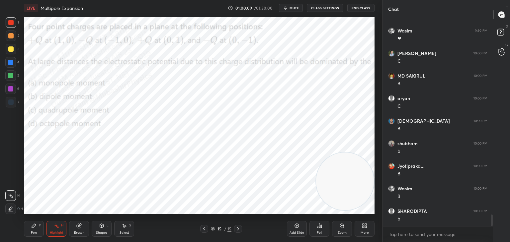
scroll to position [3546, 0]
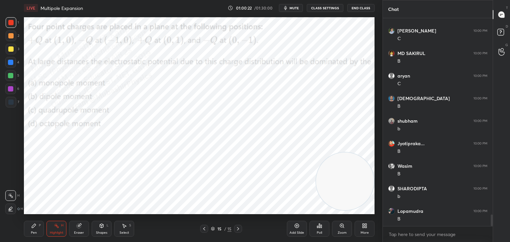
drag, startPoint x: 99, startPoint y: 229, endPoint x: 99, endPoint y: 225, distance: 4.0
click at [100, 229] on div "Shapes L" at bounding box center [102, 229] width 20 height 16
drag, startPoint x: 11, startPoint y: 87, endPoint x: 13, endPoint y: 107, distance: 20.4
click at [11, 88] on div at bounding box center [10, 88] width 5 height 5
click at [33, 232] on div "Pen" at bounding box center [34, 232] width 6 height 3
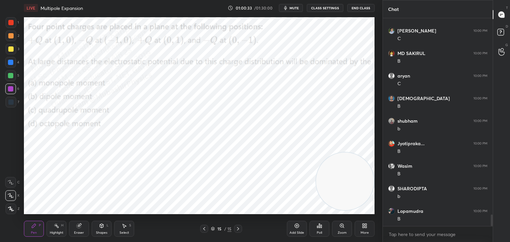
scroll to position [3569, 0]
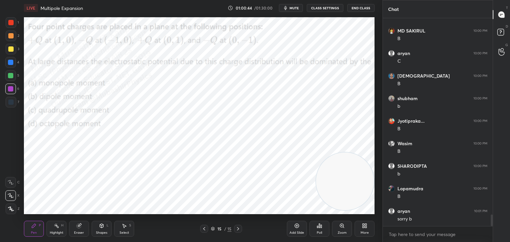
drag, startPoint x: 12, startPoint y: 65, endPoint x: 21, endPoint y: 65, distance: 9.3
click at [13, 65] on div at bounding box center [10, 62] width 11 height 11
drag, startPoint x: 10, startPoint y: 37, endPoint x: 22, endPoint y: 50, distance: 17.2
click at [11, 37] on div at bounding box center [10, 35] width 5 height 5
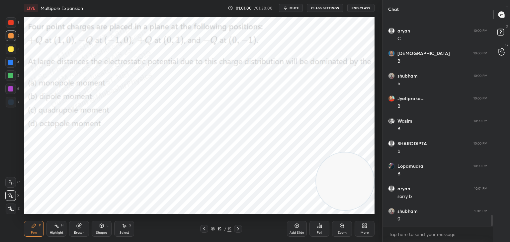
drag, startPoint x: 8, startPoint y: 60, endPoint x: 22, endPoint y: 72, distance: 18.9
click at [10, 62] on div at bounding box center [10, 62] width 11 height 11
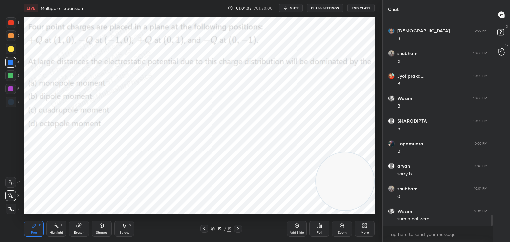
click at [60, 228] on div "Highlight H" at bounding box center [56, 229] width 20 height 16
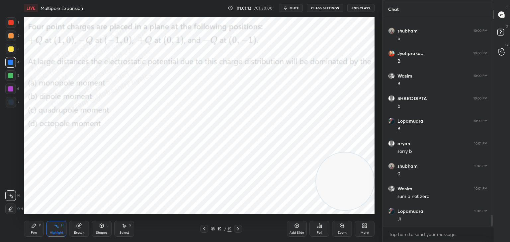
drag, startPoint x: 36, startPoint y: 227, endPoint x: 39, endPoint y: 225, distance: 3.8
click at [37, 227] on div "Pen P" at bounding box center [34, 229] width 20 height 16
drag, startPoint x: 8, startPoint y: 73, endPoint x: 18, endPoint y: 76, distance: 9.9
click at [10, 73] on div at bounding box center [10, 75] width 11 height 11
drag, startPoint x: 11, startPoint y: 21, endPoint x: 22, endPoint y: 25, distance: 11.7
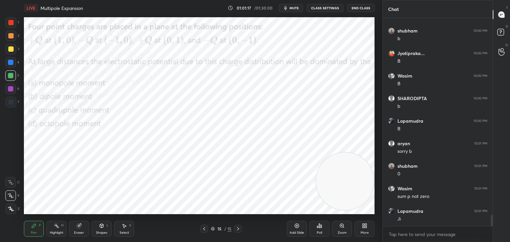
click at [13, 22] on div at bounding box center [10, 22] width 5 height 5
click at [366, 227] on icon at bounding box center [366, 227] width 2 height 2
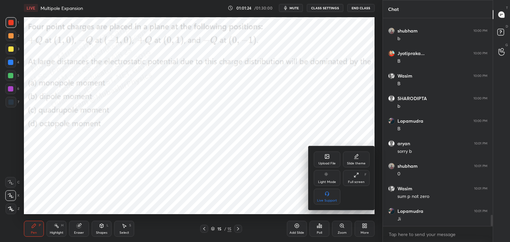
click at [323, 155] on div "Upload File" at bounding box center [327, 160] width 27 height 16
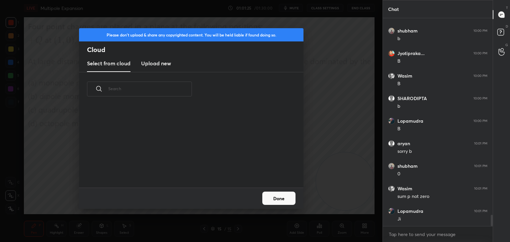
scroll to position [82, 213]
click at [157, 59] on h3 "Upload new" at bounding box center [156, 63] width 30 height 8
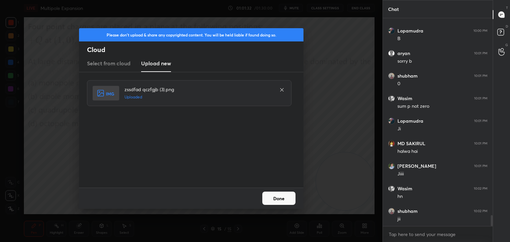
scroll to position [3749, 0]
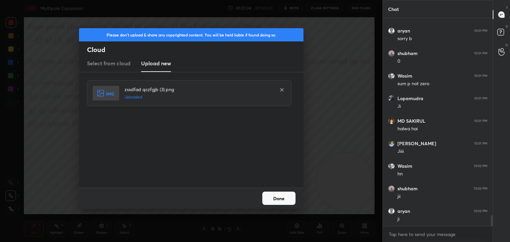
click at [278, 197] on button "Done" at bounding box center [278, 198] width 33 height 13
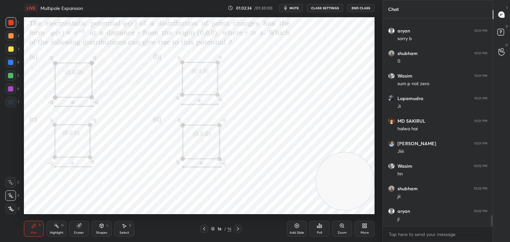
scroll to position [3772, 0]
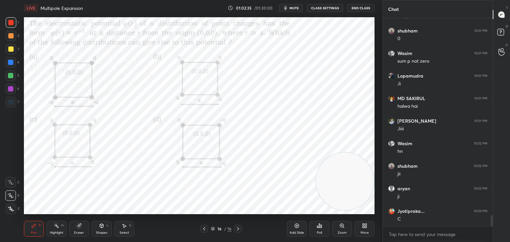
click at [296, 9] on span "mute" at bounding box center [293, 8] width 9 height 5
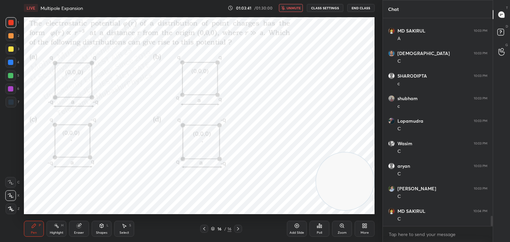
scroll to position [3997, 0]
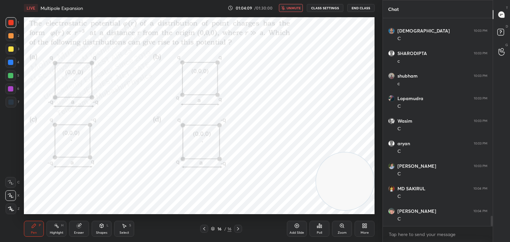
click at [288, 7] on span "unmute" at bounding box center [293, 8] width 14 height 5
drag, startPoint x: 10, startPoint y: 62, endPoint x: 17, endPoint y: 64, distance: 7.4
click at [11, 63] on div at bounding box center [10, 62] width 5 height 5
drag, startPoint x: 11, startPoint y: 89, endPoint x: 23, endPoint y: 90, distance: 12.0
click at [13, 90] on div at bounding box center [10, 88] width 5 height 5
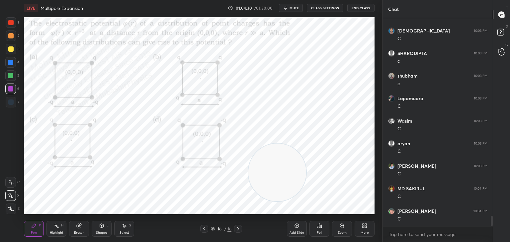
drag, startPoint x: 345, startPoint y: 175, endPoint x: 44, endPoint y: 108, distance: 309.1
click at [248, 144] on video at bounding box center [277, 173] width 58 height 58
click at [13, 74] on div at bounding box center [10, 75] width 5 height 5
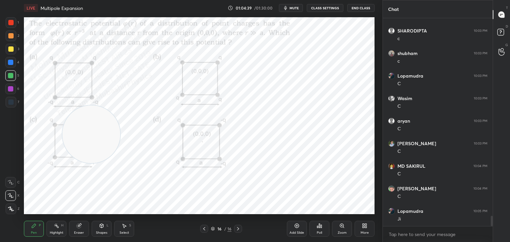
drag, startPoint x: 91, startPoint y: 129, endPoint x: 231, endPoint y: 184, distance: 150.4
click at [120, 163] on video at bounding box center [91, 135] width 58 height 58
drag, startPoint x: 8, startPoint y: 38, endPoint x: 18, endPoint y: 54, distance: 18.8
click at [8, 40] on div at bounding box center [11, 36] width 11 height 11
click at [64, 229] on div "Highlight H" at bounding box center [56, 229] width 20 height 16
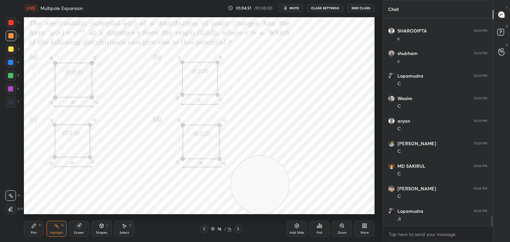
click at [32, 229] on div "Pen P" at bounding box center [34, 229] width 20 height 16
click at [11, 23] on div at bounding box center [10, 22] width 5 height 5
drag, startPoint x: 271, startPoint y: 167, endPoint x: 271, endPoint y: 48, distance: 118.1
click at [283, 140] on video at bounding box center [265, 169] width 58 height 58
click at [375, 228] on div "LIVE Multipole Expansion 01:05:15 / 01:30:00 mute CLASS SETTINGS End Class Sett…" at bounding box center [199, 121] width 356 height 242
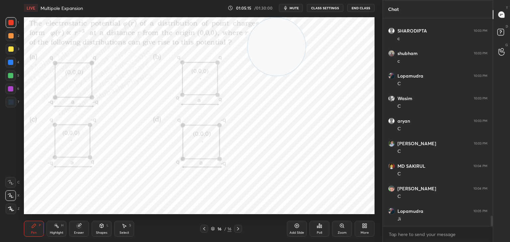
scroll to position [4043, 0]
click at [364, 230] on div "More" at bounding box center [364, 229] width 20 height 16
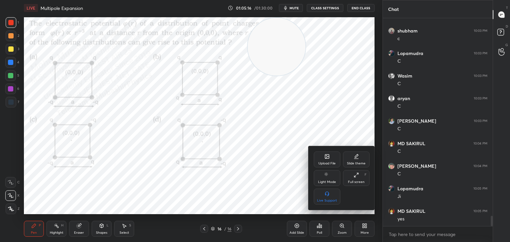
click at [331, 162] on div "Upload File" at bounding box center [326, 163] width 17 height 3
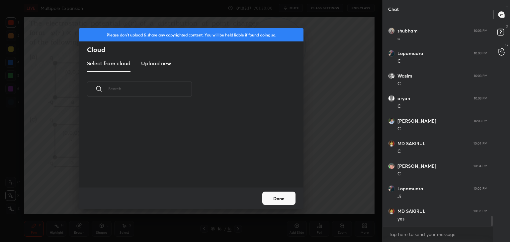
scroll to position [4065, 0]
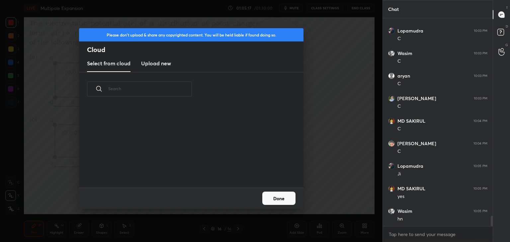
drag, startPoint x: 153, startPoint y: 60, endPoint x: 198, endPoint y: 60, distance: 45.1
click at [153, 61] on h3 "Upload new" at bounding box center [156, 63] width 30 height 8
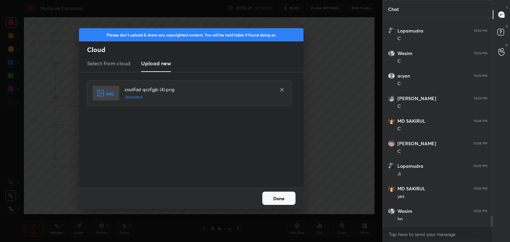
drag, startPoint x: 282, startPoint y: 193, endPoint x: 281, endPoint y: 196, distance: 3.7
click at [282, 193] on button "Done" at bounding box center [278, 198] width 33 height 13
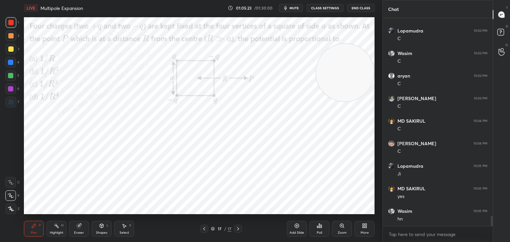
drag, startPoint x: 373, startPoint y: 37, endPoint x: 337, endPoint y: 47, distance: 36.6
click at [354, 79] on video at bounding box center [345, 73] width 58 height 58
click at [284, 6] on button "mute" at bounding box center [291, 8] width 24 height 8
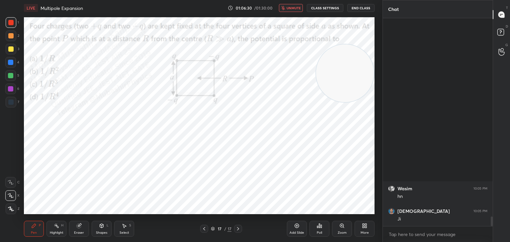
scroll to position [4291, 0]
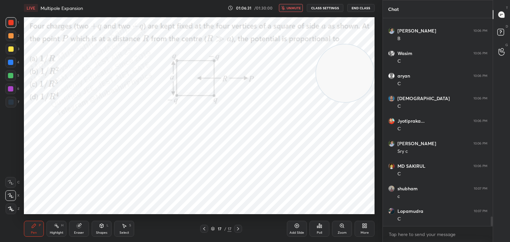
click at [292, 7] on span "unmute" at bounding box center [293, 8] width 14 height 5
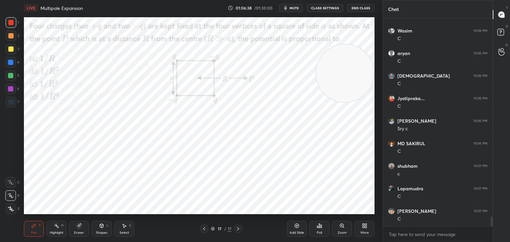
scroll to position [4336, 0]
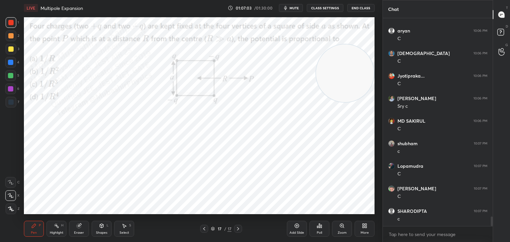
click at [10, 59] on div at bounding box center [10, 62] width 11 height 11
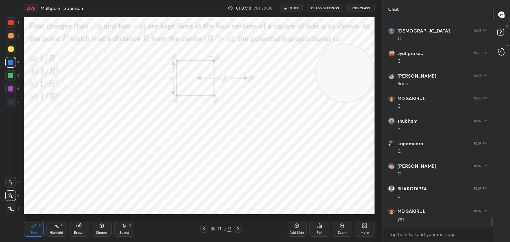
scroll to position [4381, 0]
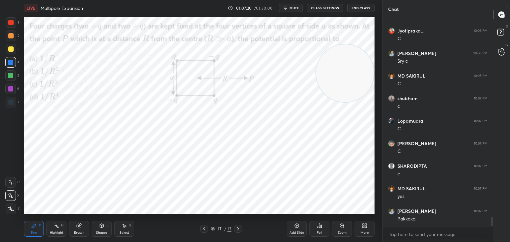
drag, startPoint x: 12, startPoint y: 89, endPoint x: 20, endPoint y: 99, distance: 13.0
click at [16, 92] on div "6" at bounding box center [12, 89] width 14 height 11
drag, startPoint x: 11, startPoint y: 76, endPoint x: 23, endPoint y: 77, distance: 11.3
click at [11, 77] on div at bounding box center [10, 75] width 5 height 5
click at [10, 23] on div at bounding box center [10, 22] width 5 height 5
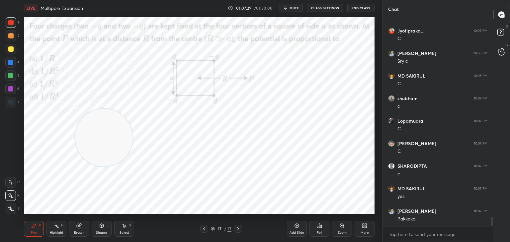
drag, startPoint x: 335, startPoint y: 75, endPoint x: 146, endPoint y: 127, distance: 195.9
click at [125, 134] on video at bounding box center [104, 138] width 58 height 58
click at [53, 233] on div "Highlight" at bounding box center [57, 232] width 14 height 3
drag, startPoint x: 119, startPoint y: 141, endPoint x: 200, endPoint y: 151, distance: 81.5
click at [178, 152] on video at bounding box center [192, 148] width 58 height 58
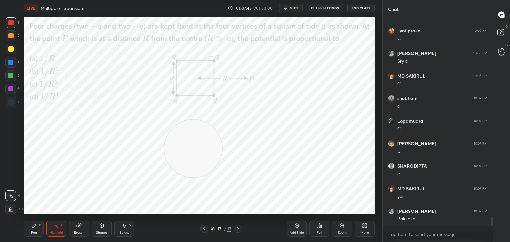
scroll to position [4404, 0]
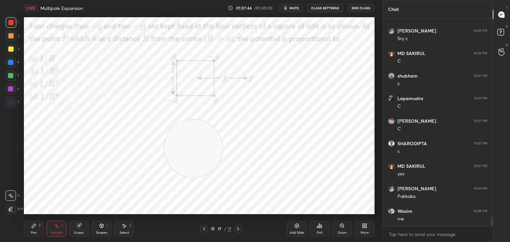
click at [368, 229] on div "More" at bounding box center [364, 229] width 20 height 16
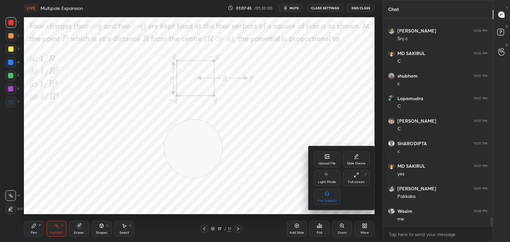
scroll to position [4426, 0]
click at [331, 162] on div "Upload File" at bounding box center [326, 163] width 17 height 3
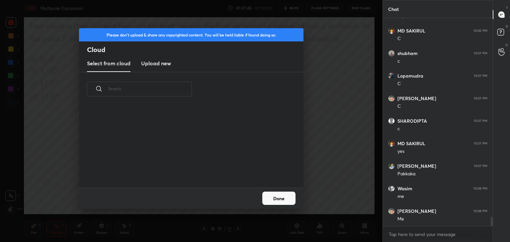
scroll to position [82, 213]
click at [153, 61] on h3 "Upload new" at bounding box center [156, 63] width 30 height 8
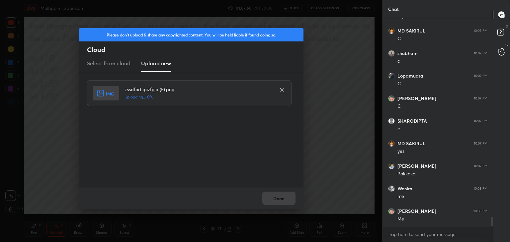
scroll to position [4449, 0]
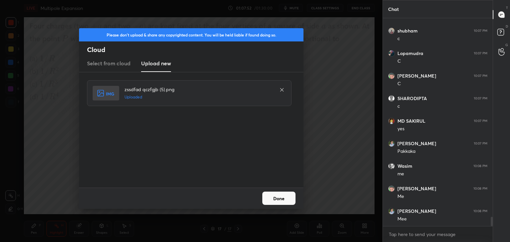
click at [280, 199] on button "Done" at bounding box center [278, 198] width 33 height 13
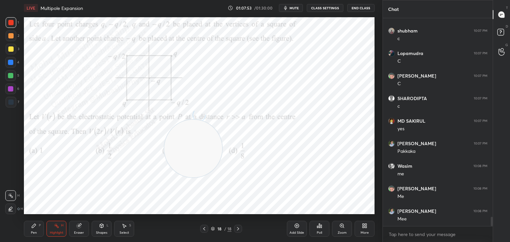
scroll to position [4471, 0]
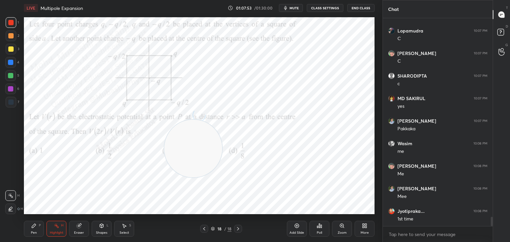
drag, startPoint x: 254, startPoint y: 172, endPoint x: 345, endPoint y: 189, distance: 93.0
click at [222, 178] on video at bounding box center [193, 149] width 58 height 58
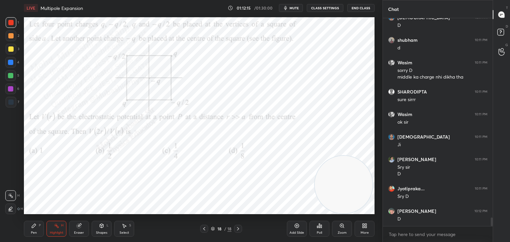
scroll to position [4846, 0]
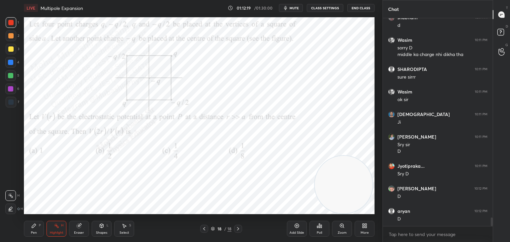
click at [31, 228] on icon at bounding box center [33, 225] width 5 height 5
drag, startPoint x: 10, startPoint y: 67, endPoint x: 18, endPoint y: 68, distance: 8.1
click at [9, 68] on div "4" at bounding box center [12, 63] width 14 height 13
click at [9, 90] on div at bounding box center [10, 88] width 5 height 5
drag, startPoint x: 15, startPoint y: 39, endPoint x: 20, endPoint y: 40, distance: 5.7
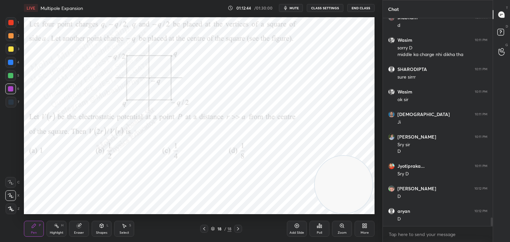
click at [17, 38] on div "2" at bounding box center [13, 36] width 14 height 11
drag, startPoint x: 10, startPoint y: 21, endPoint x: 19, endPoint y: 24, distance: 9.6
click at [11, 23] on div at bounding box center [10, 22] width 5 height 5
click at [365, 230] on div "More" at bounding box center [364, 229] width 20 height 16
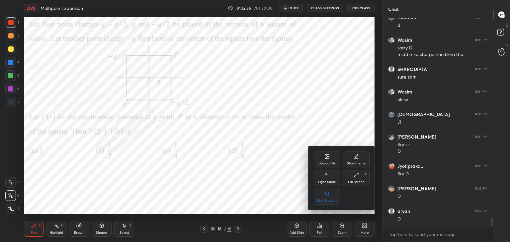
click at [326, 162] on div "Upload File" at bounding box center [326, 163] width 17 height 3
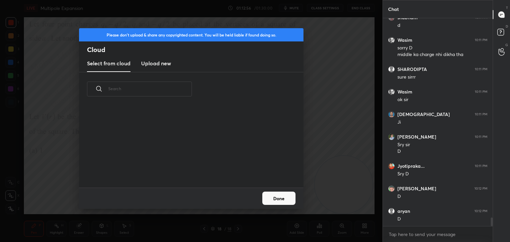
click at [154, 66] on h3 "Upload new" at bounding box center [156, 63] width 30 height 8
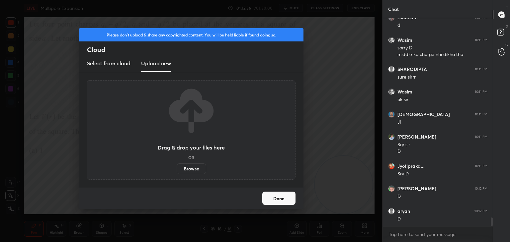
click at [194, 171] on label "Browse" at bounding box center [192, 169] width 30 height 11
click at [177, 171] on input "Browse" at bounding box center [177, 169] width 0 height 11
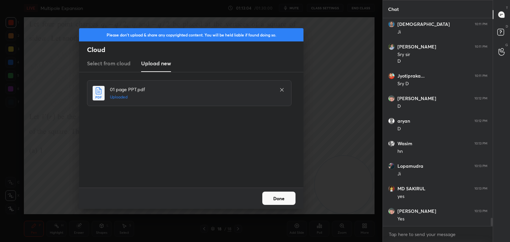
scroll to position [4959, 0]
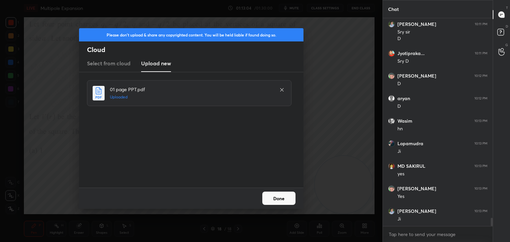
click at [282, 201] on button "Done" at bounding box center [278, 198] width 33 height 13
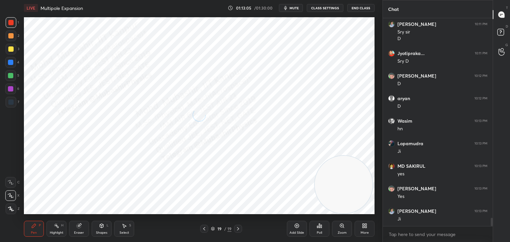
click at [206, 230] on icon at bounding box center [203, 228] width 5 height 5
click at [366, 227] on icon at bounding box center [366, 227] width 2 height 2
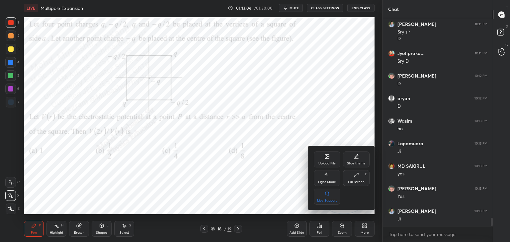
click at [329, 159] on icon at bounding box center [326, 156] width 5 height 5
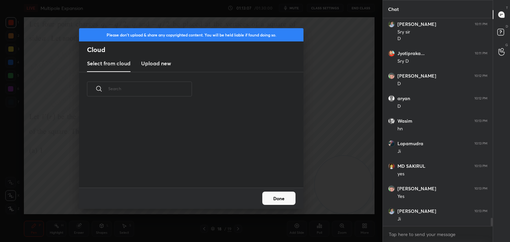
click at [154, 63] on h3 "Upload new" at bounding box center [156, 63] width 30 height 8
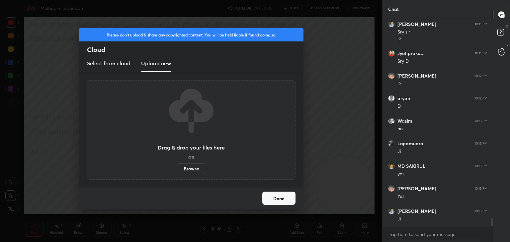
click at [190, 169] on label "Browse" at bounding box center [192, 169] width 30 height 11
click at [177, 169] on input "Browse" at bounding box center [177, 169] width 0 height 11
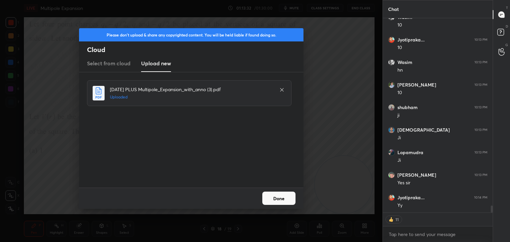
scroll to position [5220, 0]
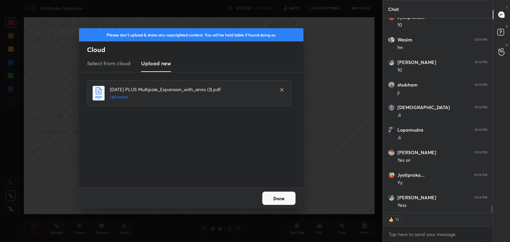
click at [278, 200] on button "Done" at bounding box center [278, 198] width 33 height 13
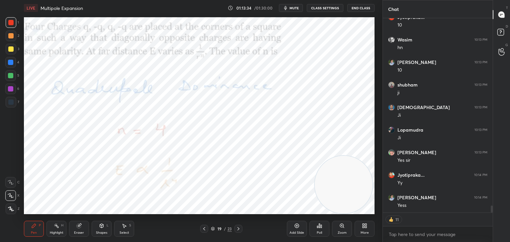
click at [50, 232] on div "Highlight" at bounding box center [57, 232] width 14 height 3
click at [240, 228] on icon at bounding box center [238, 228] width 5 height 5
drag, startPoint x: 235, startPoint y: 229, endPoint x: 232, endPoint y: 225, distance: 5.4
click at [235, 229] on div at bounding box center [238, 229] width 8 height 8
click at [238, 228] on icon at bounding box center [238, 228] width 5 height 5
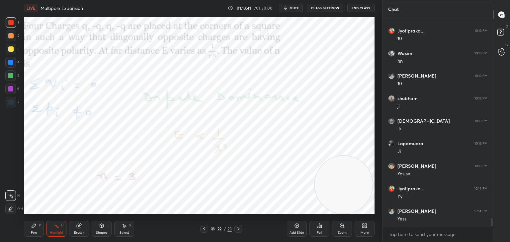
scroll to position [5207, 0]
click at [238, 232] on div at bounding box center [238, 229] width 8 height 8
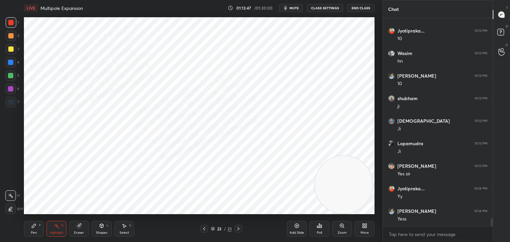
click at [30, 232] on div "Pen P" at bounding box center [34, 229] width 20 height 16
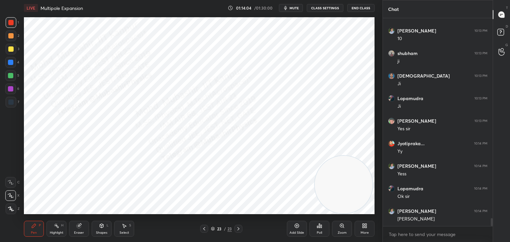
scroll to position [5274, 0]
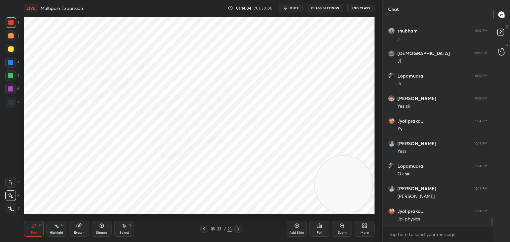
drag, startPoint x: 12, startPoint y: 63, endPoint x: 20, endPoint y: 69, distance: 10.2
click at [14, 65] on div at bounding box center [10, 62] width 11 height 11
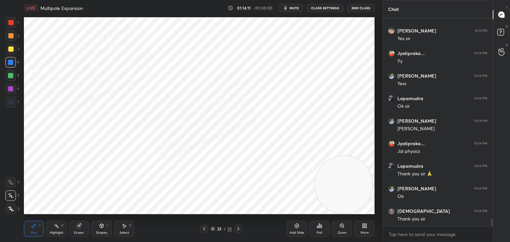
scroll to position [2, 2]
click at [56, 229] on div "Highlight H" at bounding box center [56, 229] width 20 height 16
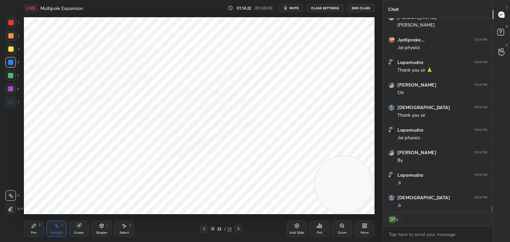
scroll to position [5469, 0]
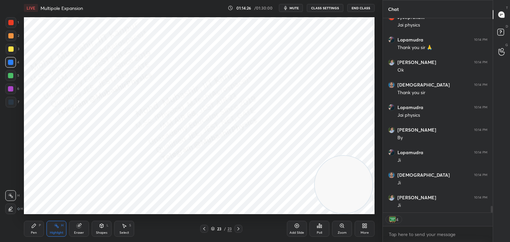
type textarea "x"
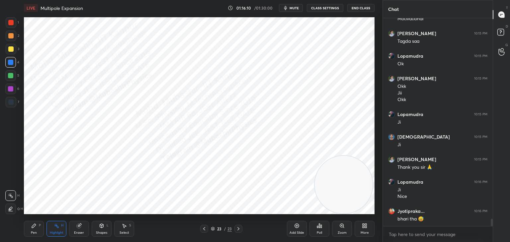
scroll to position [5746, 0]
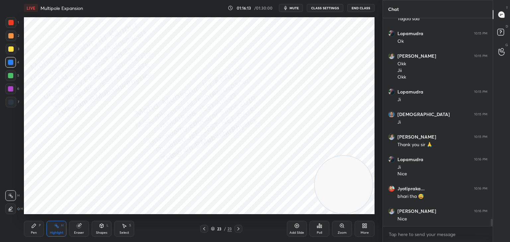
click at [360, 8] on button "End Class" at bounding box center [360, 8] width 27 height 8
